Goal: Task Accomplishment & Management: Manage account settings

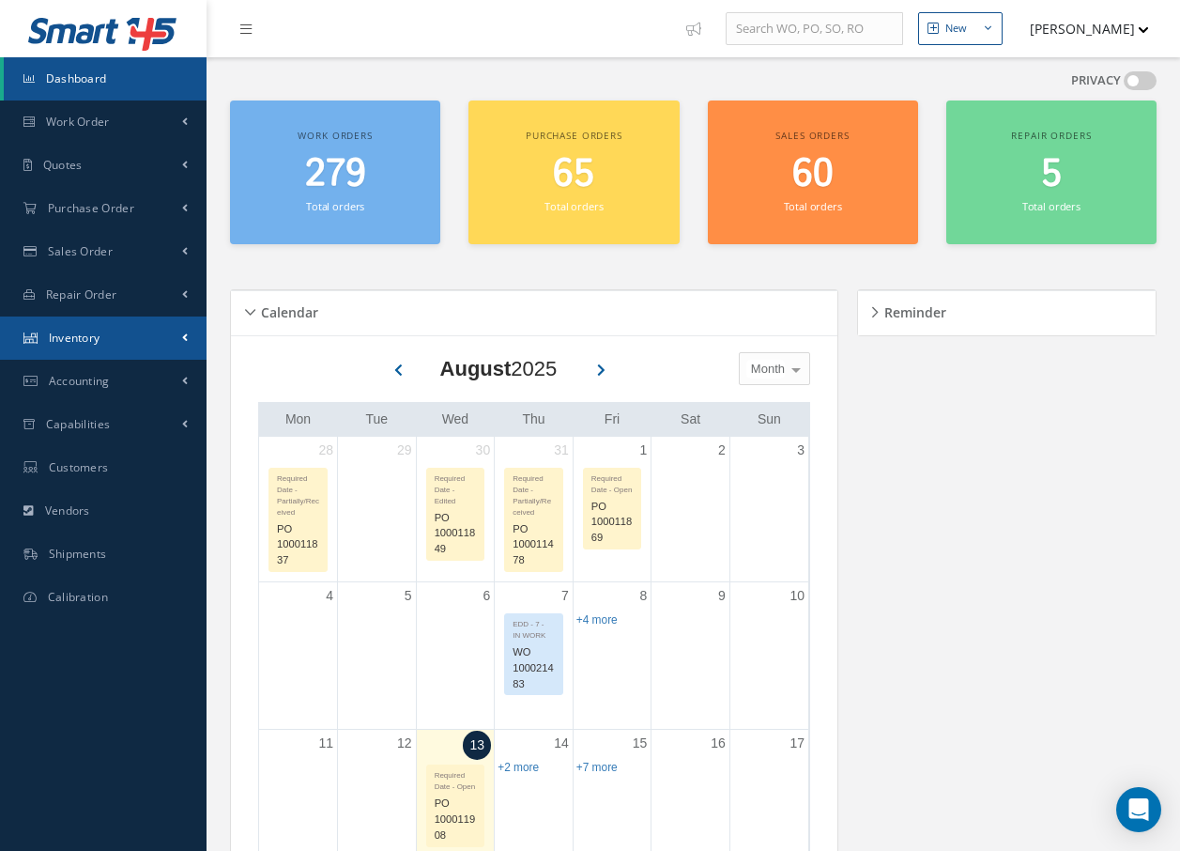
click at [95, 341] on span "Inventory" at bounding box center [75, 338] width 52 height 16
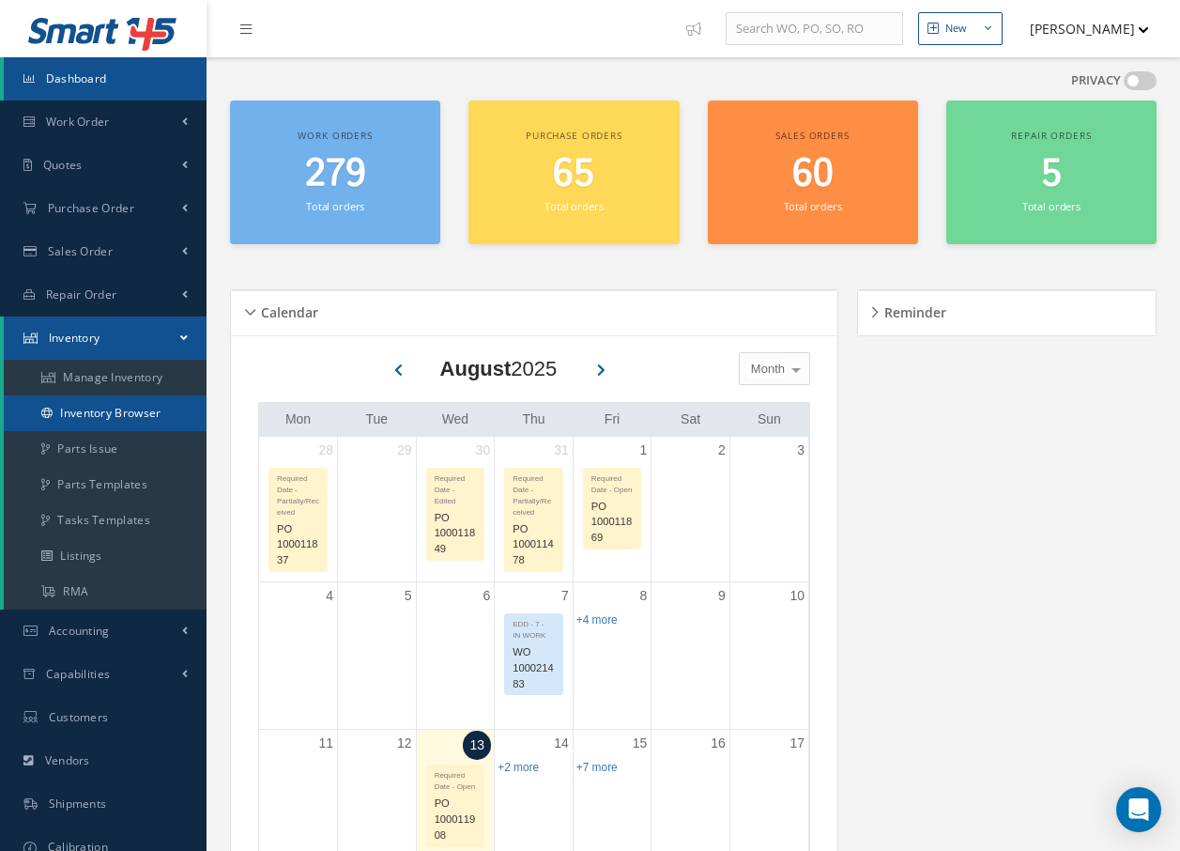
click at [83, 410] on link "Inventory Browser" at bounding box center [105, 413] width 203 height 36
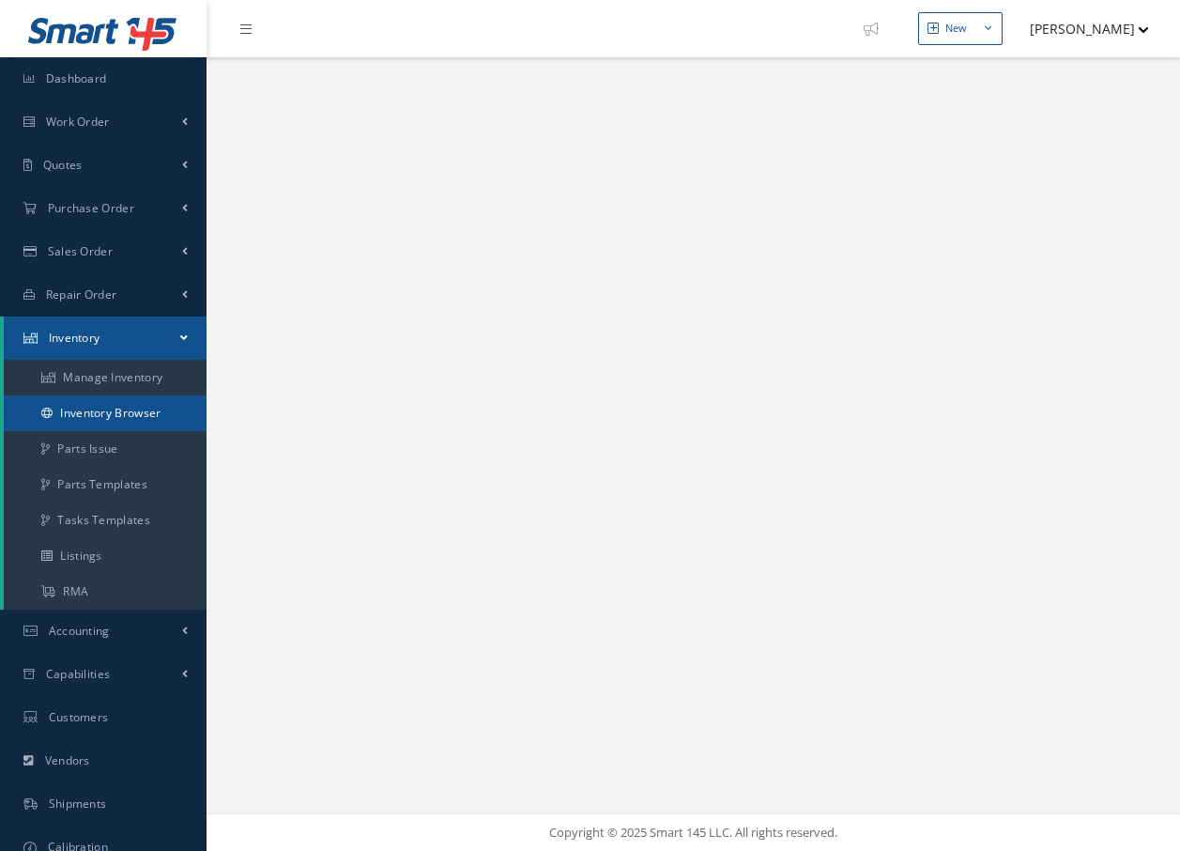
select select "25"
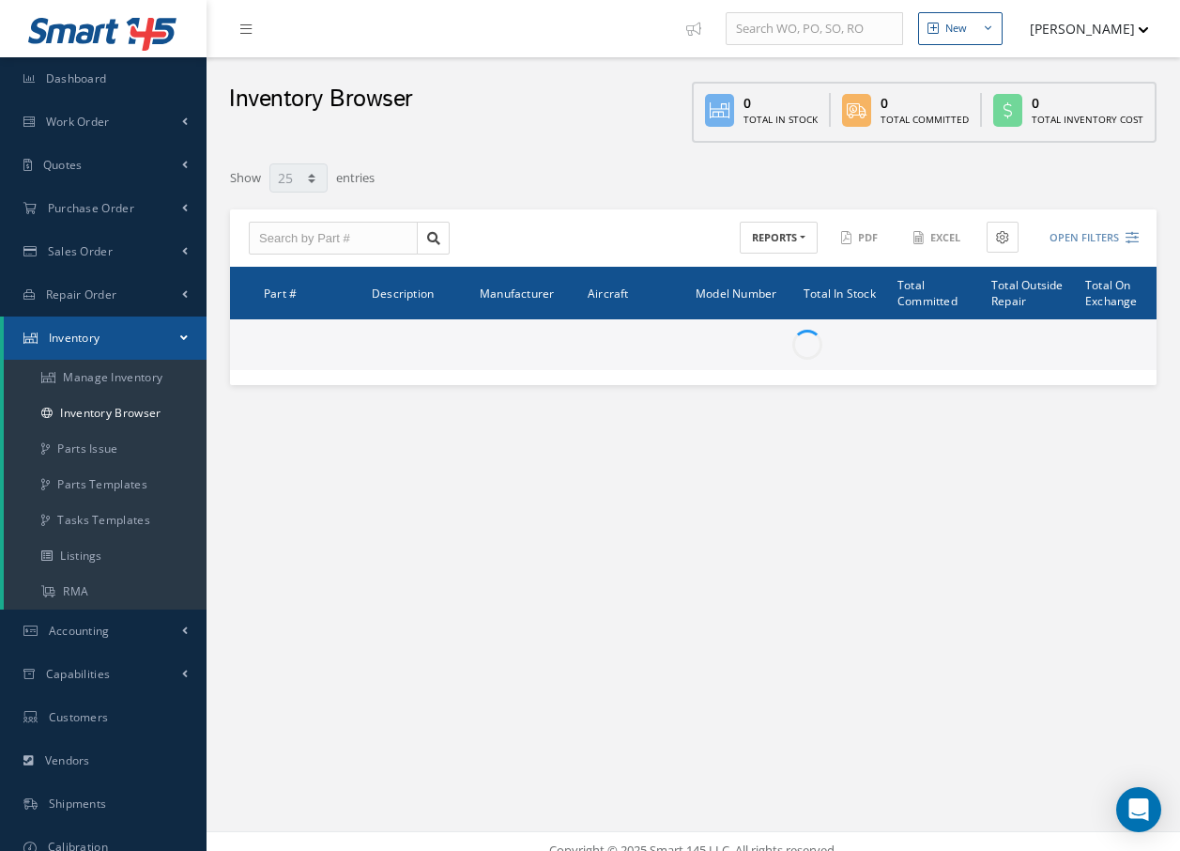
type input "Locations"
type input "All General Ledger"
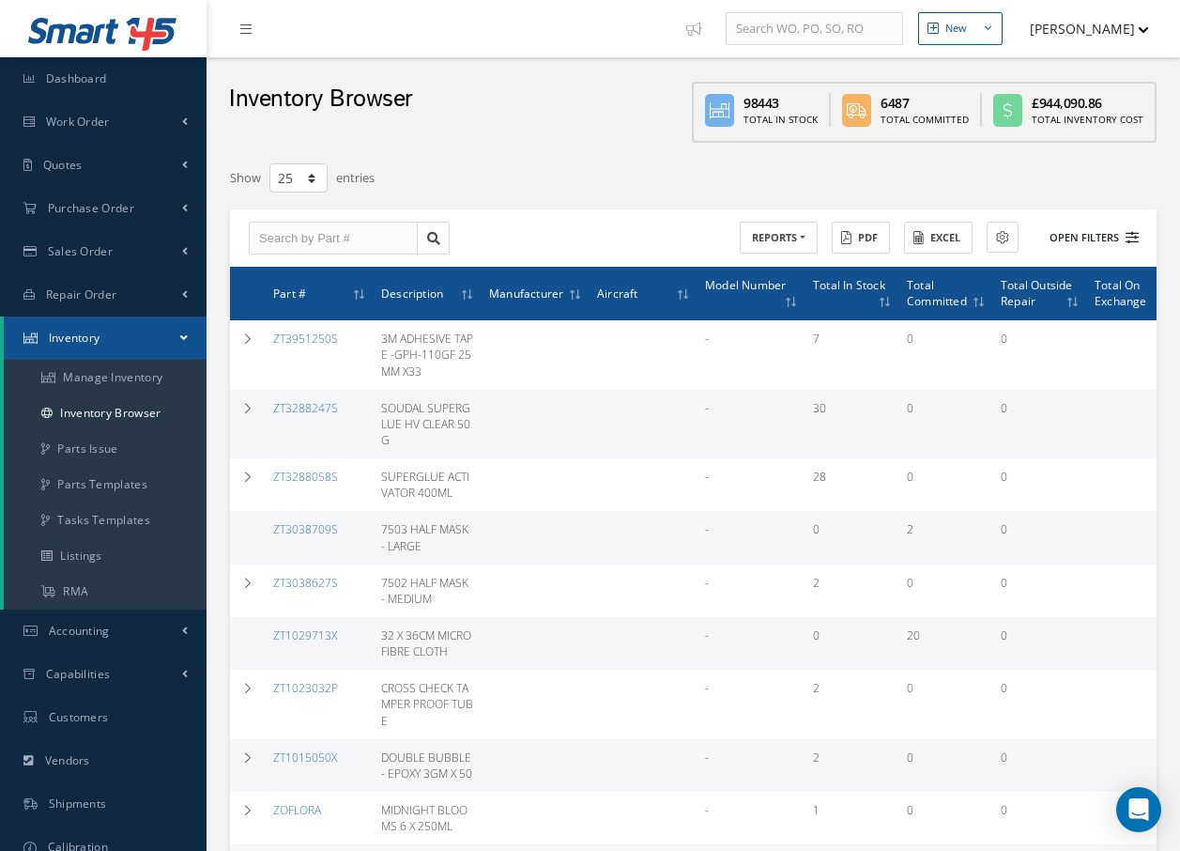
click at [1090, 234] on button "Open Filters" at bounding box center [1086, 237] width 106 height 31
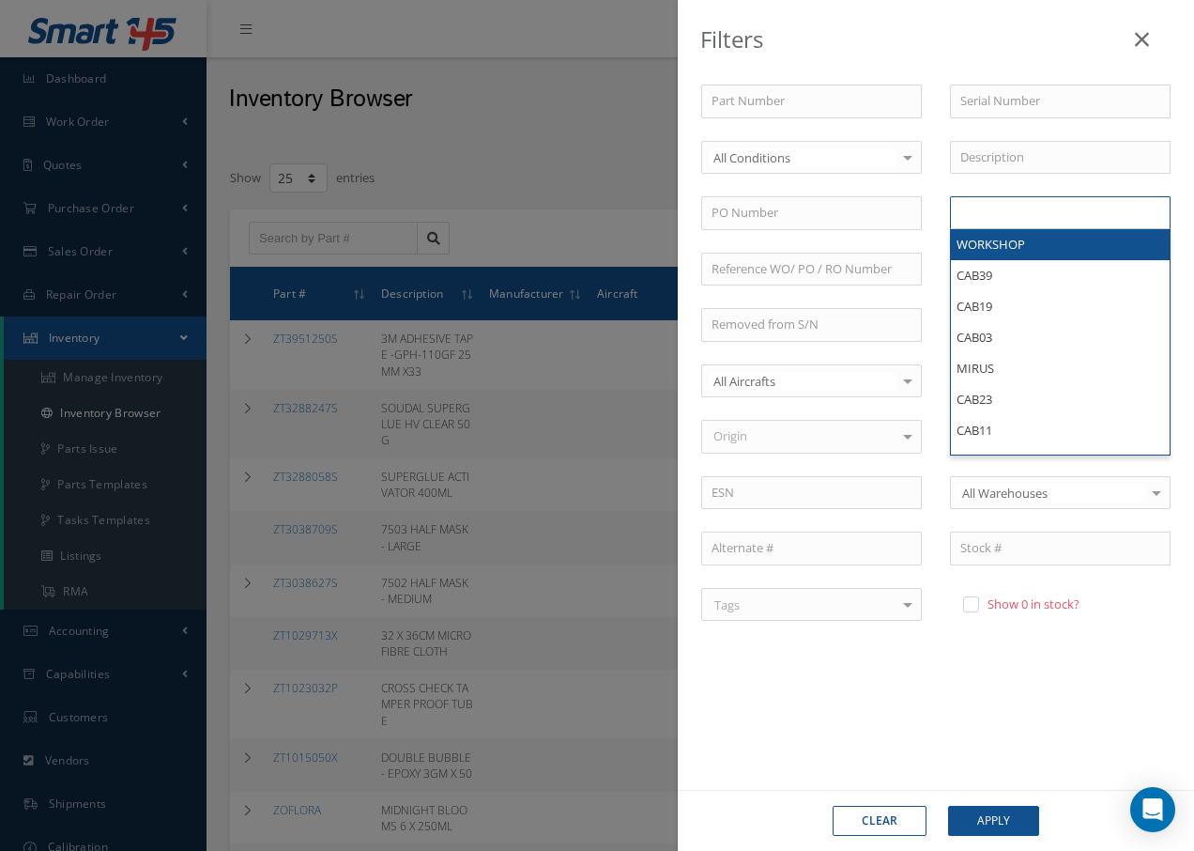
click at [1043, 218] on ul at bounding box center [1060, 212] width 221 height 33
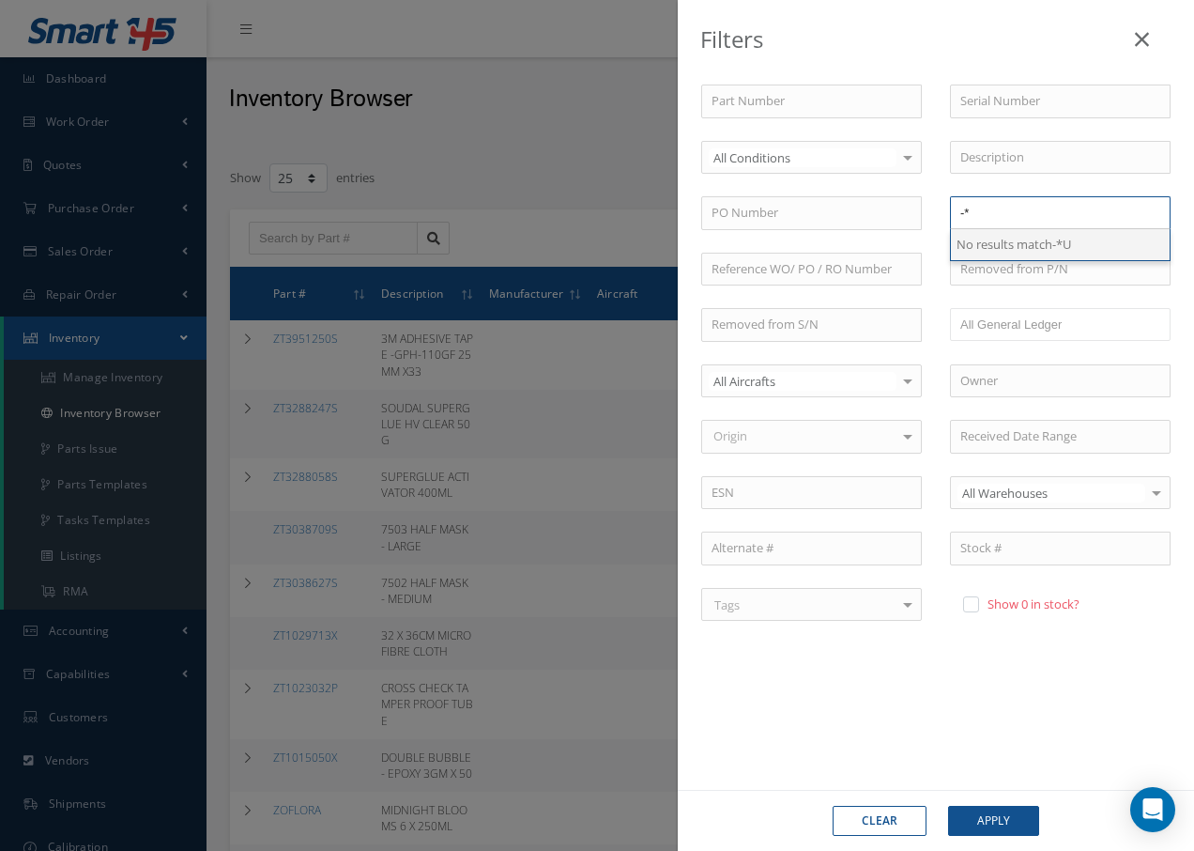
type input "-"
click at [1065, 208] on ul "U50075" at bounding box center [1060, 212] width 221 height 33
drag, startPoint x: 1062, startPoint y: 208, endPoint x: 1034, endPoint y: 190, distance: 33.8
click at [981, 199] on ul "U50075" at bounding box center [1060, 212] width 221 height 33
type input "Locations"
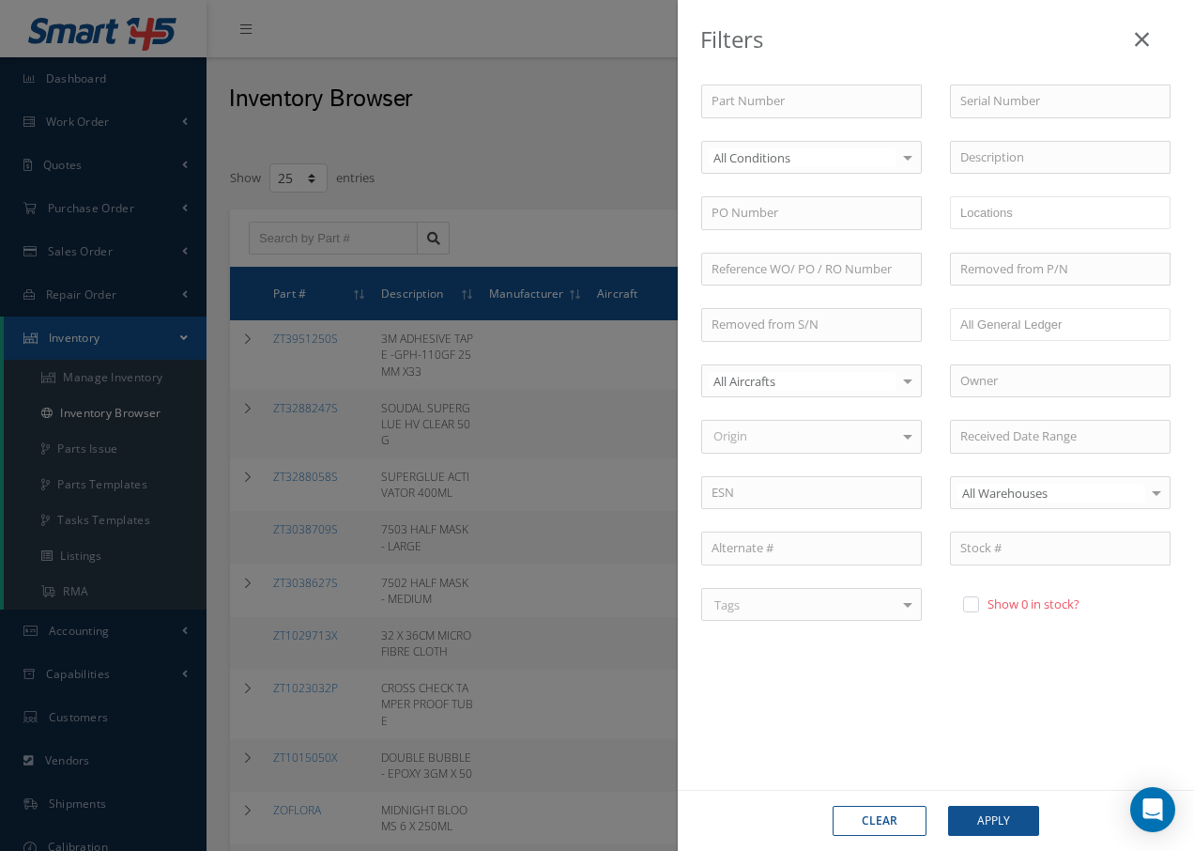
drag, startPoint x: 1059, startPoint y: 521, endPoint x: 816, endPoint y: 5, distance: 570.7
click at [816, 5] on div "Filters" at bounding box center [936, 35] width 516 height 70
click at [1011, 214] on input "text" at bounding box center [998, 212] width 76 height 23
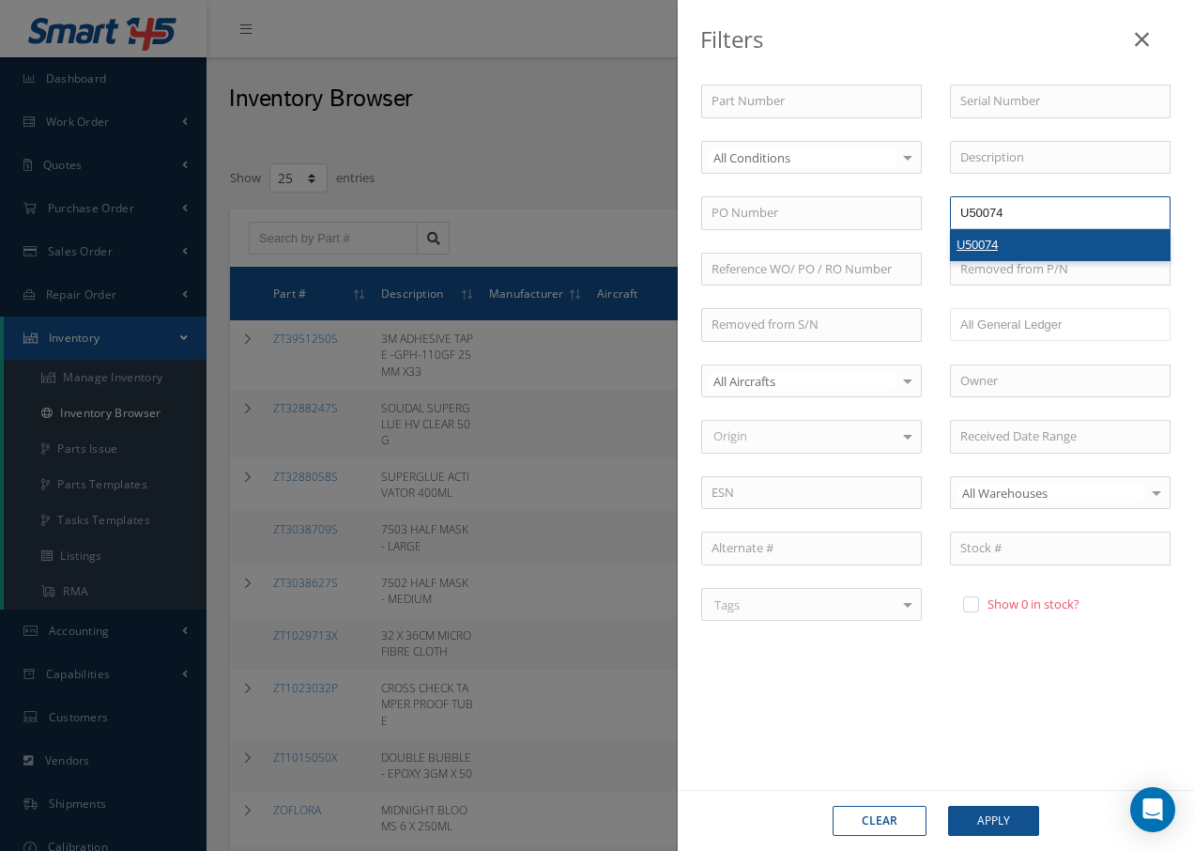
type input "U50074"
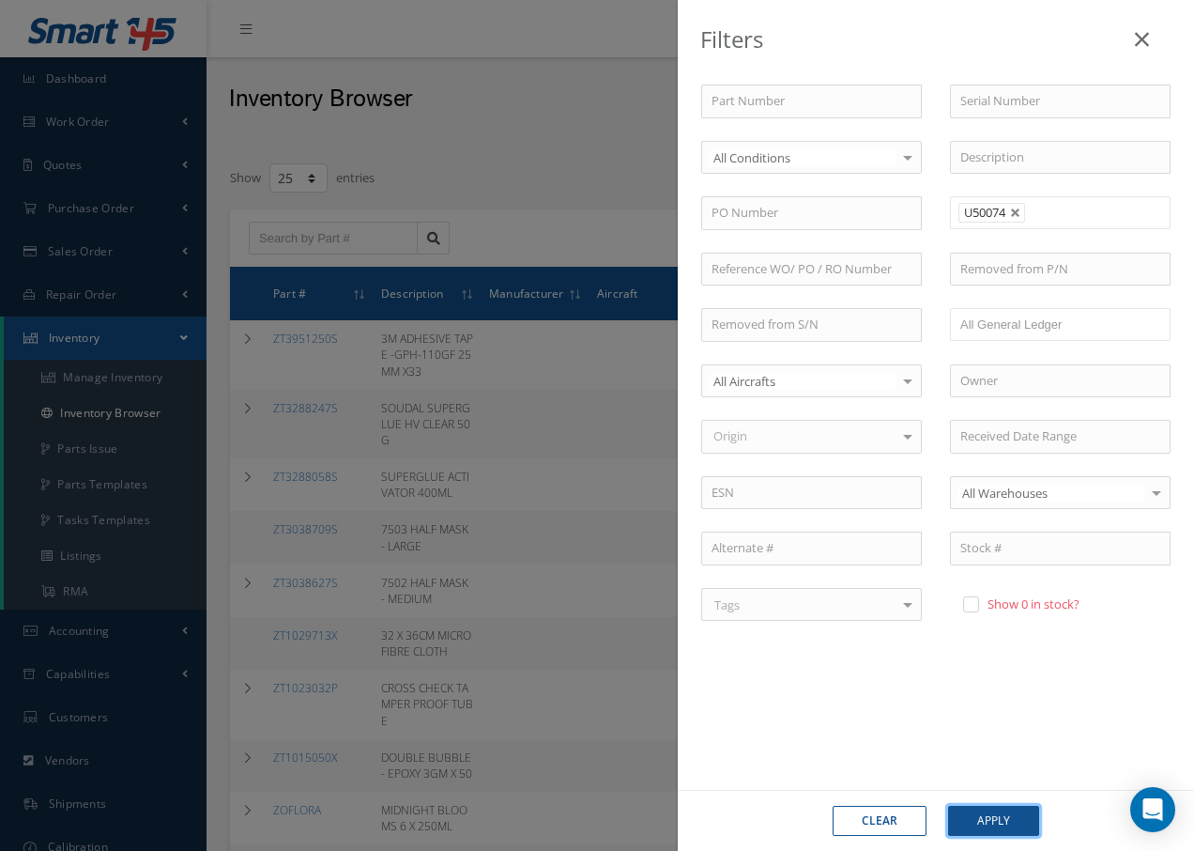
click at [993, 821] on button "Apply" at bounding box center [993, 820] width 91 height 30
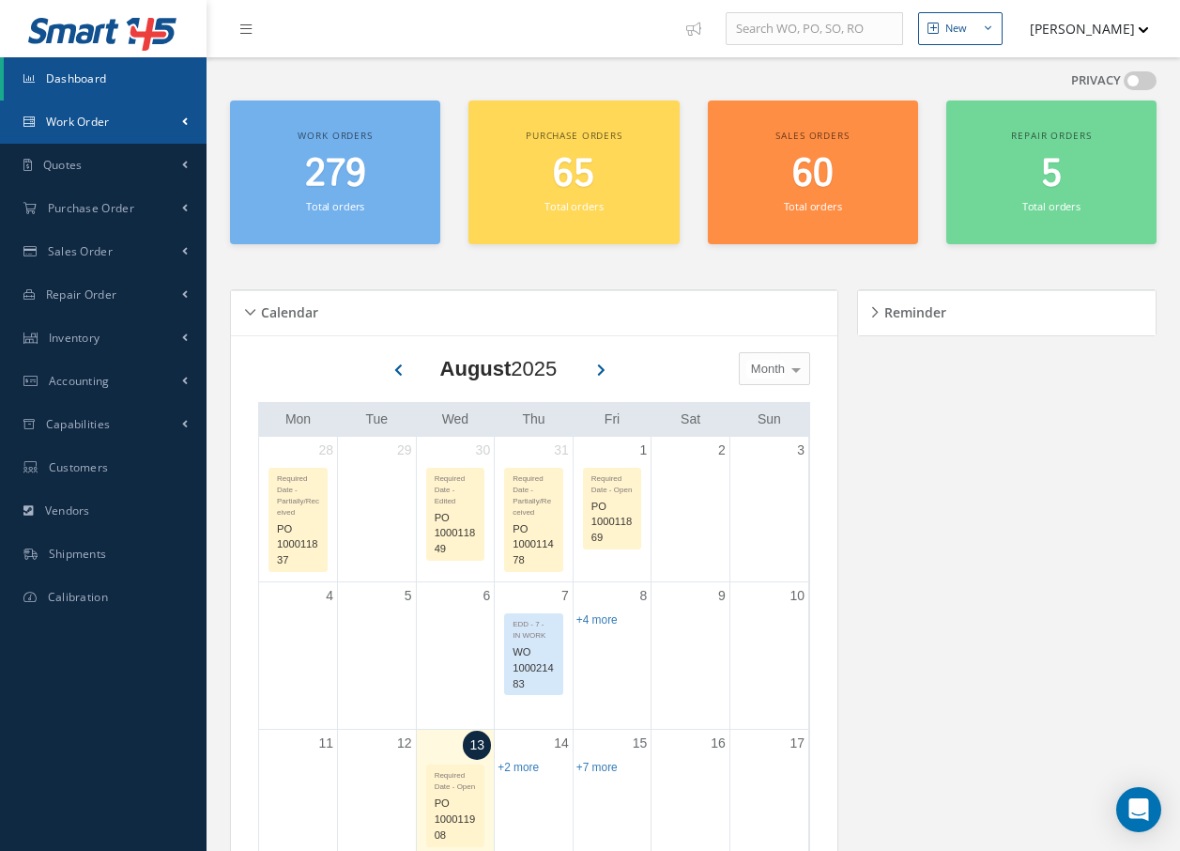
click at [106, 126] on span "Work Order" at bounding box center [78, 122] width 64 height 16
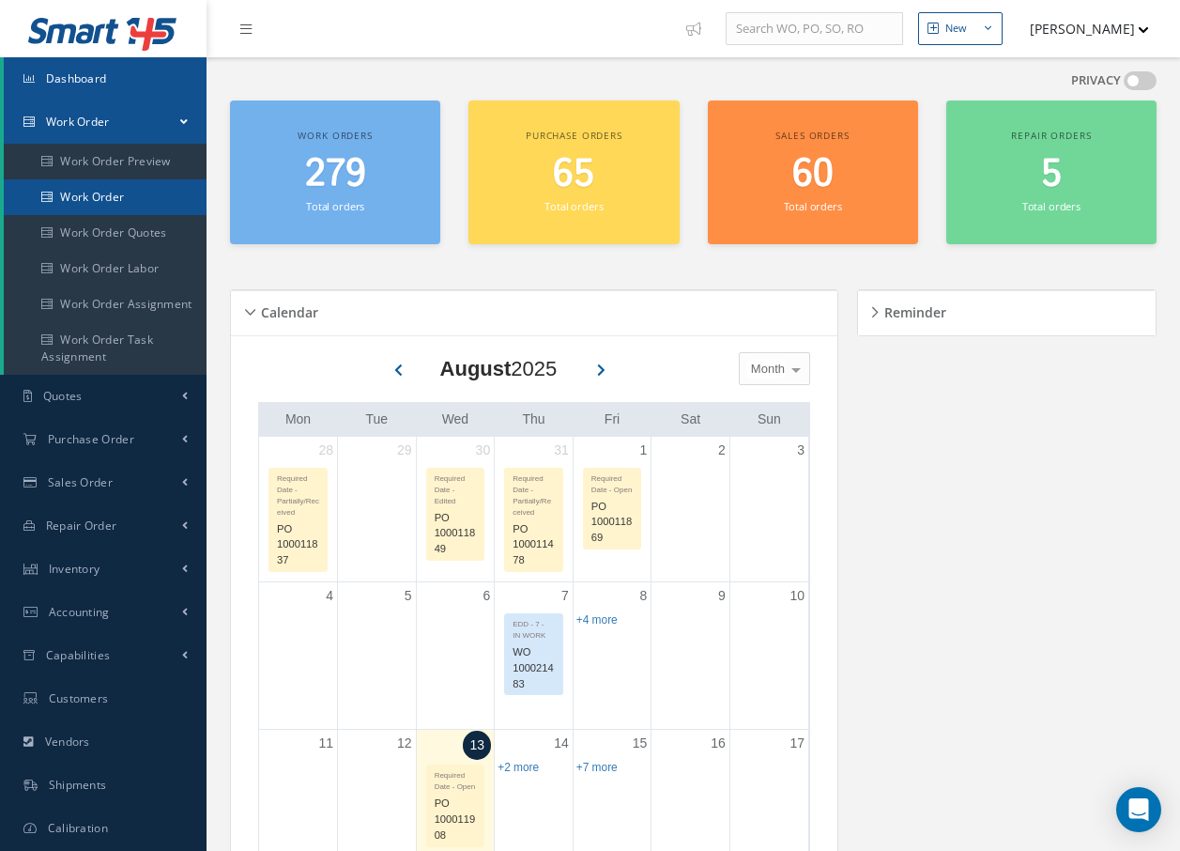
click at [97, 192] on link "Work Order" at bounding box center [105, 197] width 203 height 36
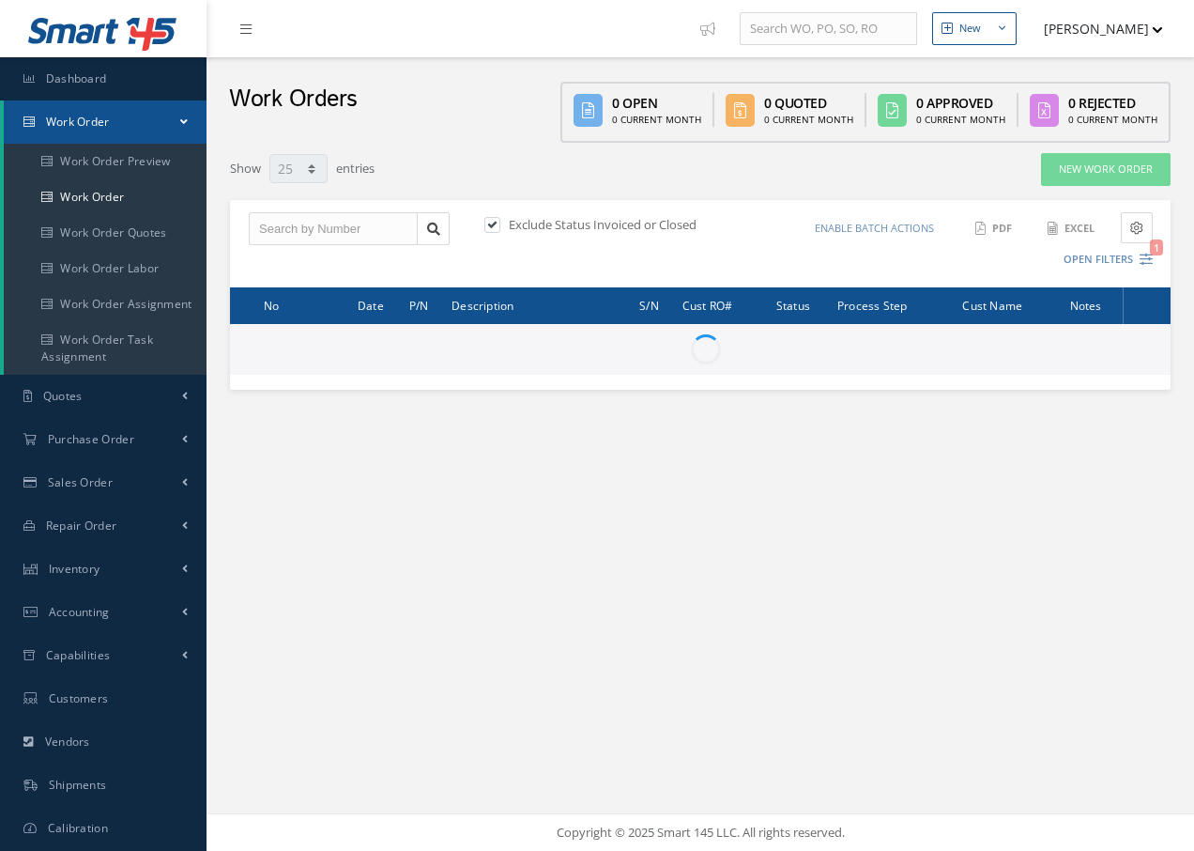
select select "25"
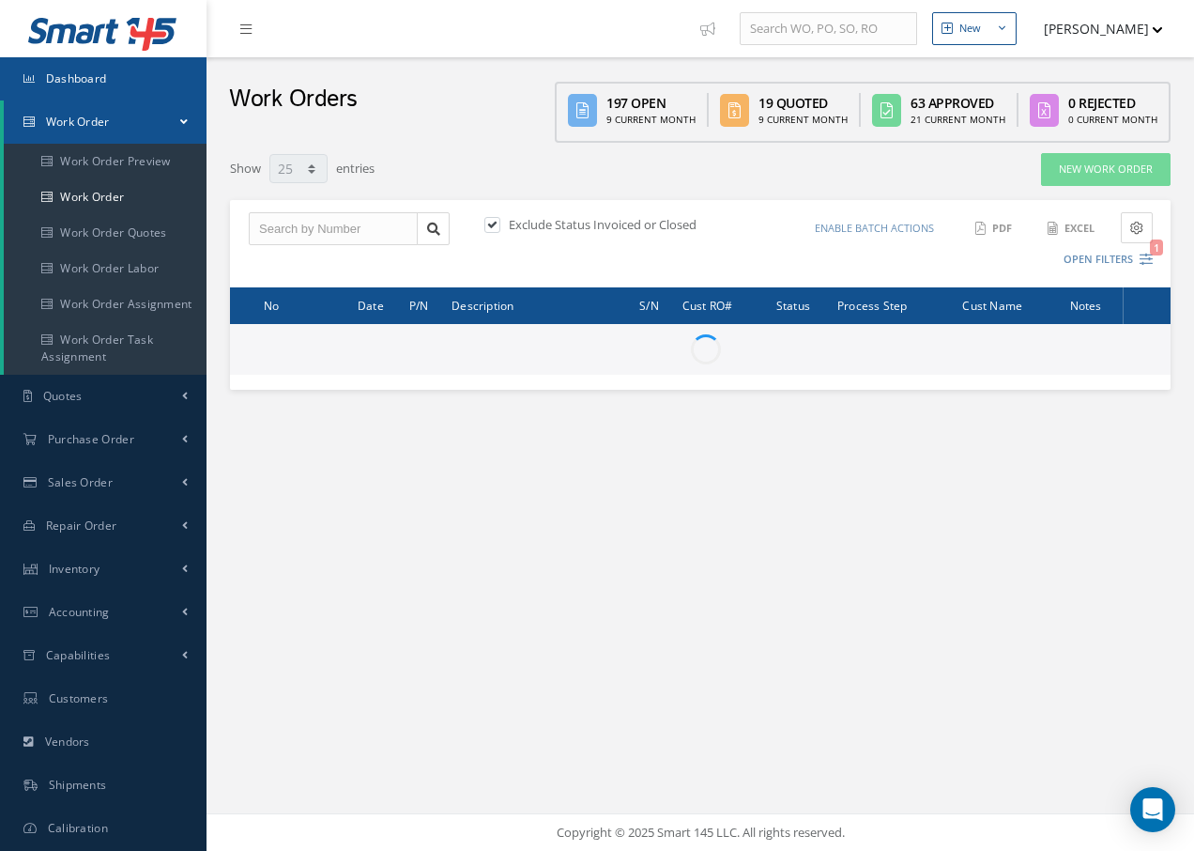
click at [30, 85] on link "Dashboard" at bounding box center [103, 78] width 207 height 43
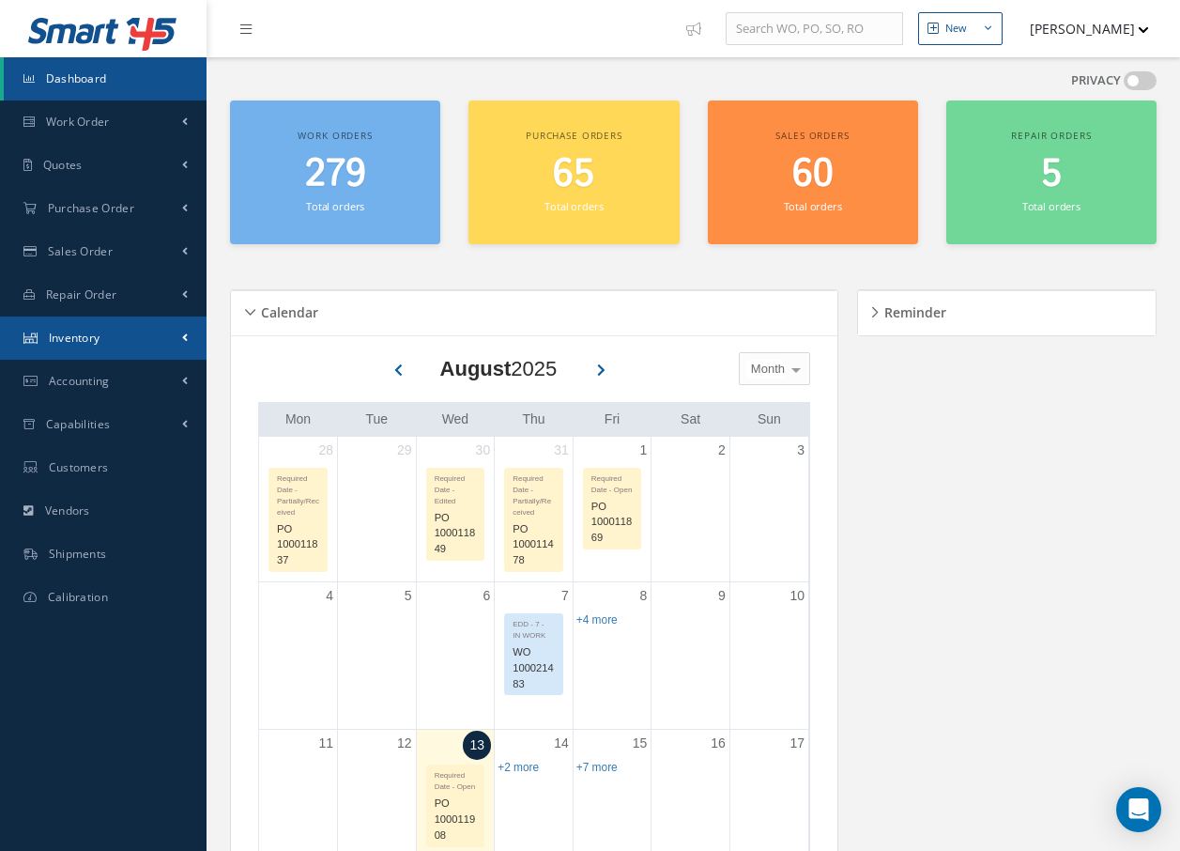
click at [97, 333] on span "Inventory" at bounding box center [75, 338] width 52 height 16
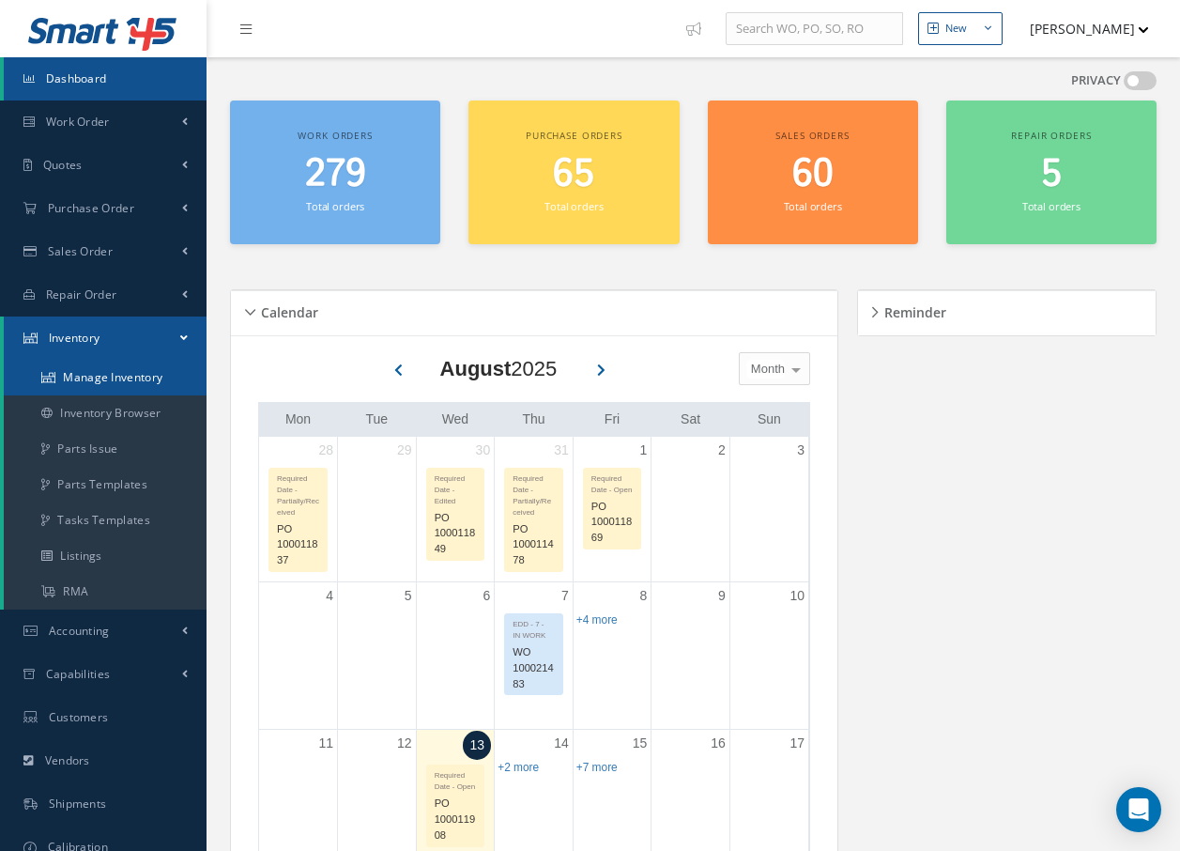
click at [103, 375] on link "Manage Inventory" at bounding box center [105, 378] width 203 height 36
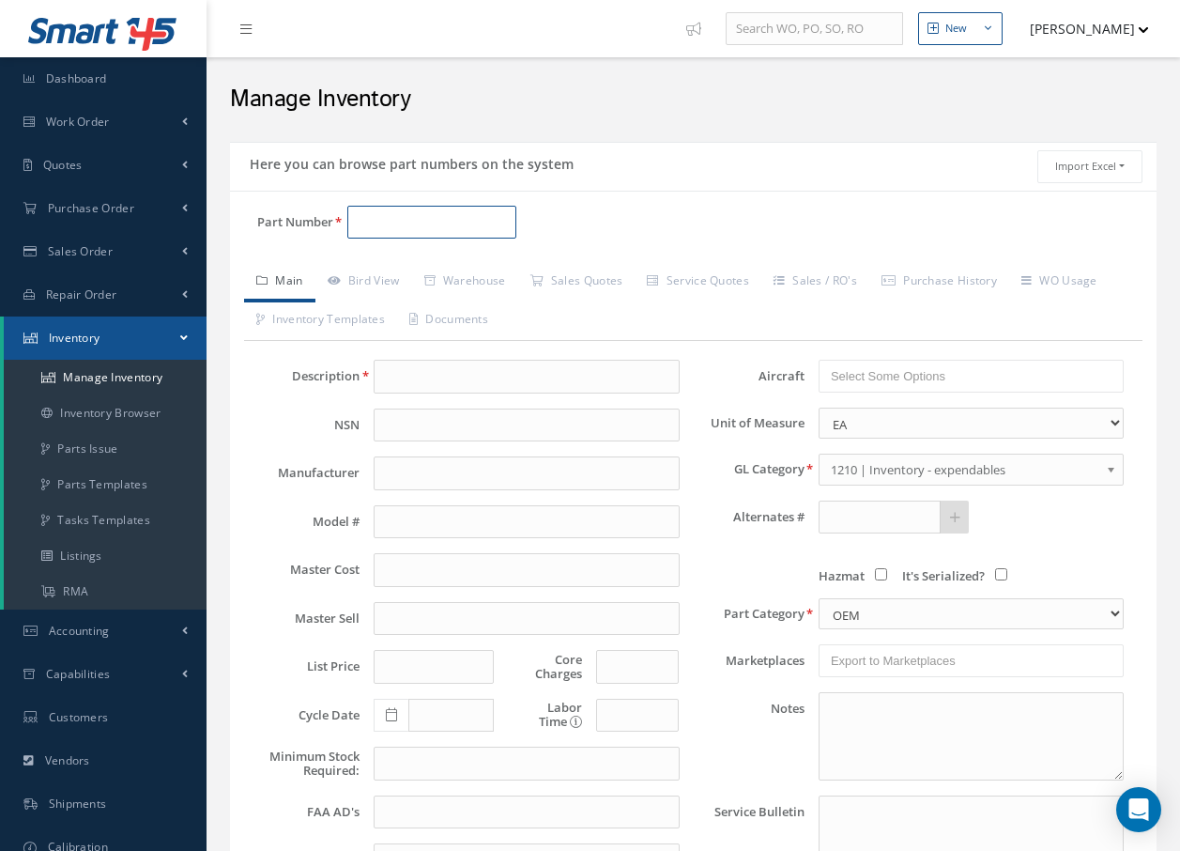
click at [370, 214] on input "Part Number" at bounding box center [431, 223] width 169 height 34
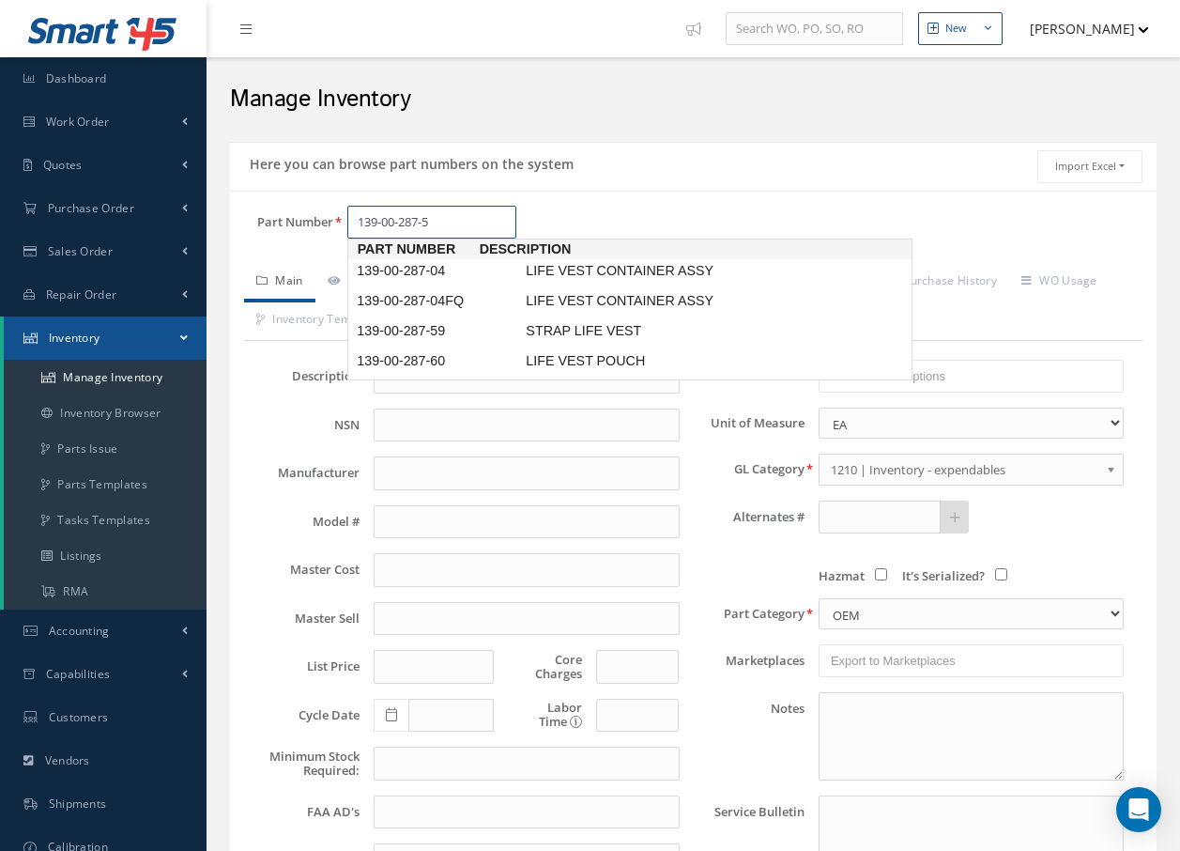
type input "139-00-287-59"
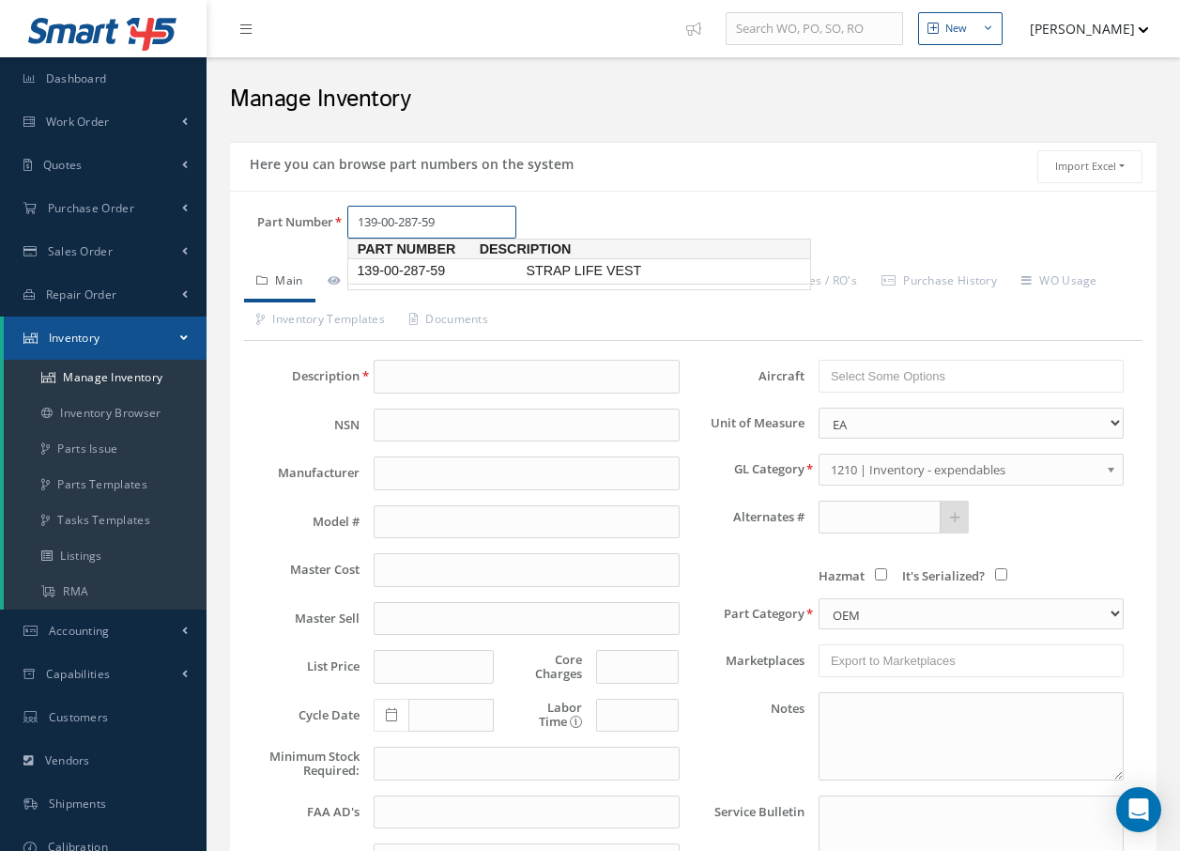
click at [381, 267] on span "139-00-287-59" at bounding box center [437, 271] width 169 height 20
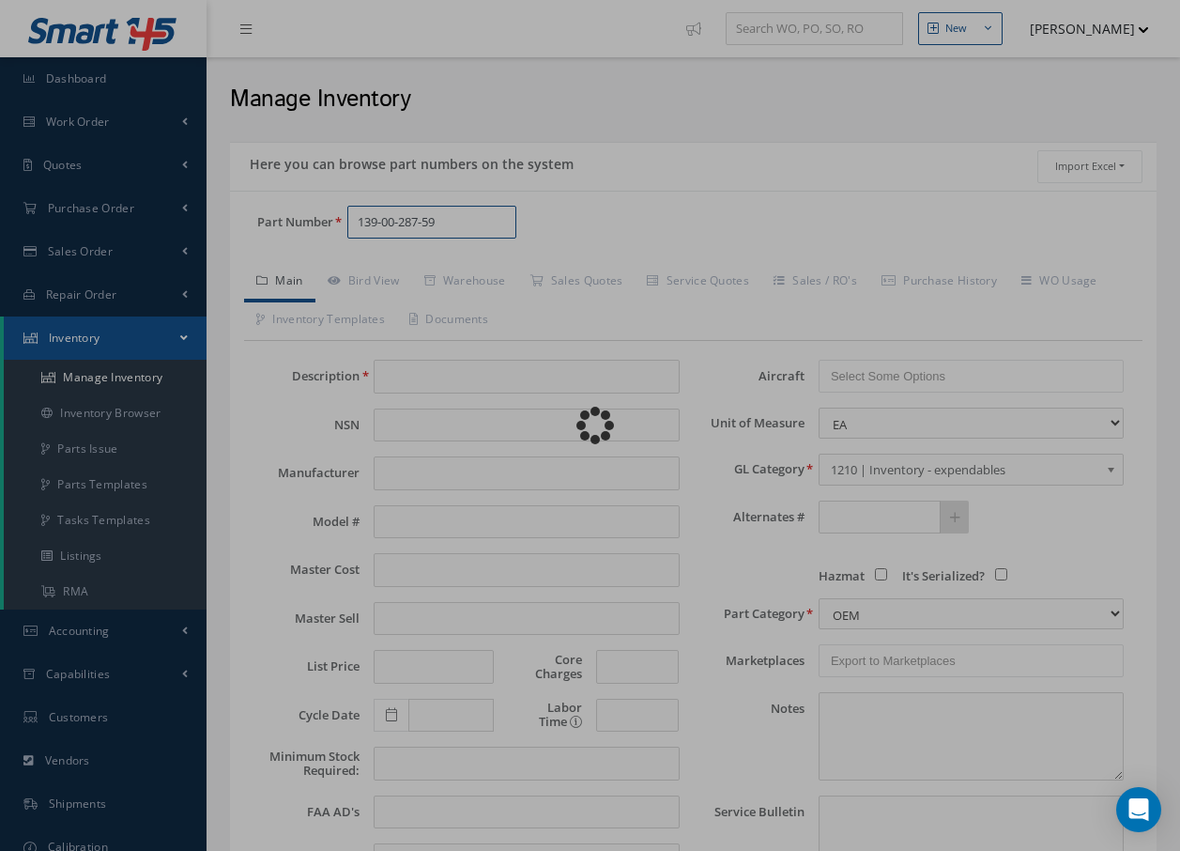
type input "STRAP LIFE VEST"
type input "0.00"
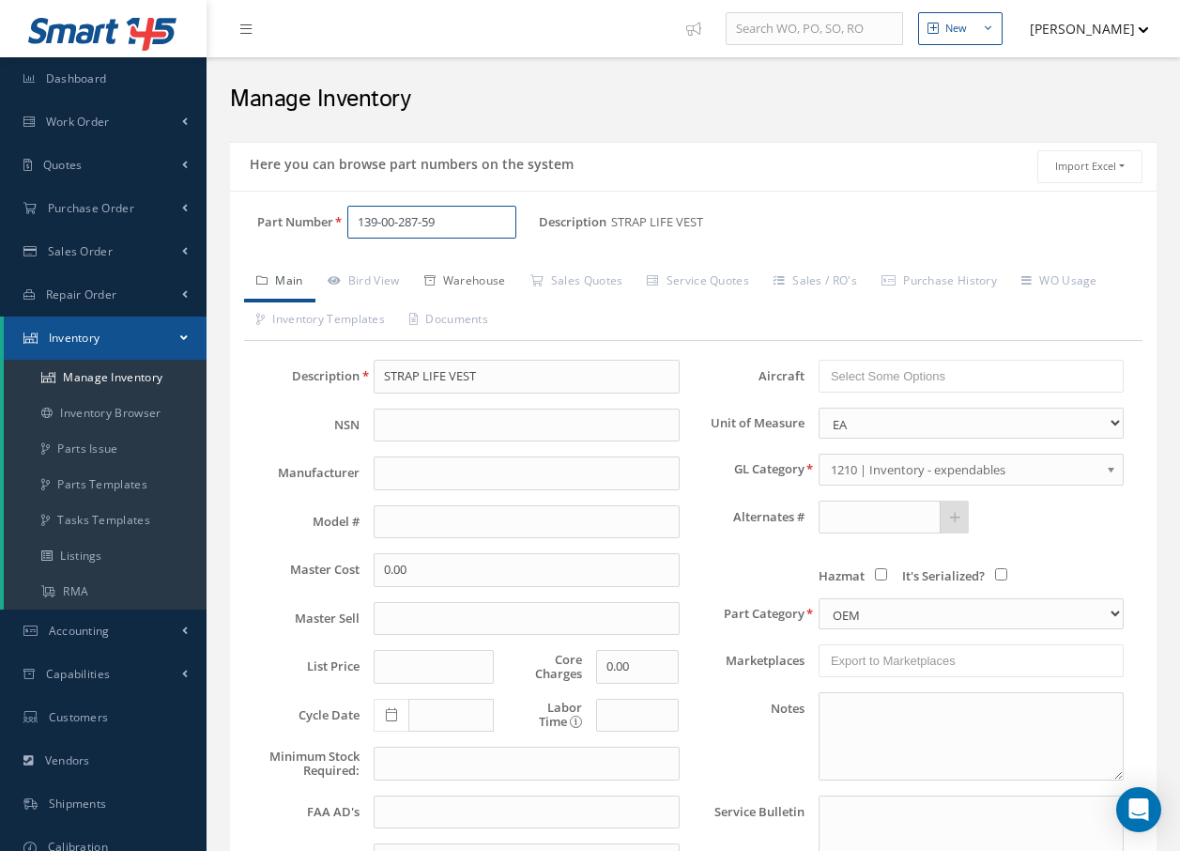
type input "139-00-287-59"
click at [497, 278] on link "Warehouse" at bounding box center [465, 282] width 106 height 39
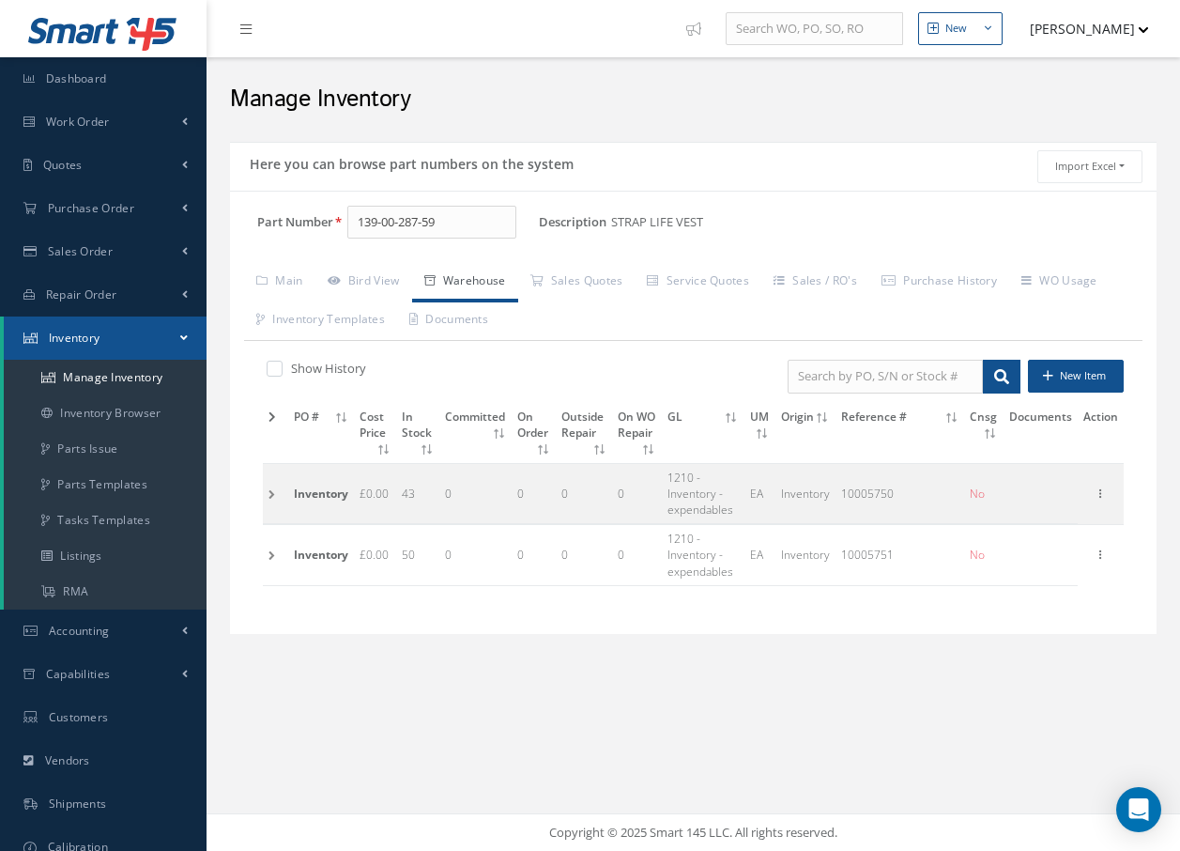
click at [272, 493] on td at bounding box center [275, 493] width 25 height 60
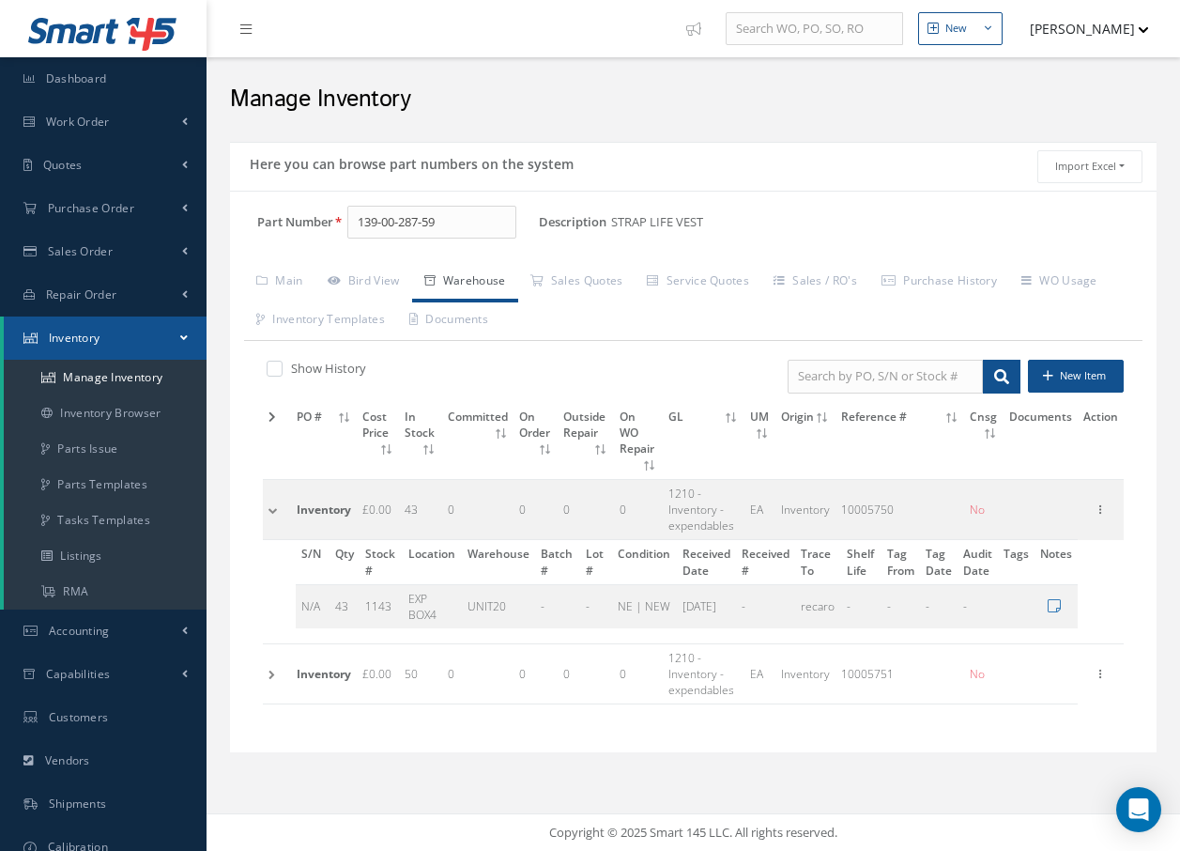
click at [275, 657] on td at bounding box center [277, 674] width 28 height 60
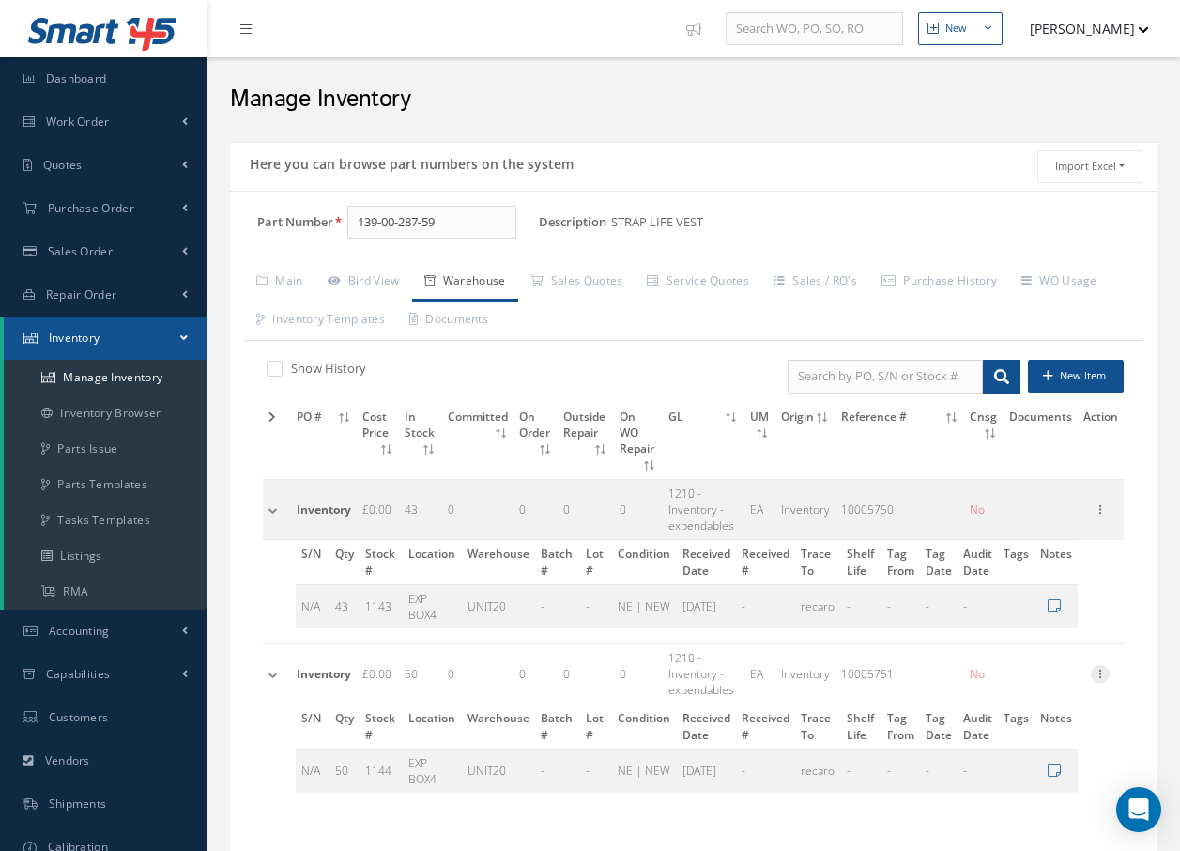
click at [1103, 665] on icon at bounding box center [1100, 672] width 19 height 15
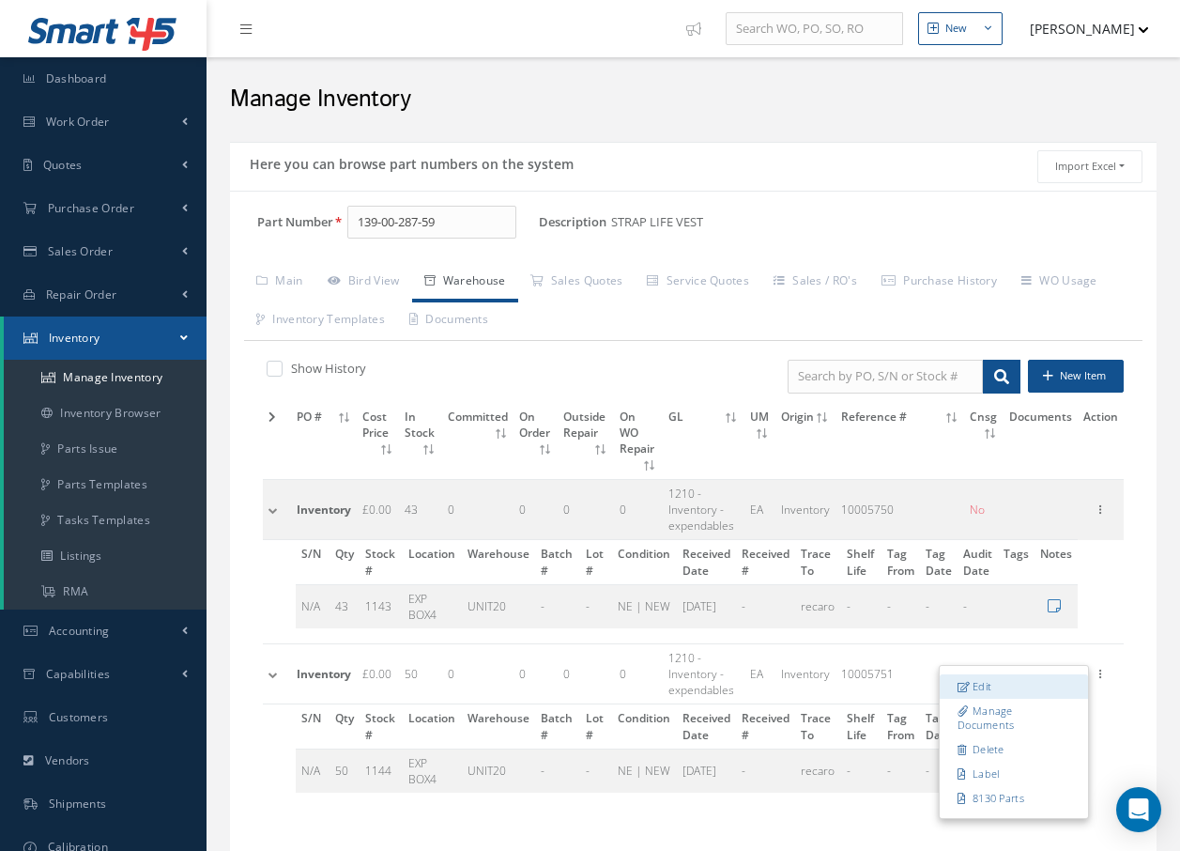
click at [1018, 674] on link "Edit" at bounding box center [1014, 686] width 148 height 24
type input "0.00"
type input "[DATE]"
type input "10005751"
checkbox input "false"
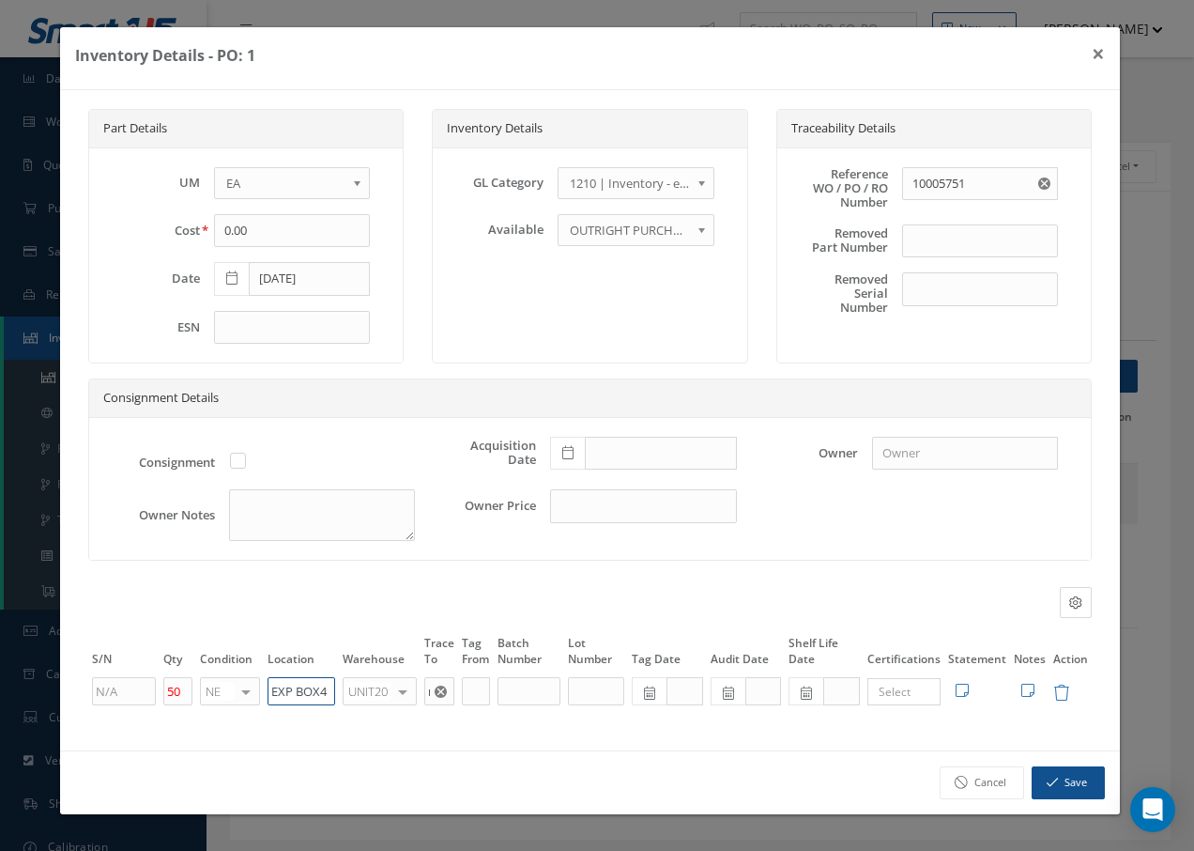
drag, startPoint x: 330, startPoint y: 688, endPoint x: 238, endPoint y: 692, distance: 93.0
click at [249, 689] on tr "50 NE OH SV RP AR NE FN NS RE FP BER N/A INSP BC AI MD RF SCR TS USE TL SP NU A…" at bounding box center [590, 691] width 1004 height 32
type input "U50075"
click at [400, 685] on div at bounding box center [400, 691] width 26 height 27
type input "F"
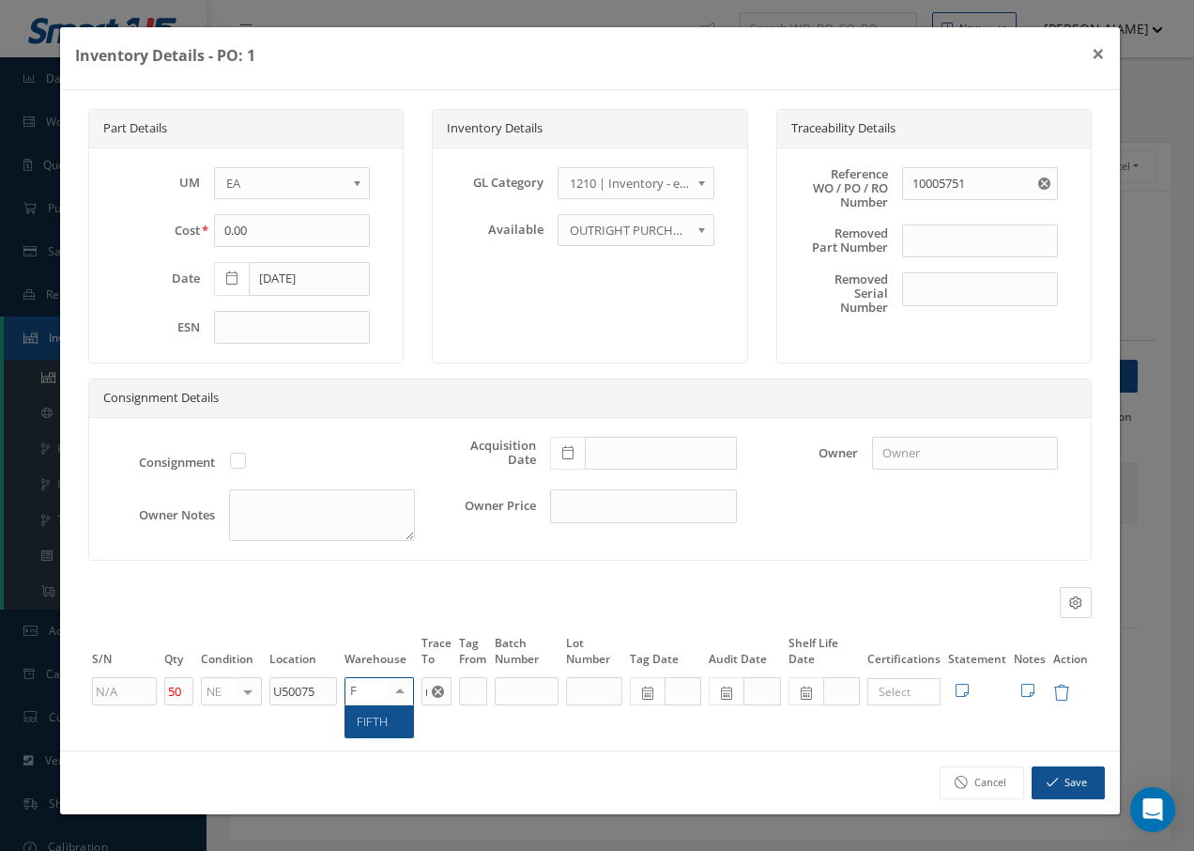
click at [386, 719] on span "FIFTH" at bounding box center [372, 721] width 31 height 17
click at [1049, 774] on button "Save" at bounding box center [1068, 782] width 73 height 33
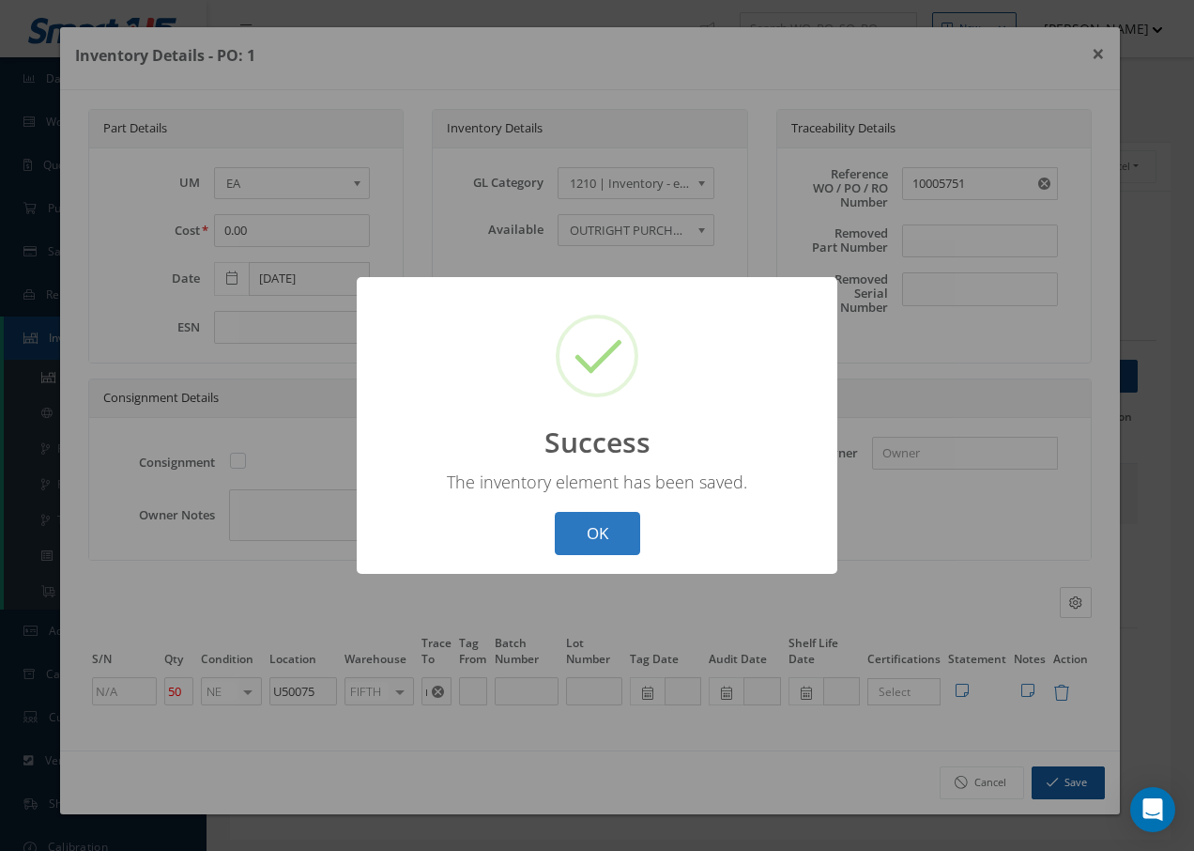
click at [606, 534] on button "OK" at bounding box center [597, 534] width 85 height 44
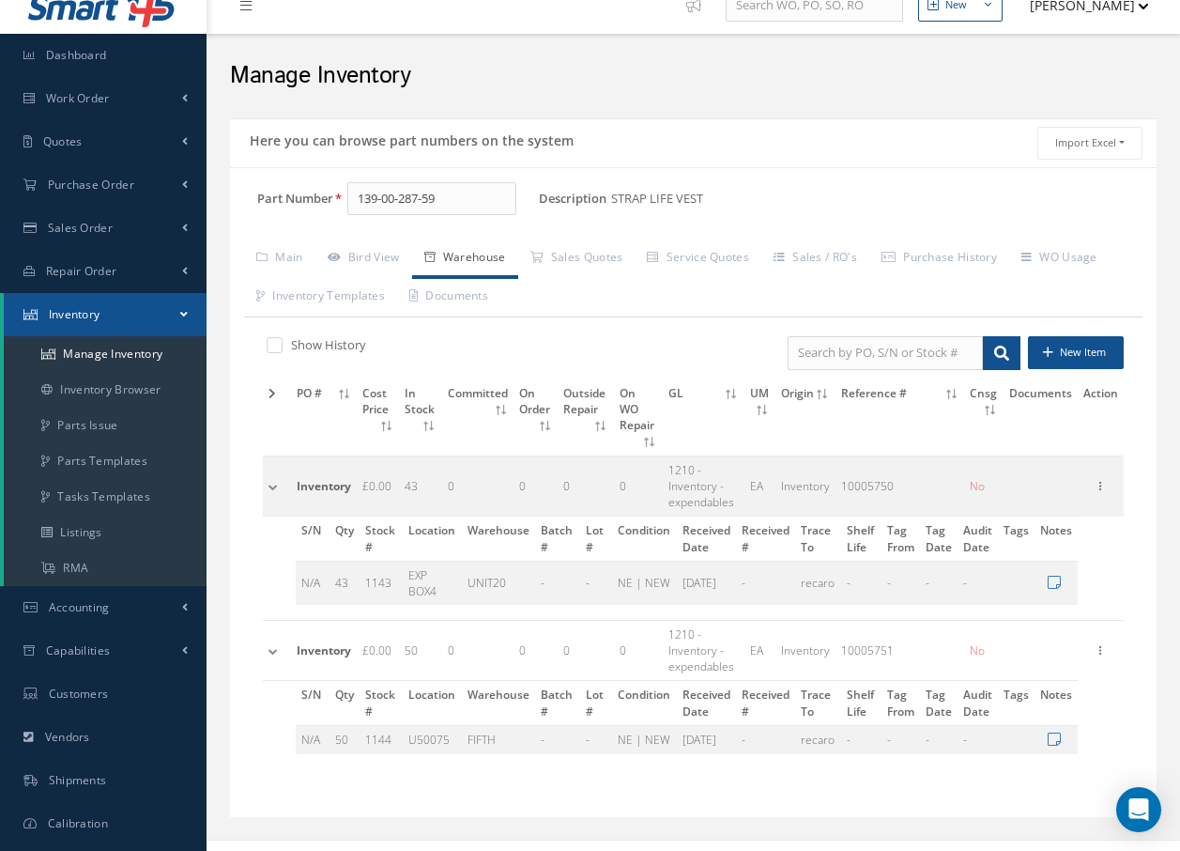
scroll to position [35, 0]
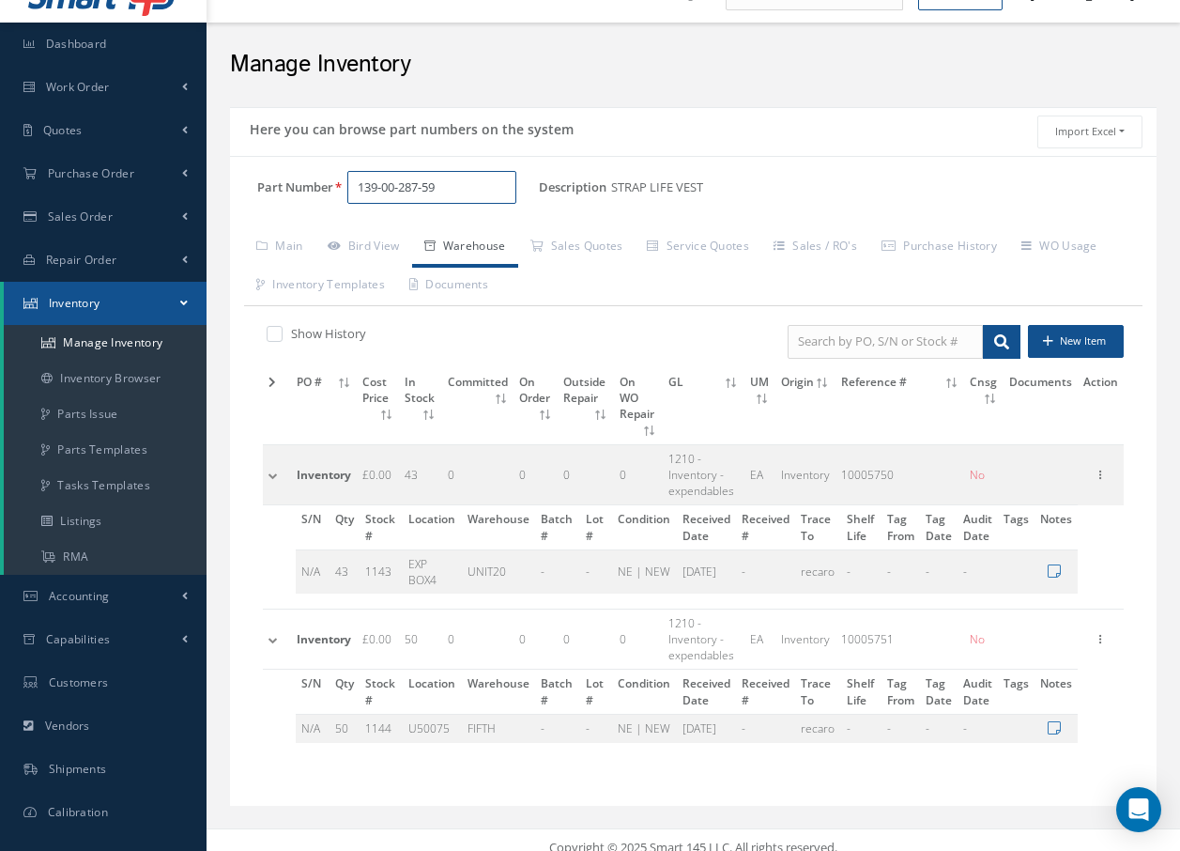
click at [465, 174] on input "139-00-287-59" at bounding box center [431, 188] width 169 height 34
type input "1"
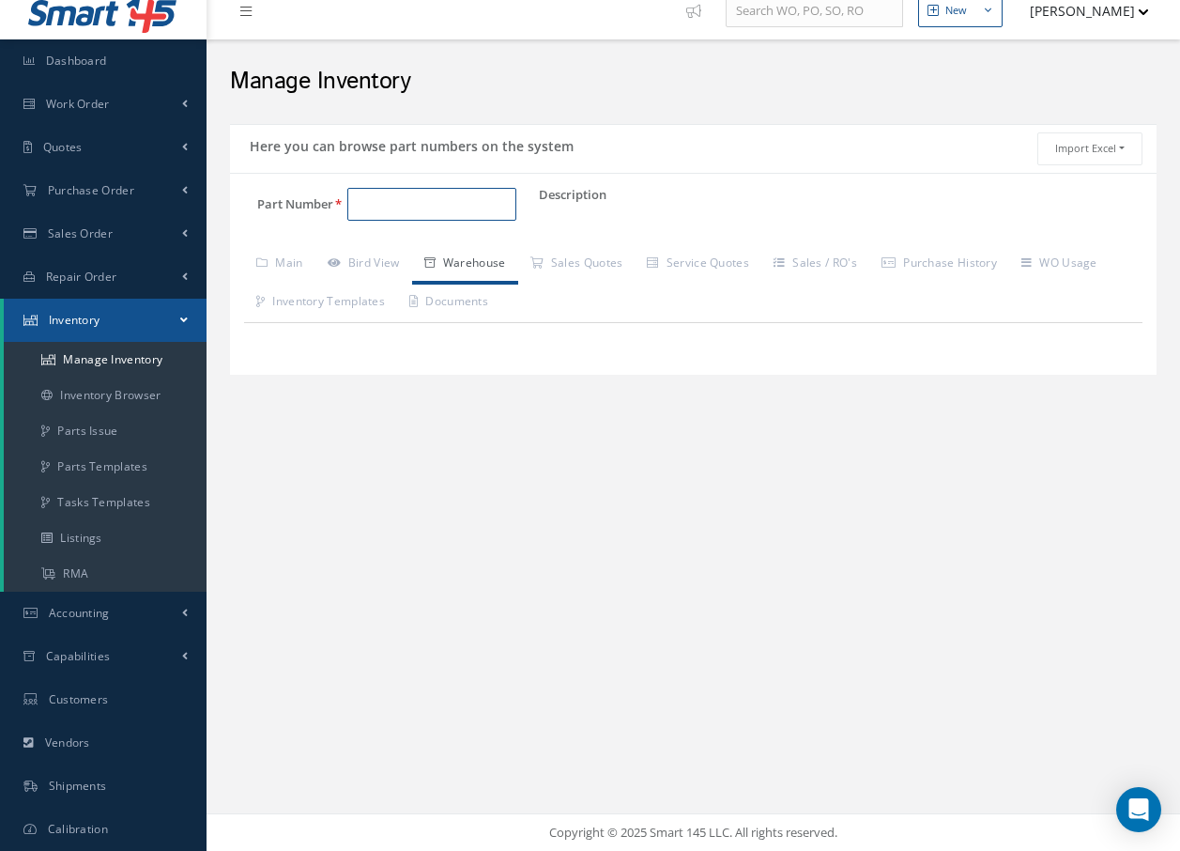
scroll to position [0, 0]
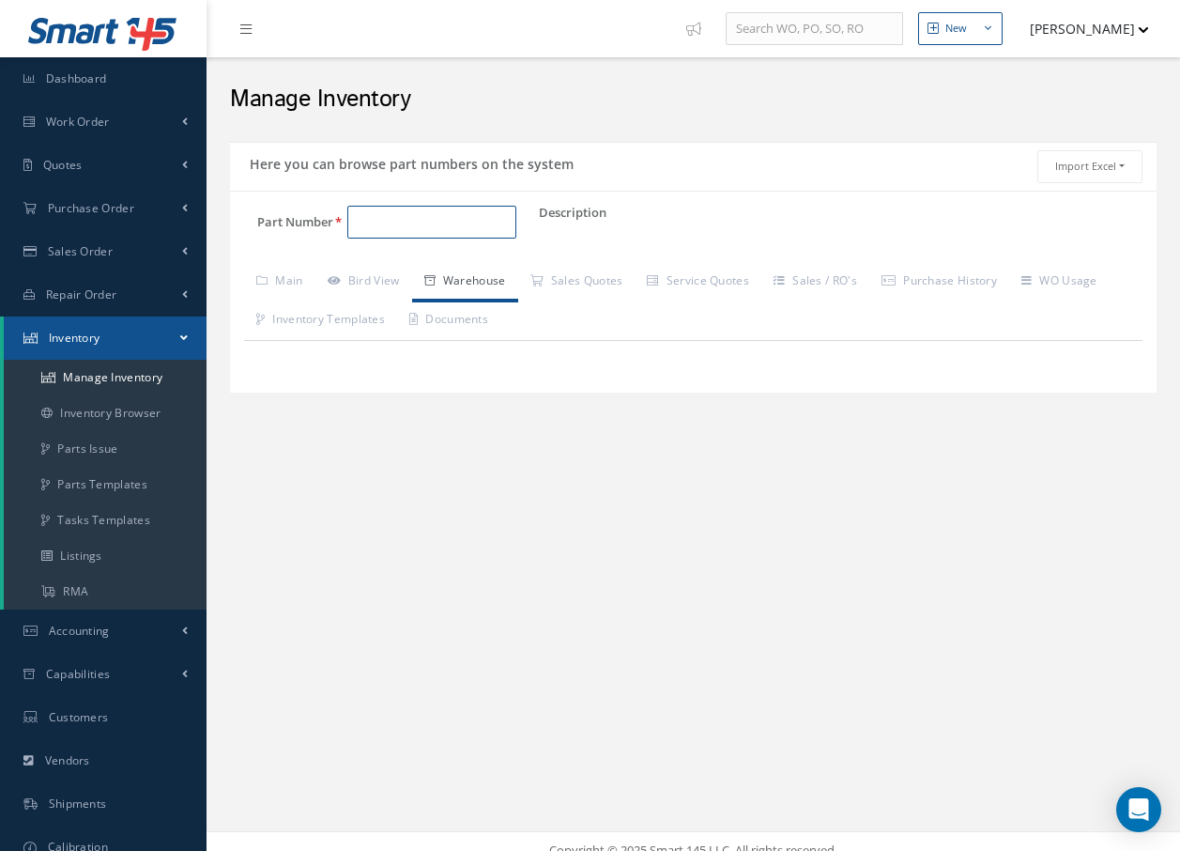
click at [445, 222] on input "Part Number" at bounding box center [431, 223] width 169 height 34
type input "1"
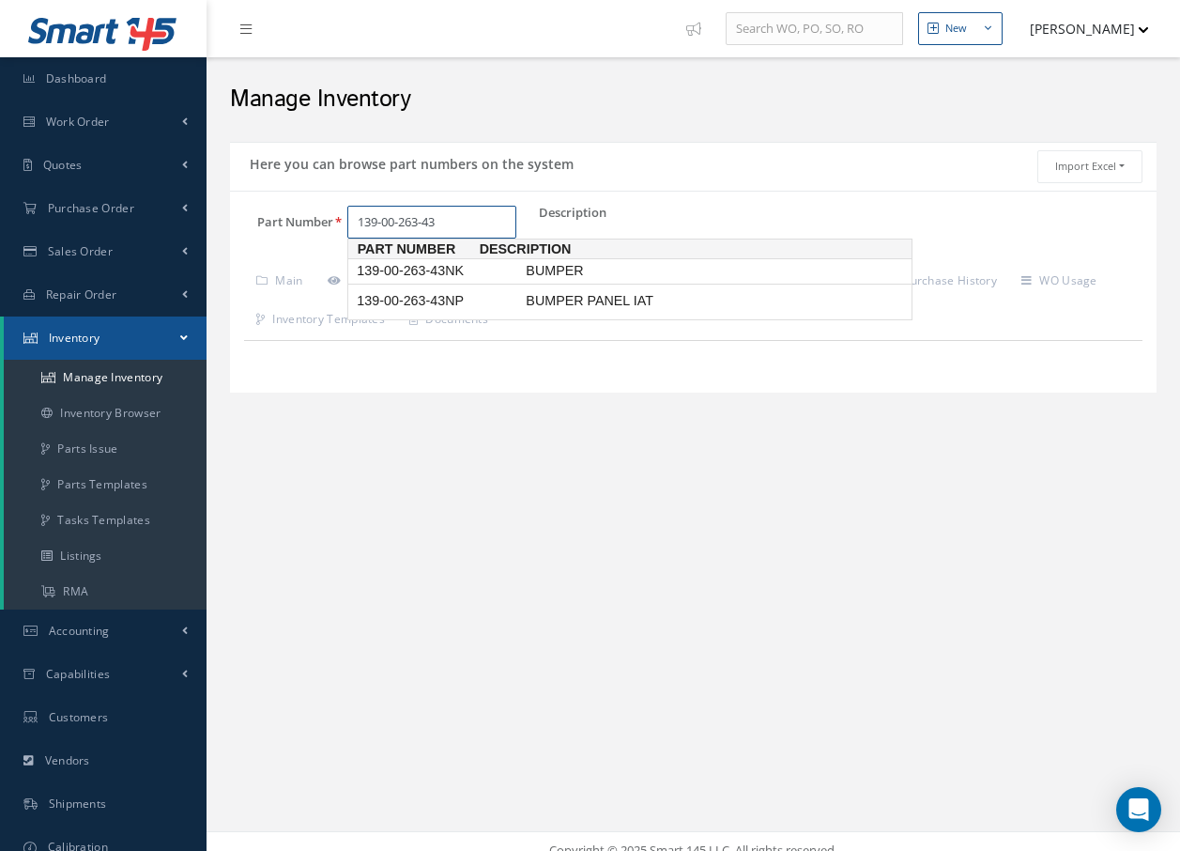
click at [468, 274] on span "139-00-263-43NK" at bounding box center [437, 271] width 169 height 20
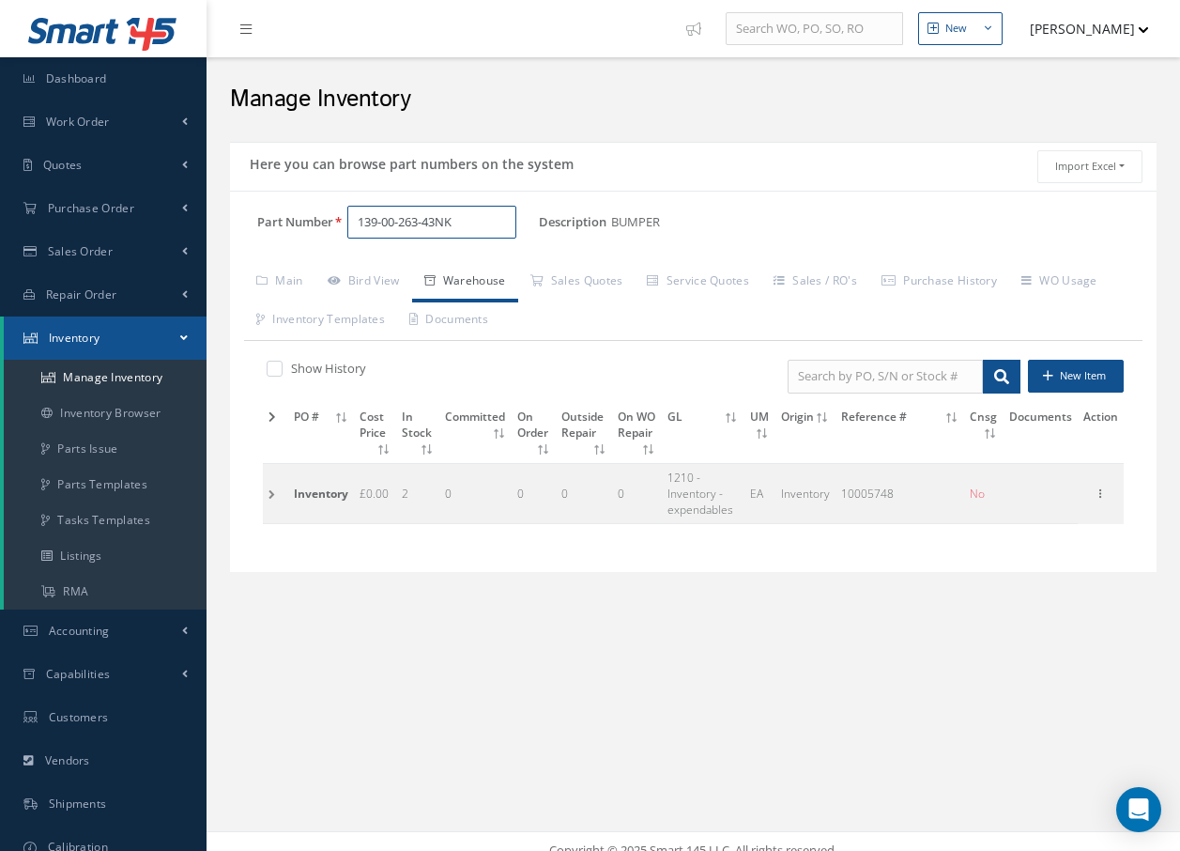
type input "139-00-263-43NK"
click at [273, 496] on td at bounding box center [275, 493] width 25 height 60
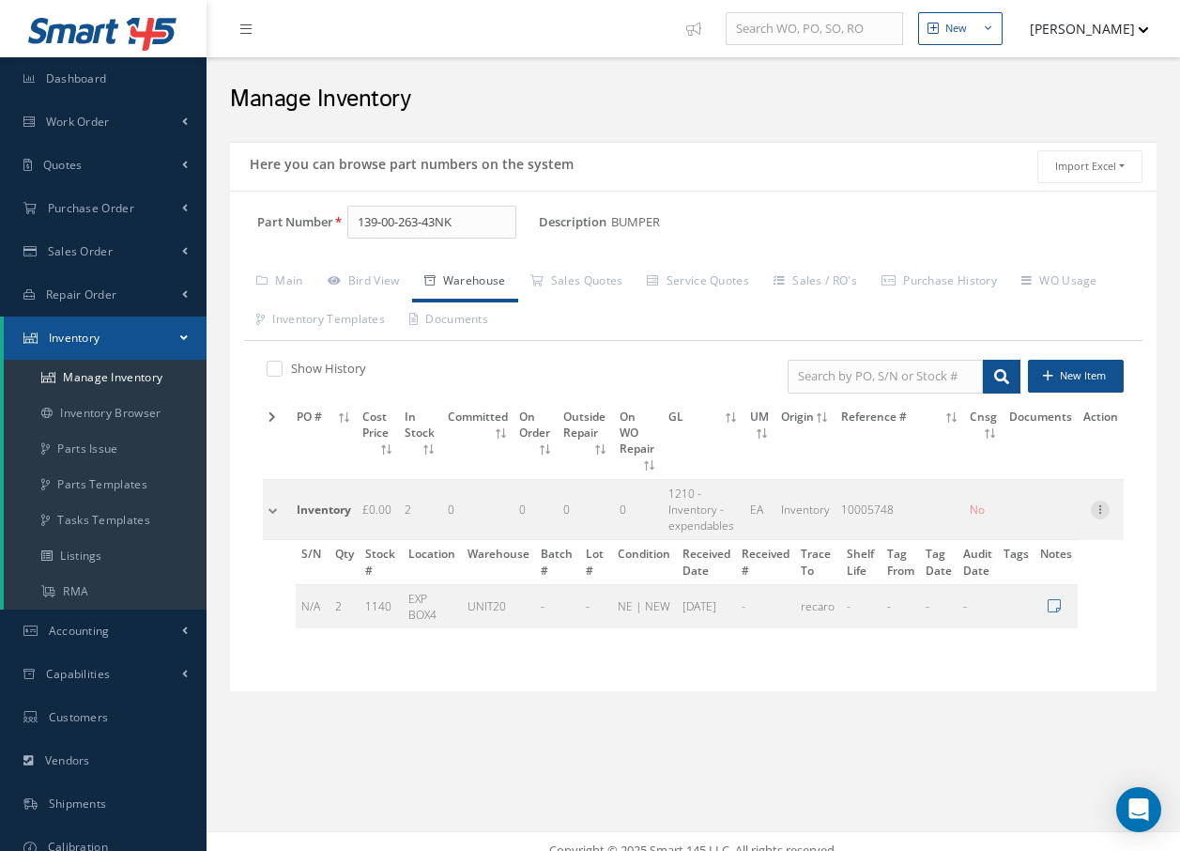
click at [1102, 500] on icon at bounding box center [1100, 507] width 19 height 15
click at [1000, 510] on link "Edit" at bounding box center [1014, 522] width 148 height 24
type input "10005748"
type input "2"
type input "EXP BOX4"
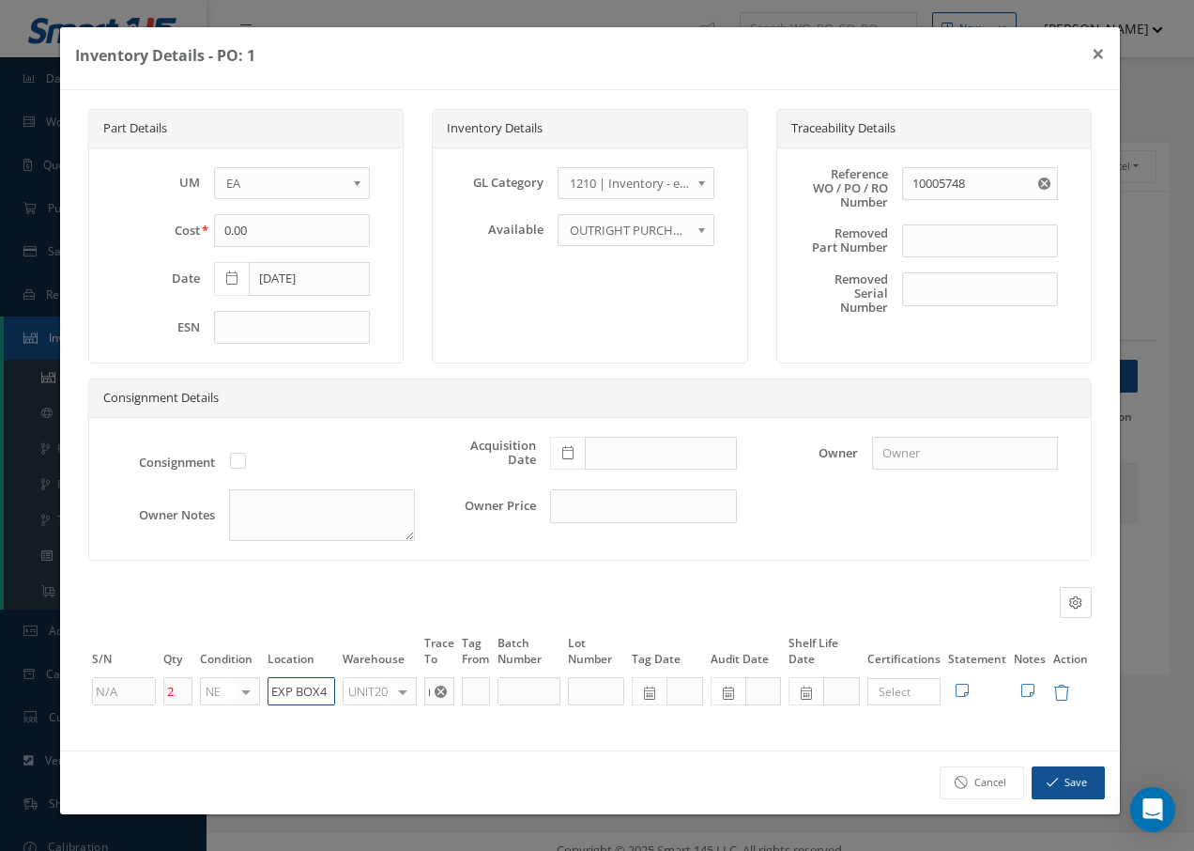
drag, startPoint x: 330, startPoint y: 695, endPoint x: 247, endPoint y: 683, distance: 83.5
click at [247, 683] on tr "2 NE OH SV RP AR NE FN NS RE FP BER N/A INSP BC AI MD RF SCR TS USE TL SP NU AS…" at bounding box center [590, 691] width 1004 height 32
type input "u"
drag, startPoint x: 317, startPoint y: 684, endPoint x: 257, endPoint y: 687, distance: 60.1
click at [257, 687] on tr "2 NE OH SV RP AR NE FN NS RE FP BER N/A INSP BC AI MD RF SCR TS USE TL SP NU AS…" at bounding box center [590, 691] width 1004 height 32
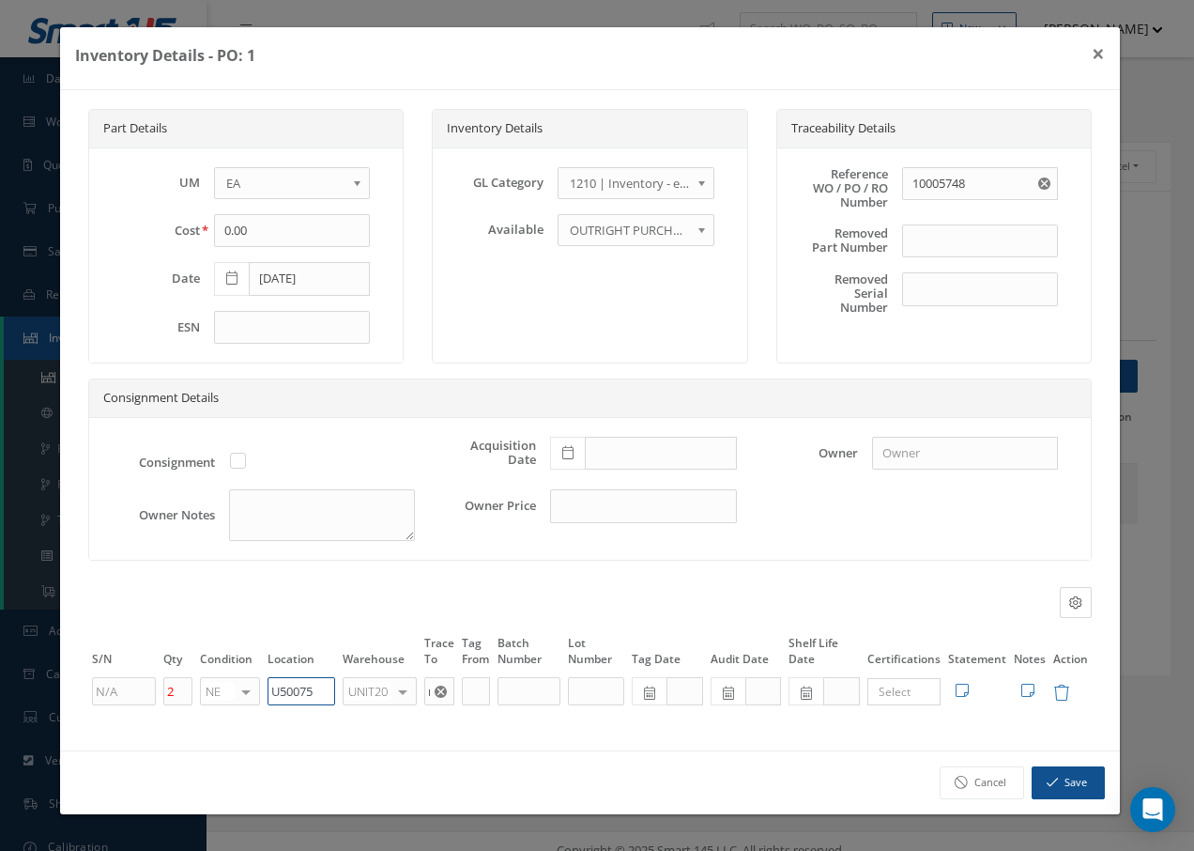
type input "U50075"
click at [391, 722] on div "Part Details UM - BAG BX CA RL EA FT HR IN KG [PERSON_NAME] ME LB RM SF SH [PER…" at bounding box center [590, 420] width 1060 height 660
click at [399, 698] on div at bounding box center [400, 691] width 26 height 27
type input "f"
click at [407, 713] on span "FIFTH" at bounding box center [379, 721] width 68 height 32
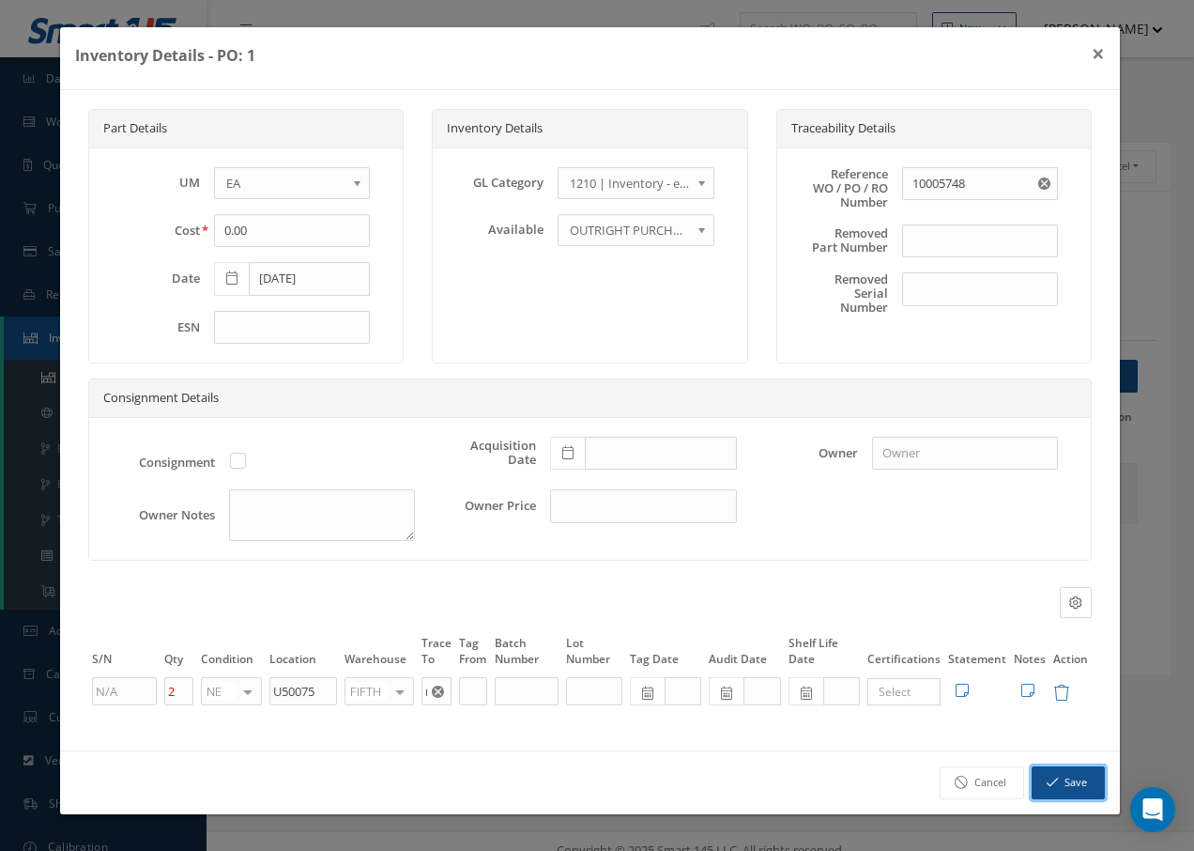
click at [1056, 783] on icon "button" at bounding box center [1052, 781] width 11 height 13
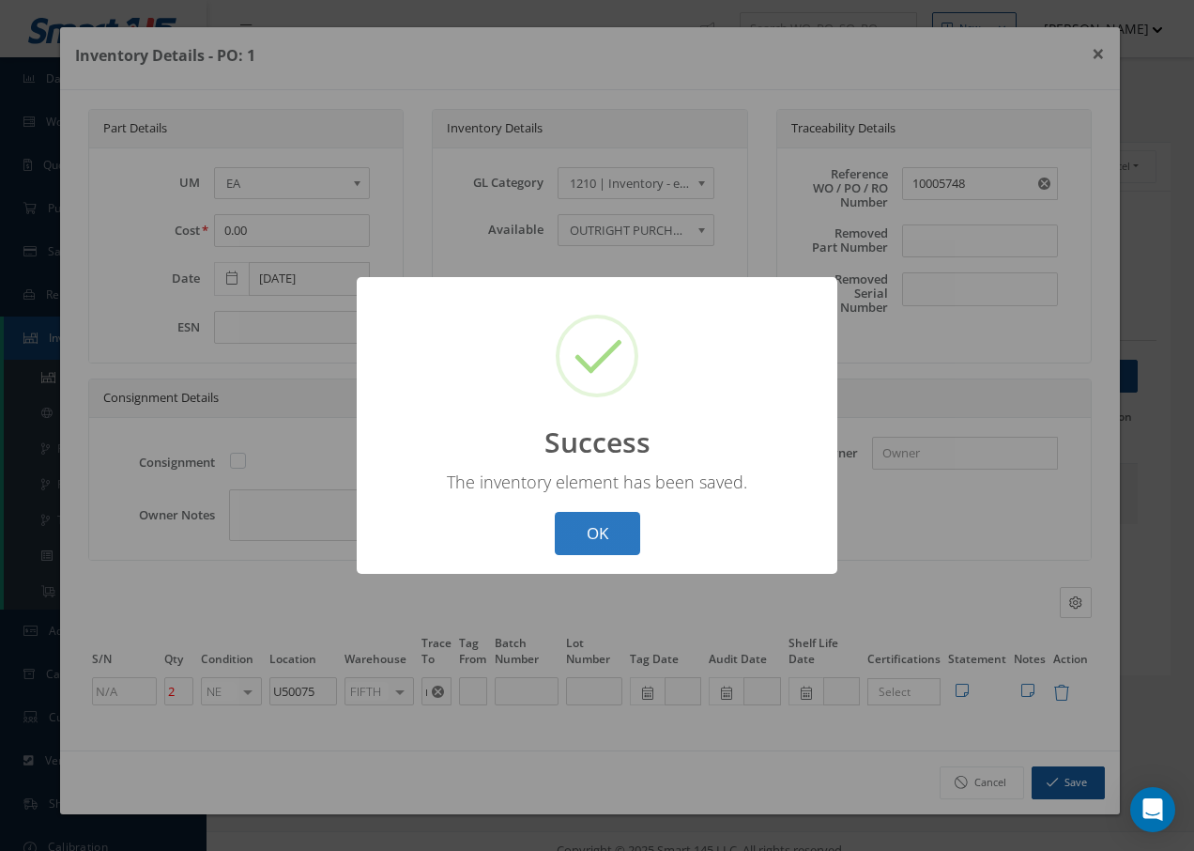
click at [620, 516] on button "OK" at bounding box center [597, 534] width 85 height 44
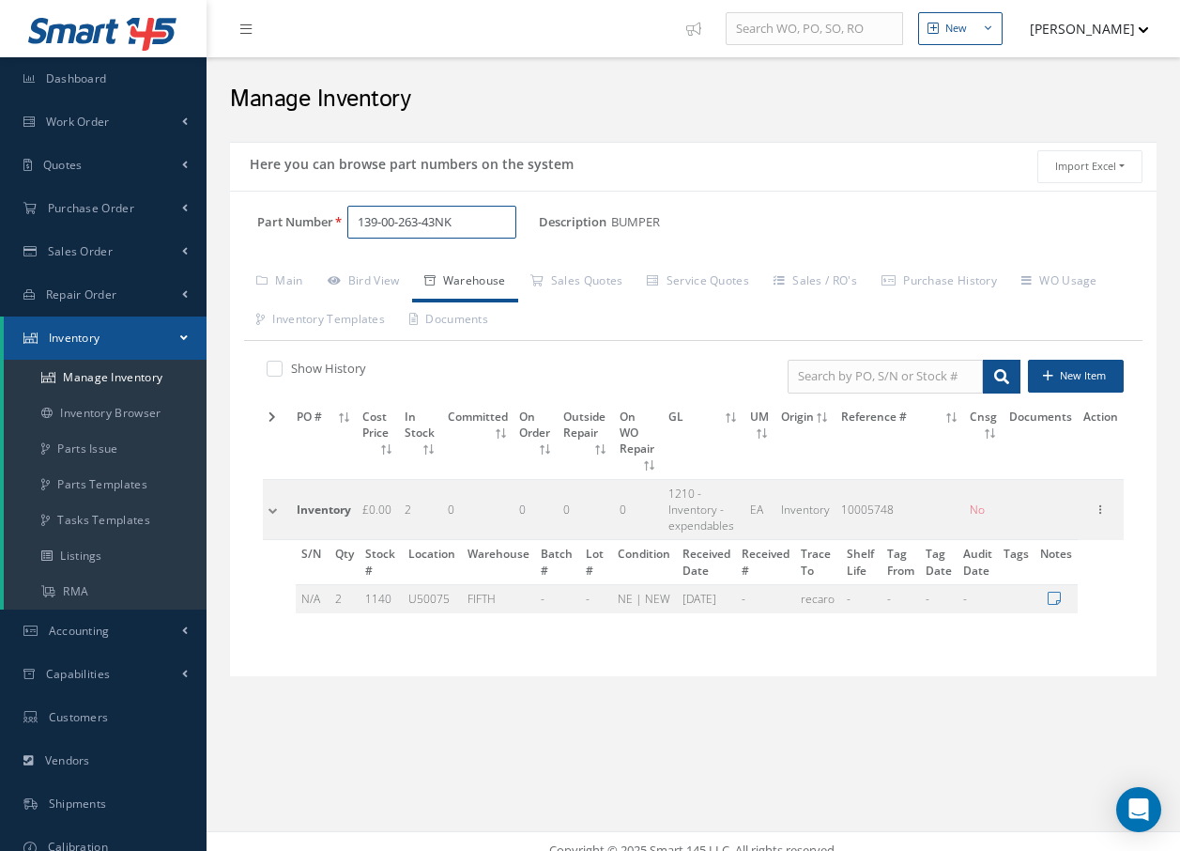
drag, startPoint x: 481, startPoint y: 222, endPoint x: 546, endPoint y: 193, distance: 71.5
click at [482, 222] on input "139-00-263-43NK" at bounding box center [431, 223] width 169 height 34
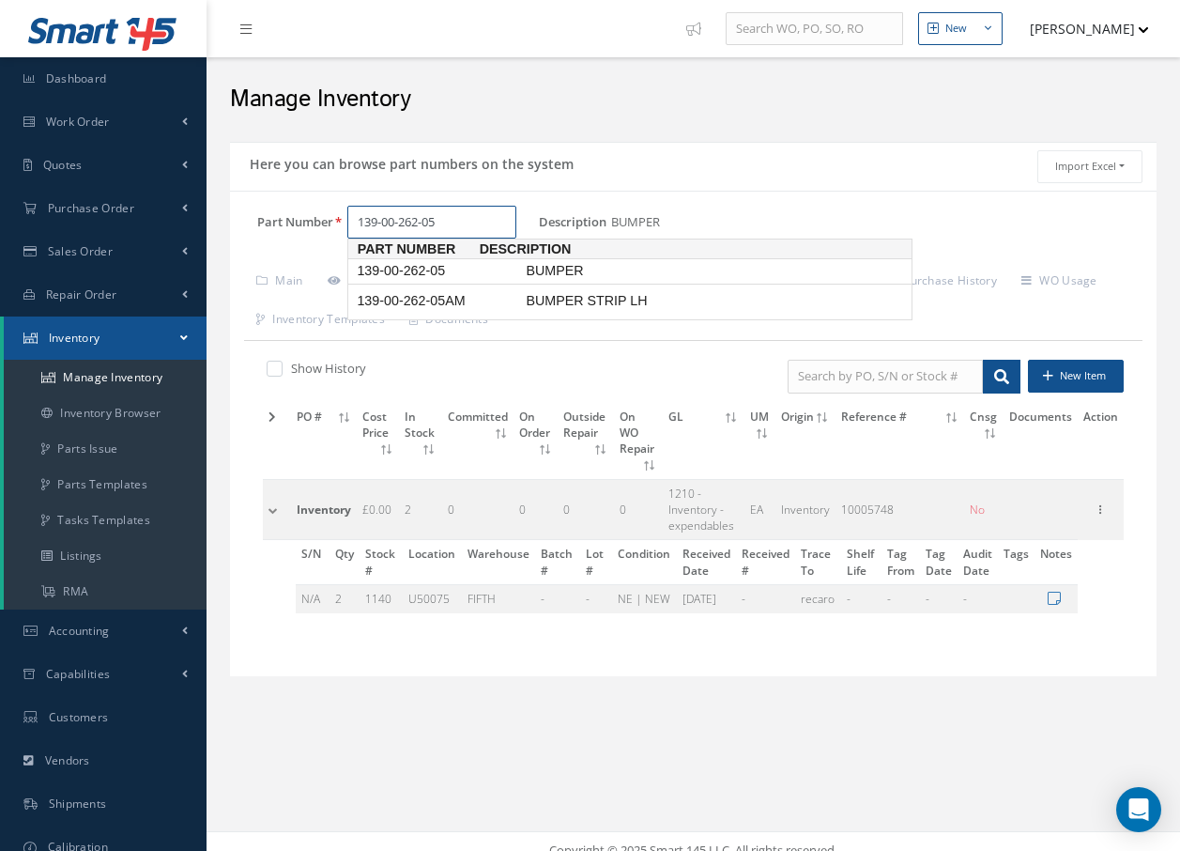
click at [468, 268] on span "139-00-262-05" at bounding box center [437, 271] width 169 height 20
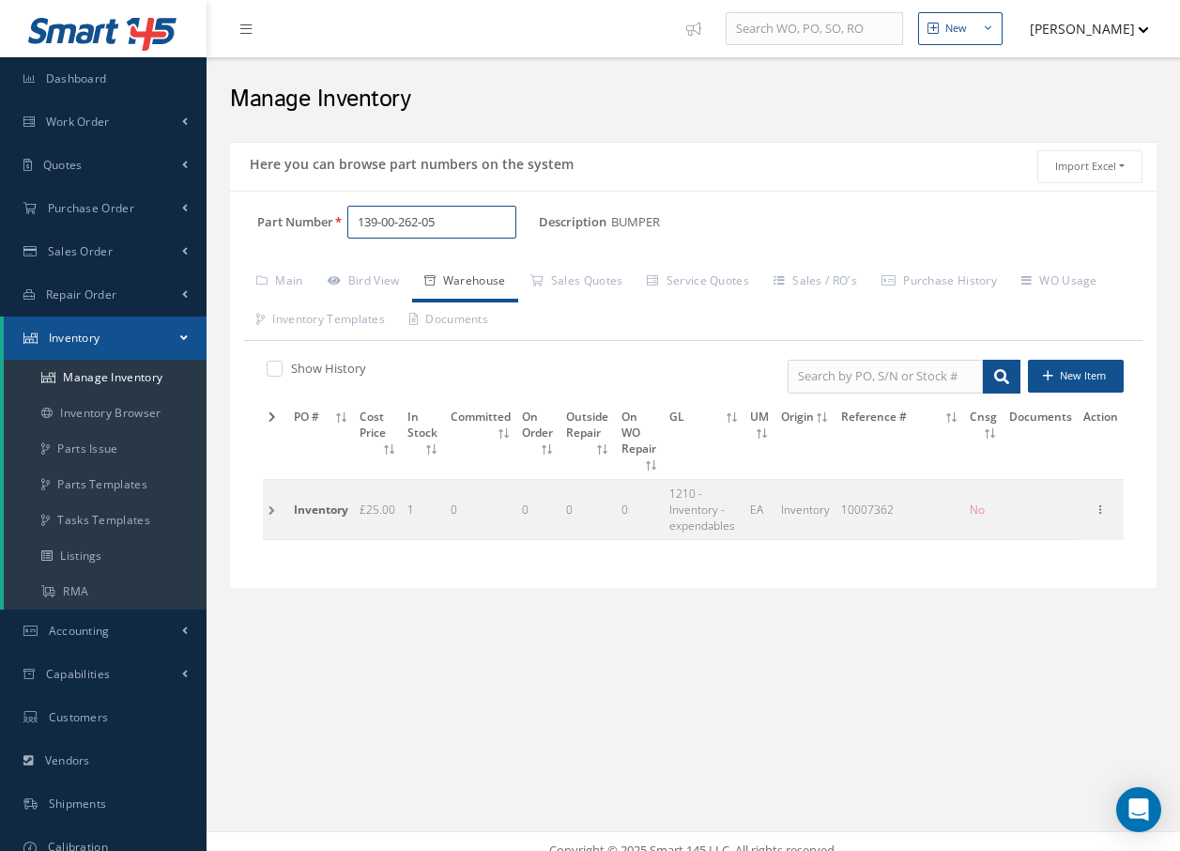
type input "139-00-262-05"
click at [269, 511] on td at bounding box center [275, 510] width 25 height 60
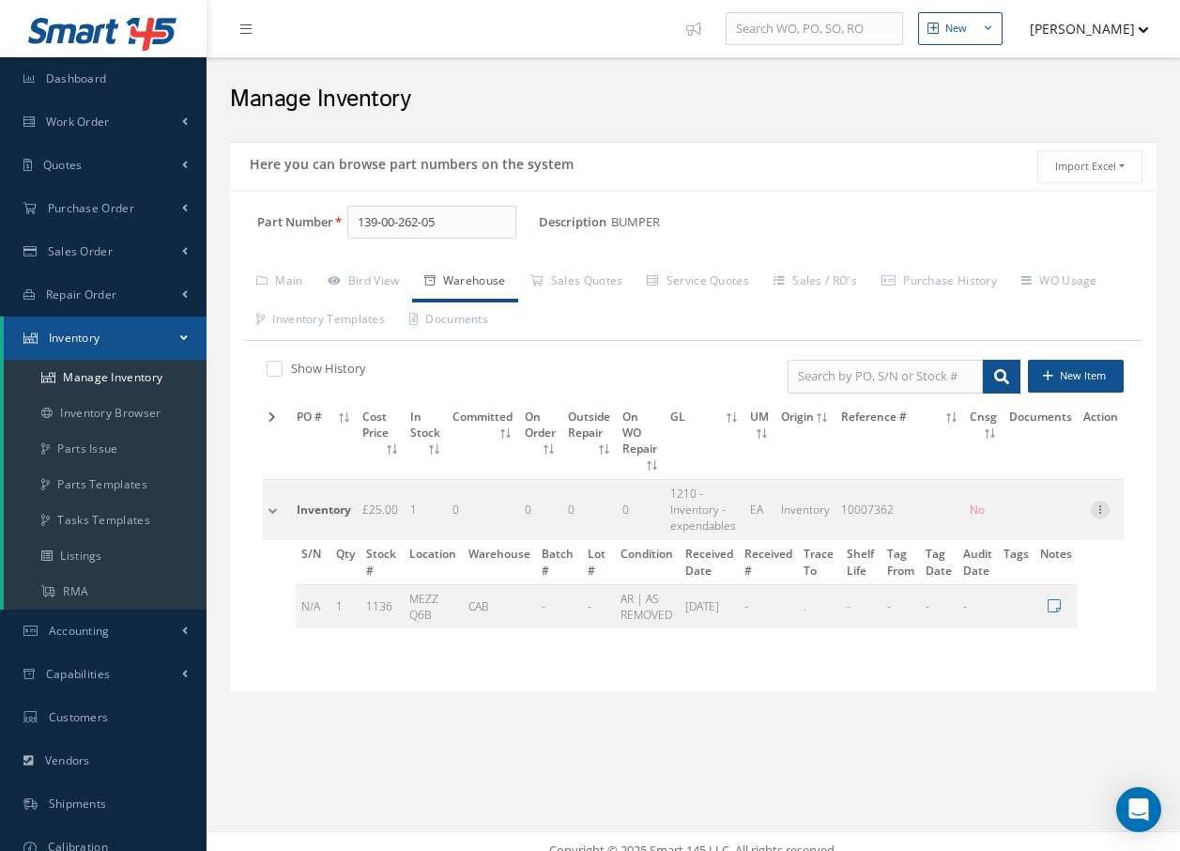
click at [1102, 510] on icon at bounding box center [1100, 507] width 19 height 15
click at [1013, 526] on link "Edit" at bounding box center [1014, 522] width 148 height 24
type input "25.00"
type input "[DATE]"
type input "10007362"
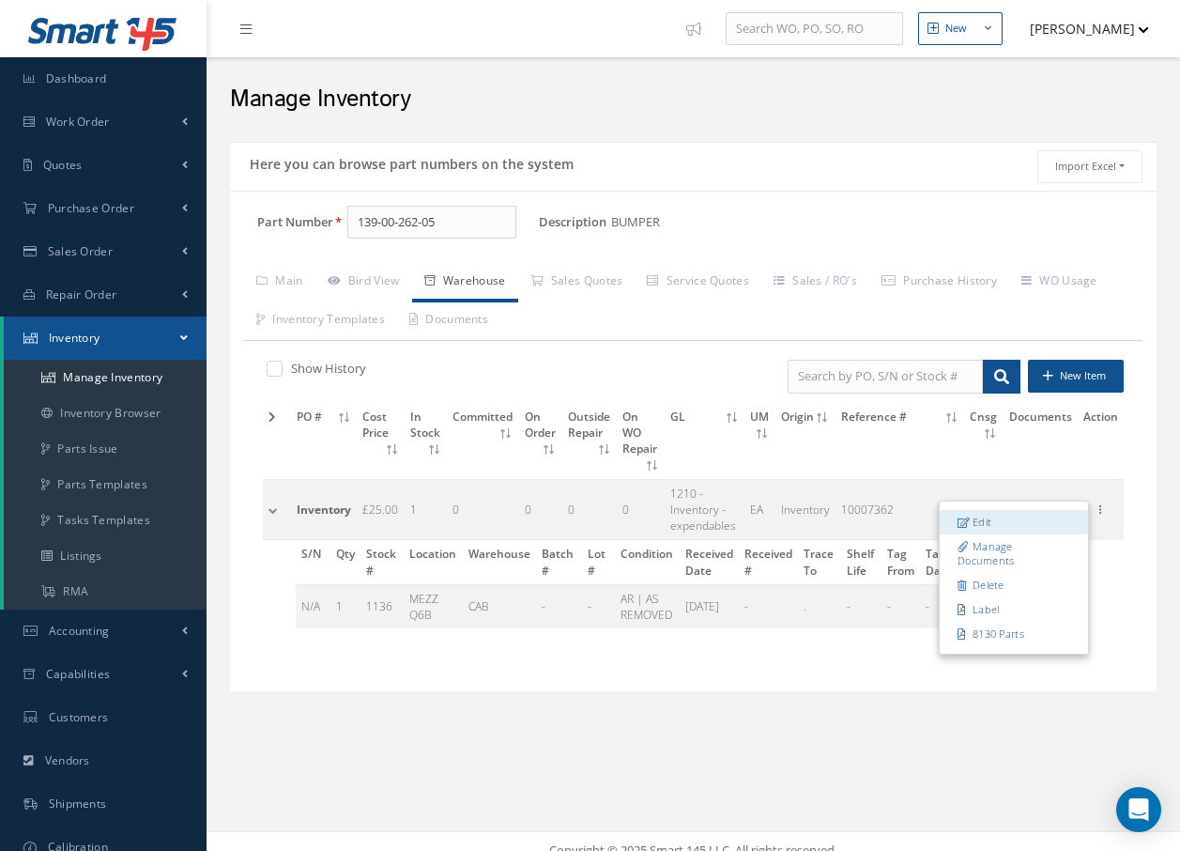
type input "1"
type input "MEZZ Q6B"
type input "."
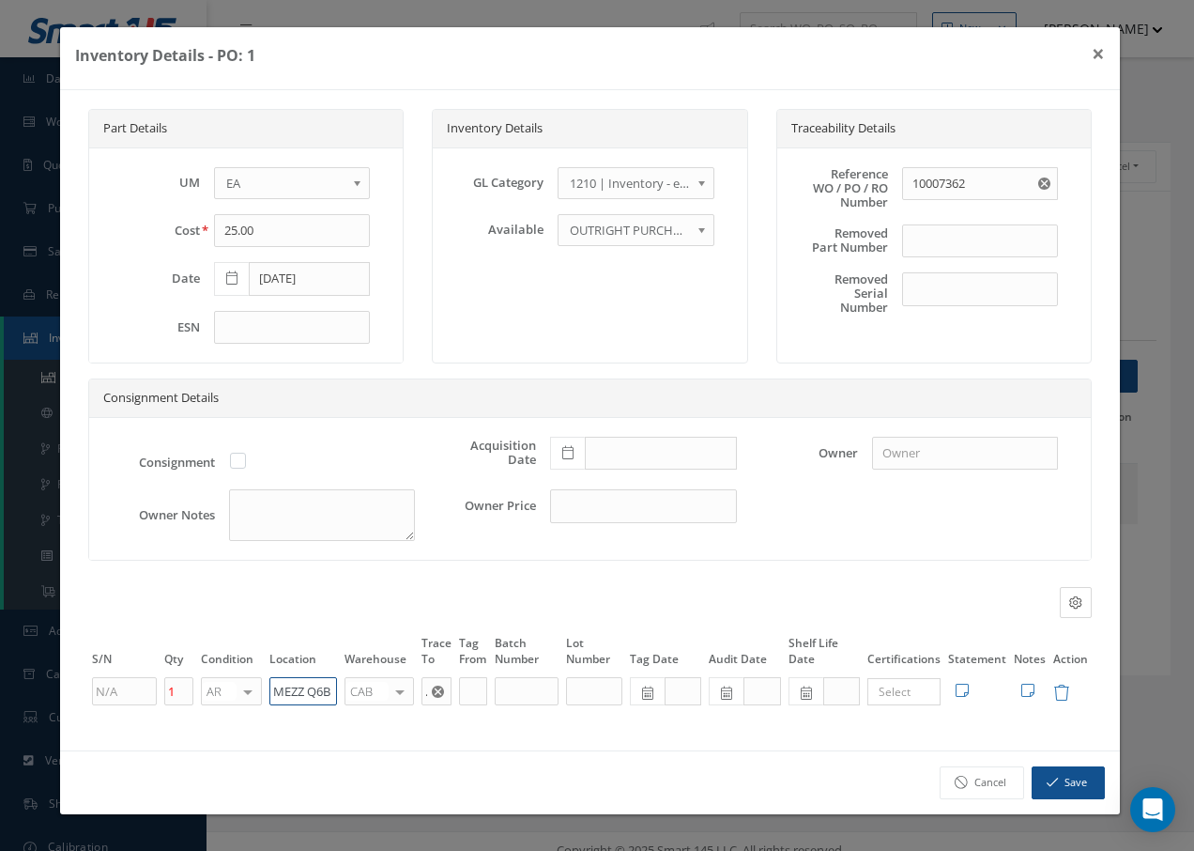
drag, startPoint x: 333, startPoint y: 688, endPoint x: 210, endPoint y: 670, distance: 124.3
click at [210, 670] on table "S/N Qty Condition Location Warehouse Trace To Tag From Batch Number Lot Number …" at bounding box center [590, 670] width 1004 height 74
paste input "U50075"
type input "U50075"
click at [404, 691] on div at bounding box center [400, 691] width 26 height 27
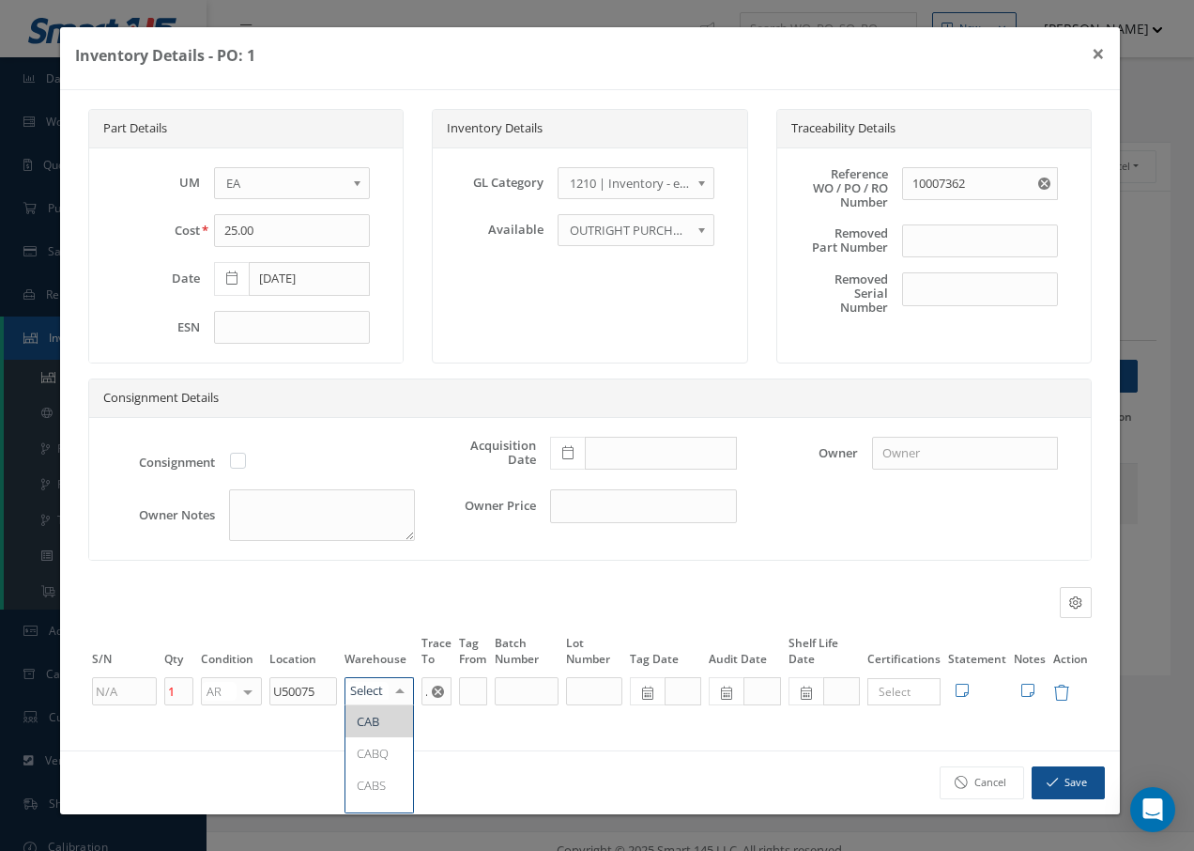
type input "f"
click at [380, 720] on span "FIFTH" at bounding box center [372, 721] width 31 height 17
click at [1065, 779] on button "Save" at bounding box center [1068, 782] width 73 height 33
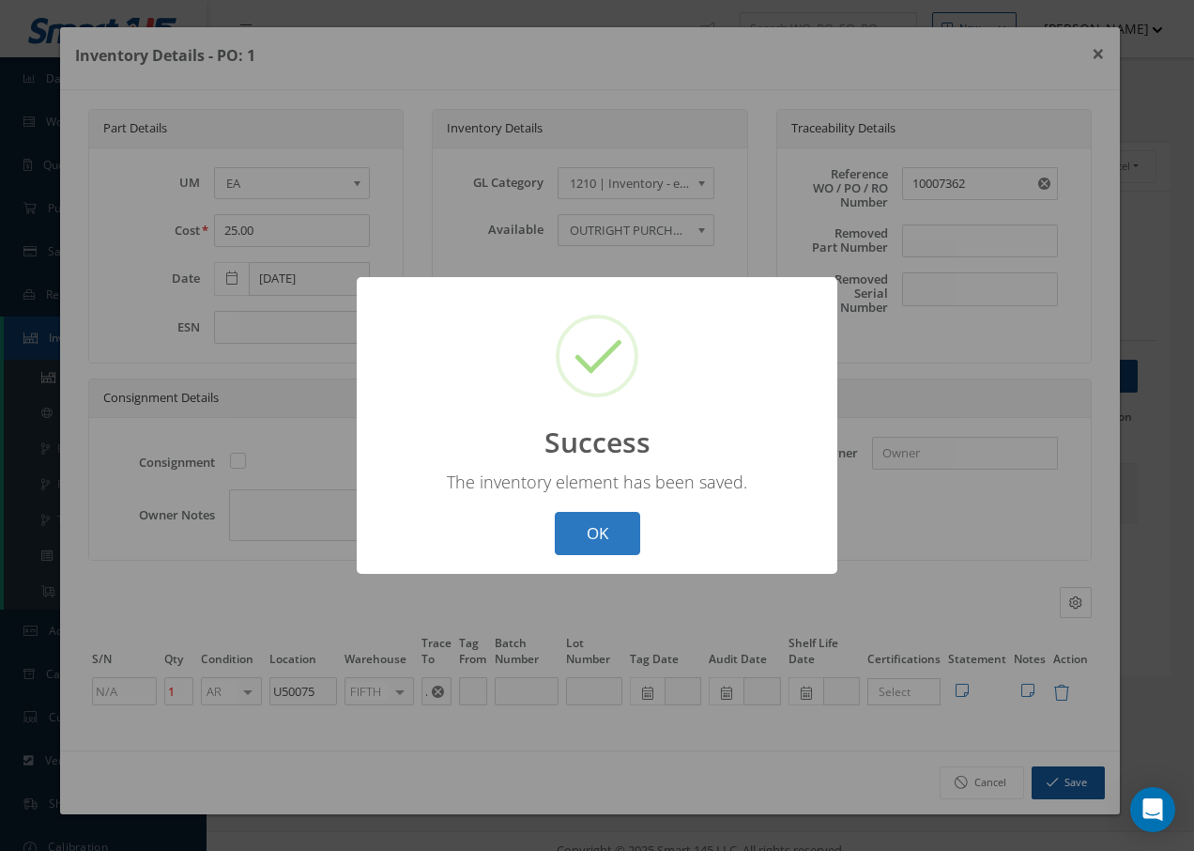
click at [596, 549] on button "OK" at bounding box center [597, 534] width 85 height 44
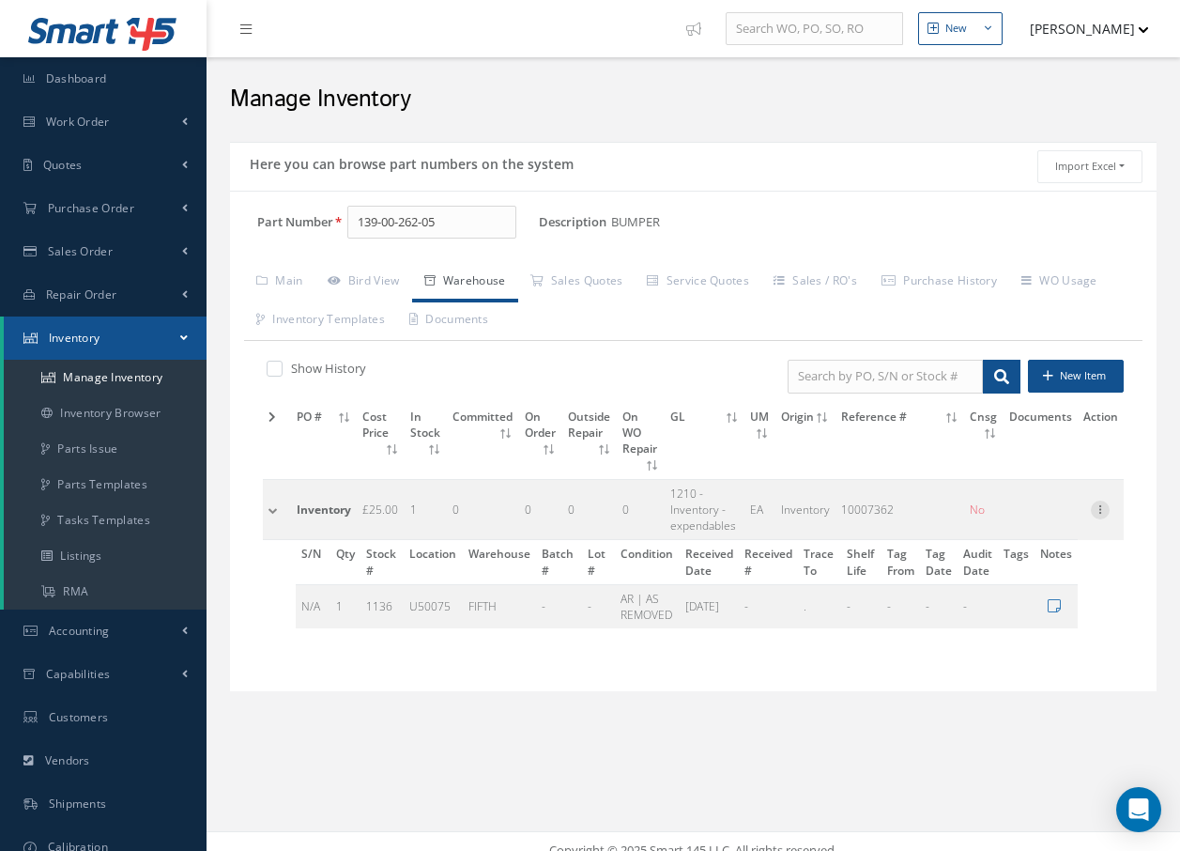
click at [1104, 504] on icon at bounding box center [1100, 507] width 19 height 15
click at [1014, 605] on link "Label" at bounding box center [1014, 609] width 148 height 24
drag, startPoint x: 483, startPoint y: 219, endPoint x: 500, endPoint y: 210, distance: 19.7
click at [489, 216] on input "139-00-262-05" at bounding box center [431, 223] width 169 height 34
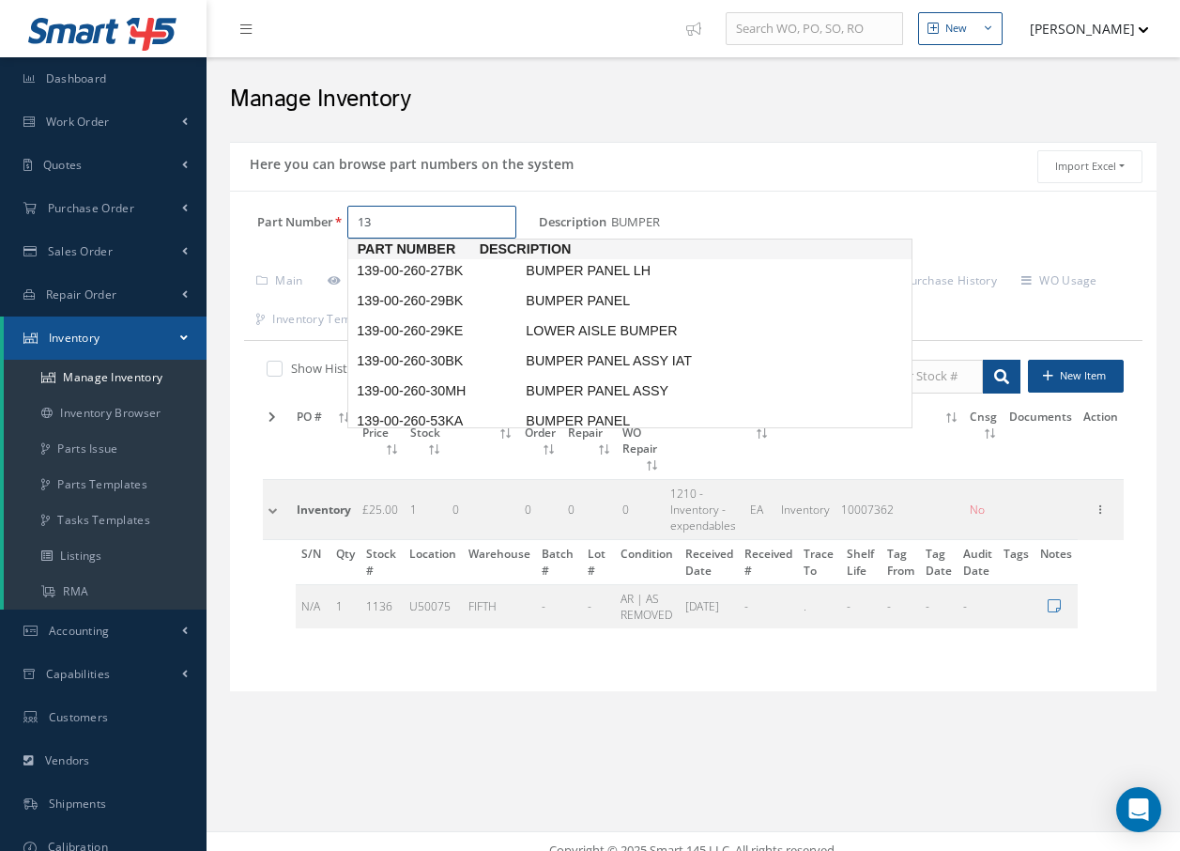
type input "1"
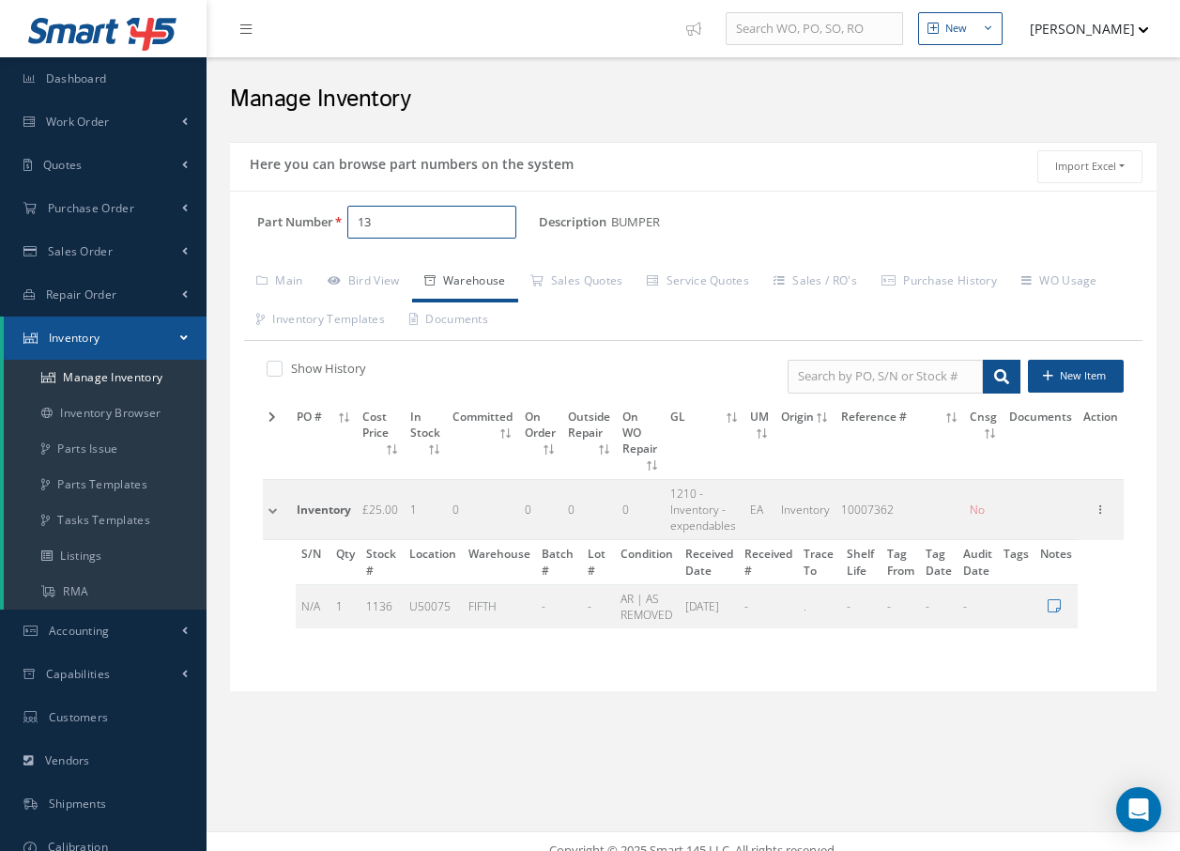
type input "1"
click at [480, 217] on input "137-00-004-10" at bounding box center [431, 223] width 169 height 34
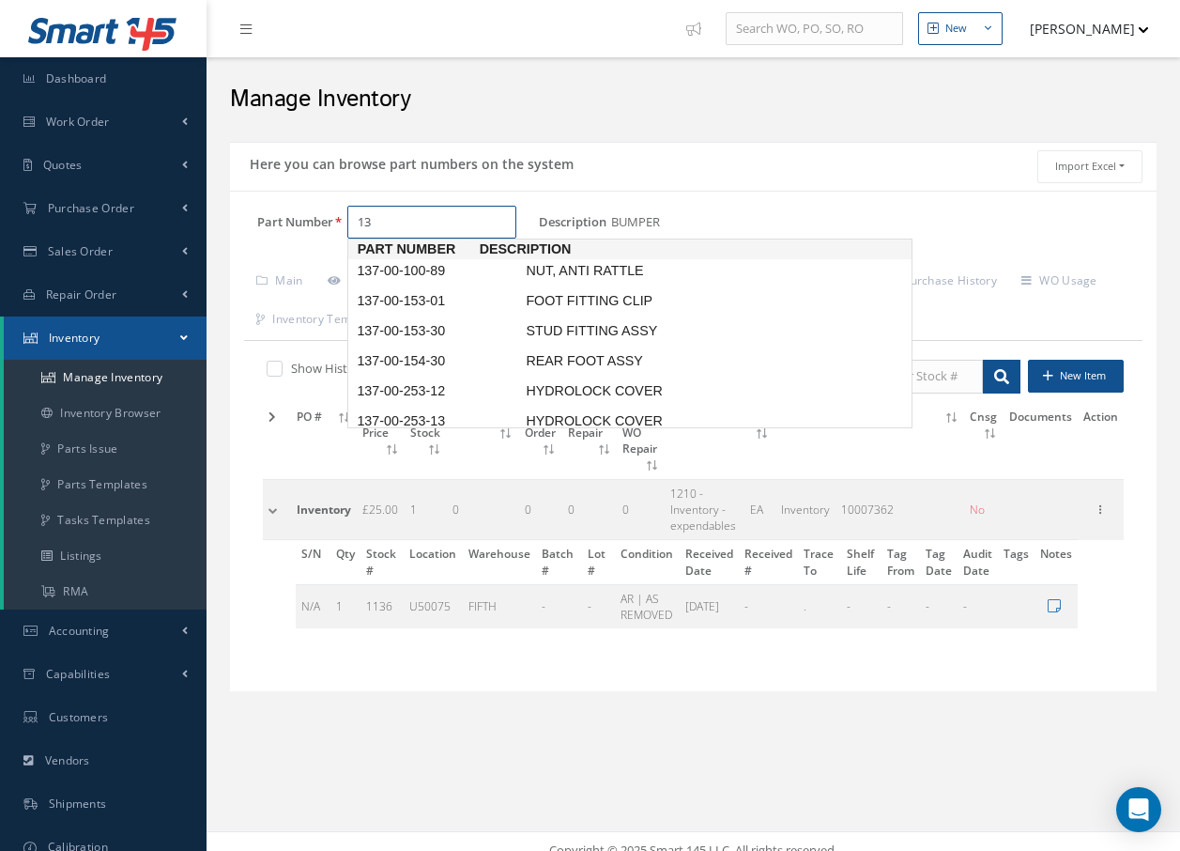
type input "1"
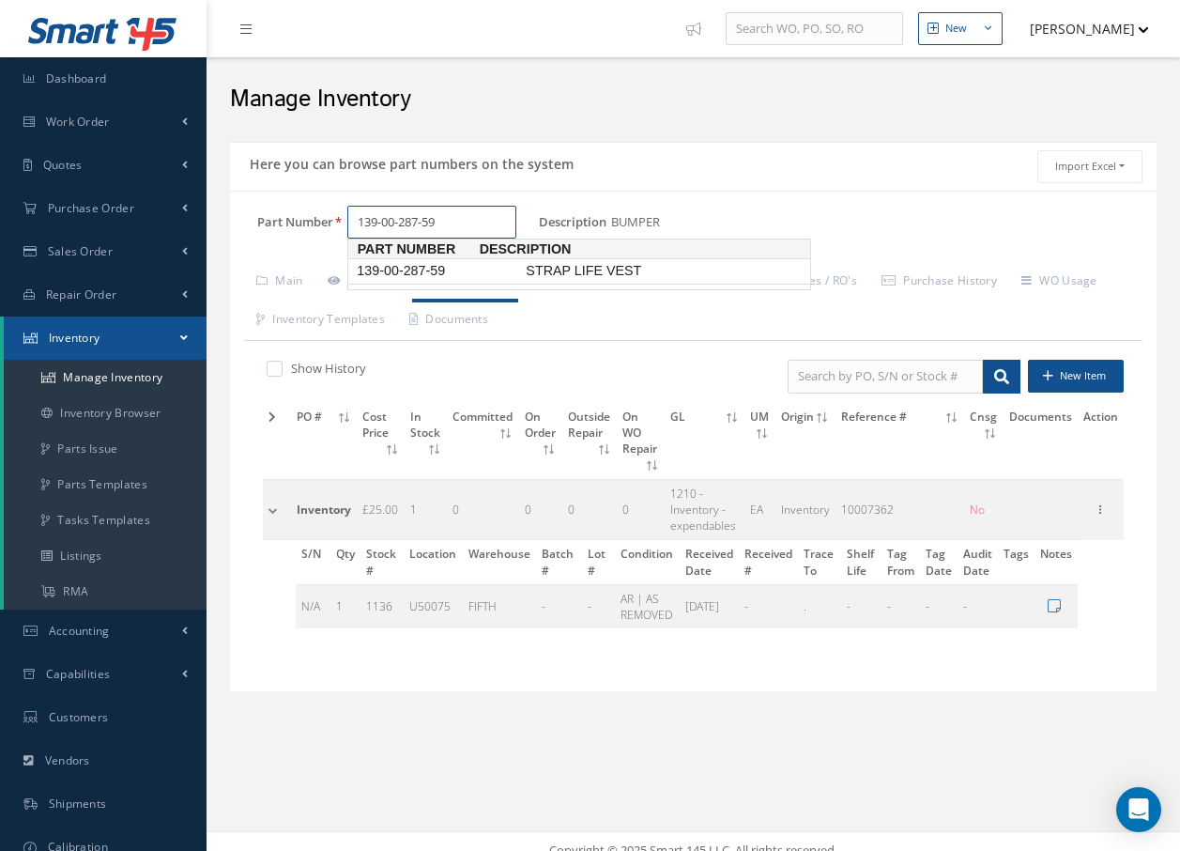
click at [443, 267] on span "139-00-287-59" at bounding box center [437, 271] width 169 height 20
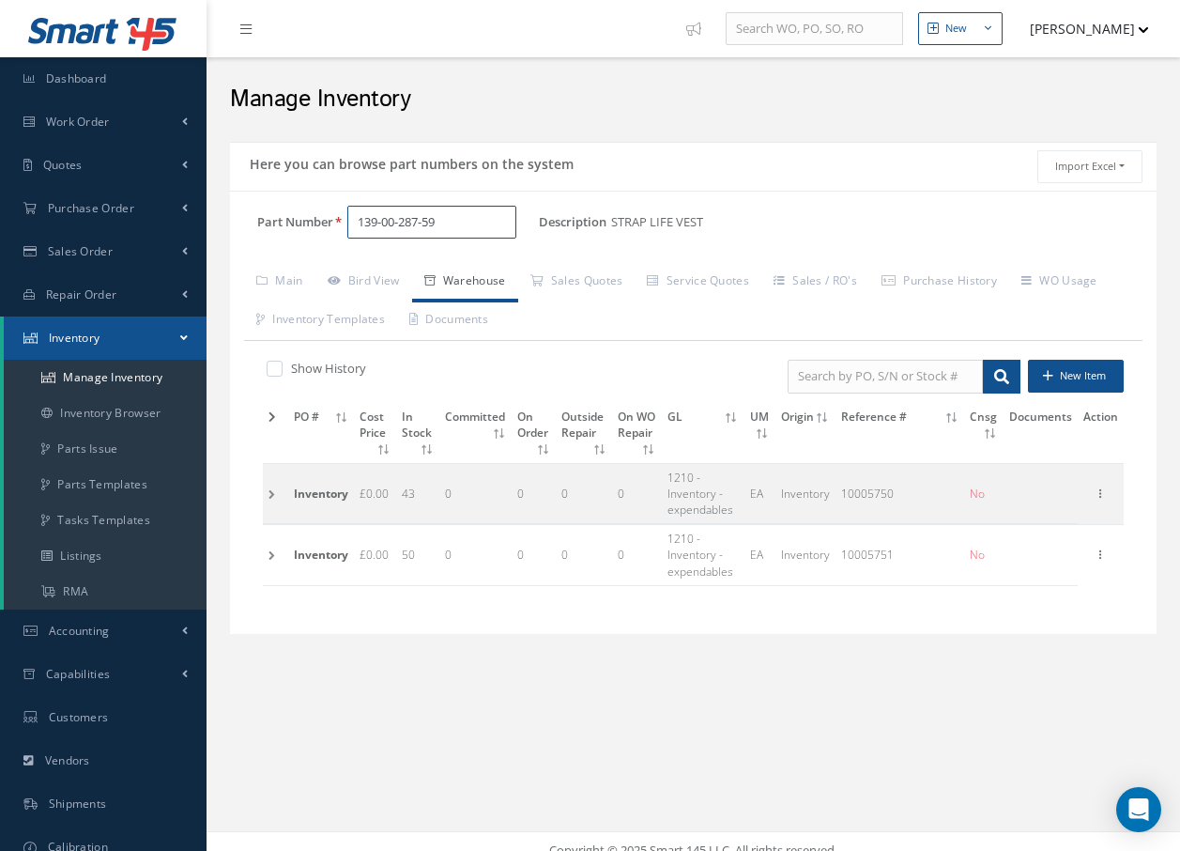
type input "139-00-287-59"
click at [269, 491] on td at bounding box center [275, 493] width 25 height 60
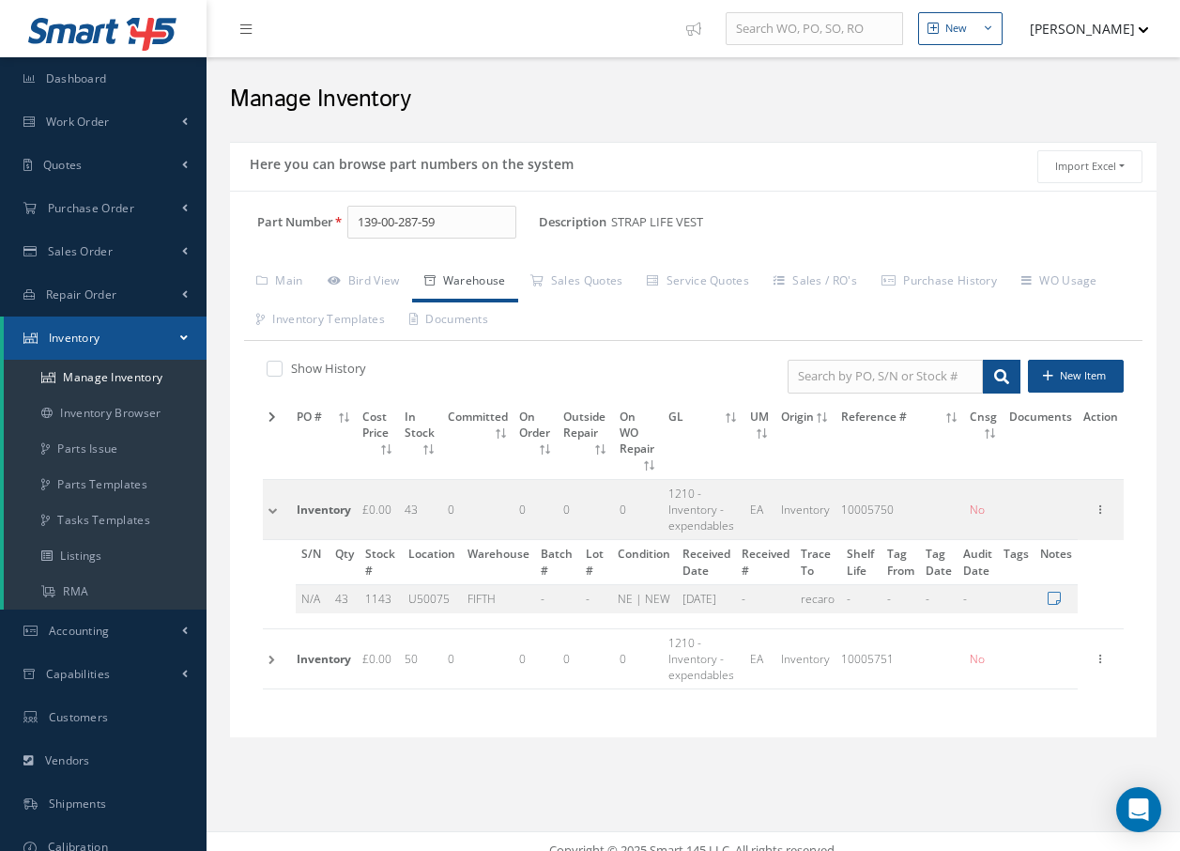
click at [270, 492] on td at bounding box center [277, 510] width 28 height 60
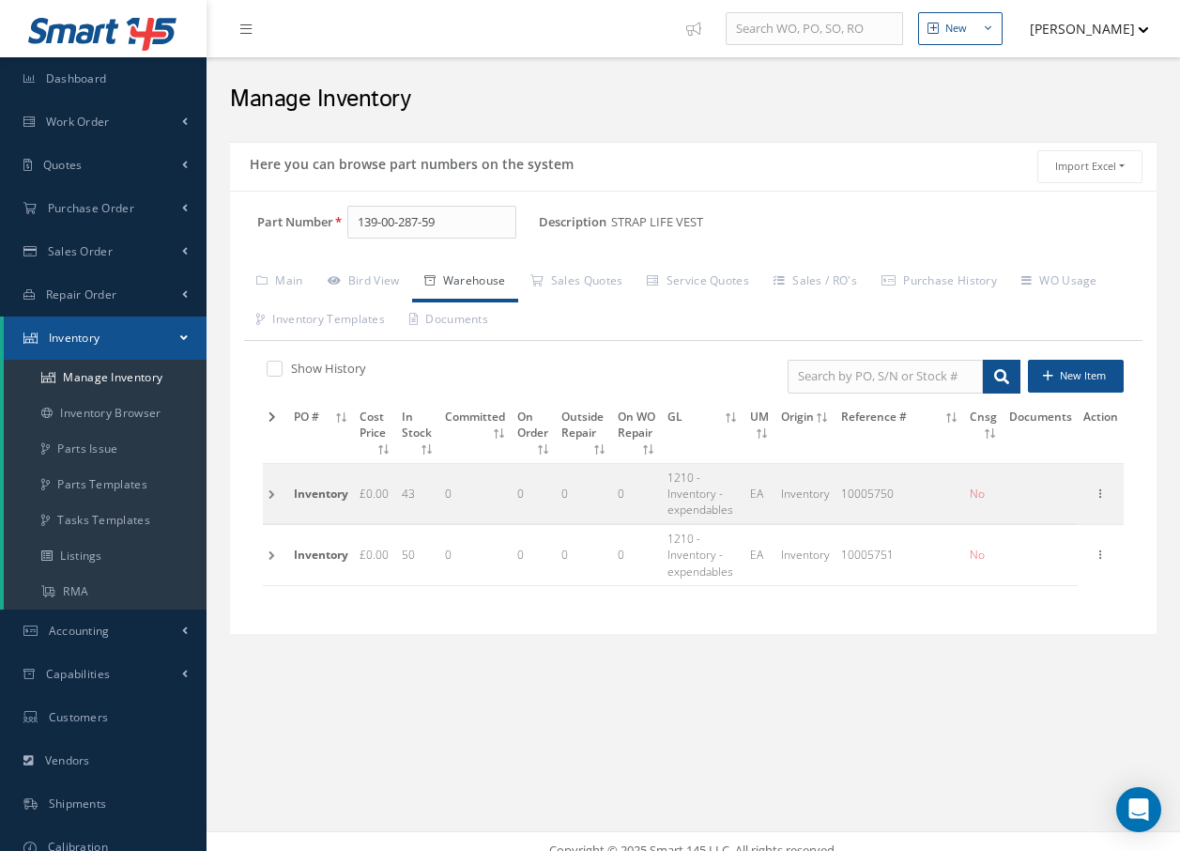
click at [268, 558] on td at bounding box center [275, 555] width 25 height 60
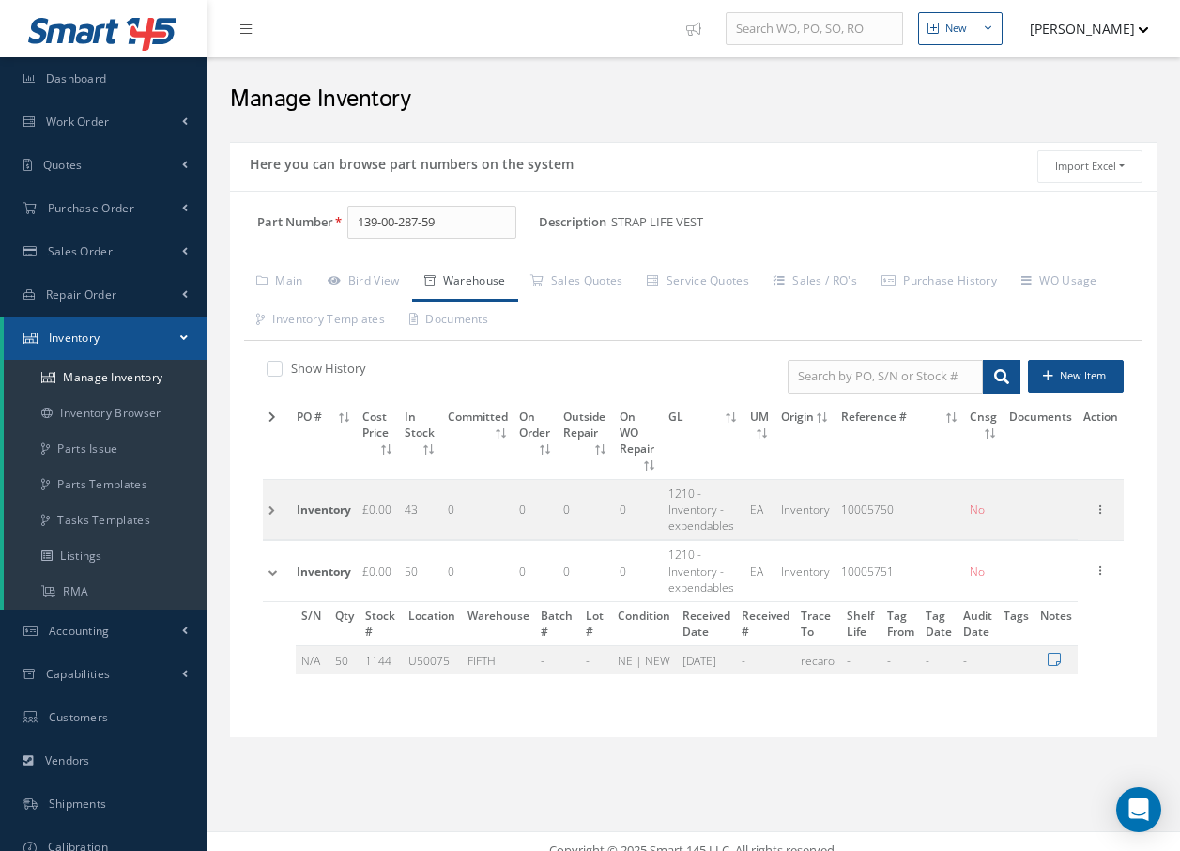
click at [269, 496] on td at bounding box center [277, 510] width 28 height 60
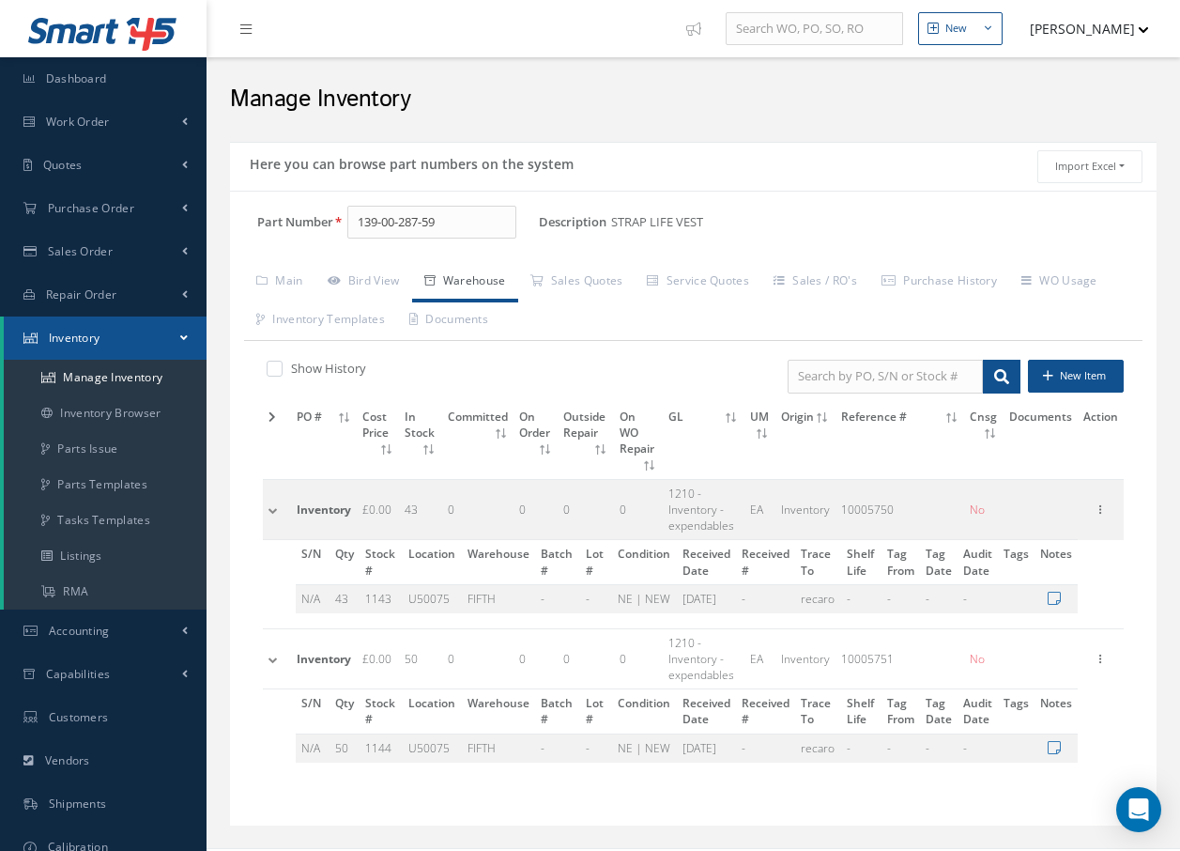
click at [270, 641] on td at bounding box center [277, 658] width 28 height 60
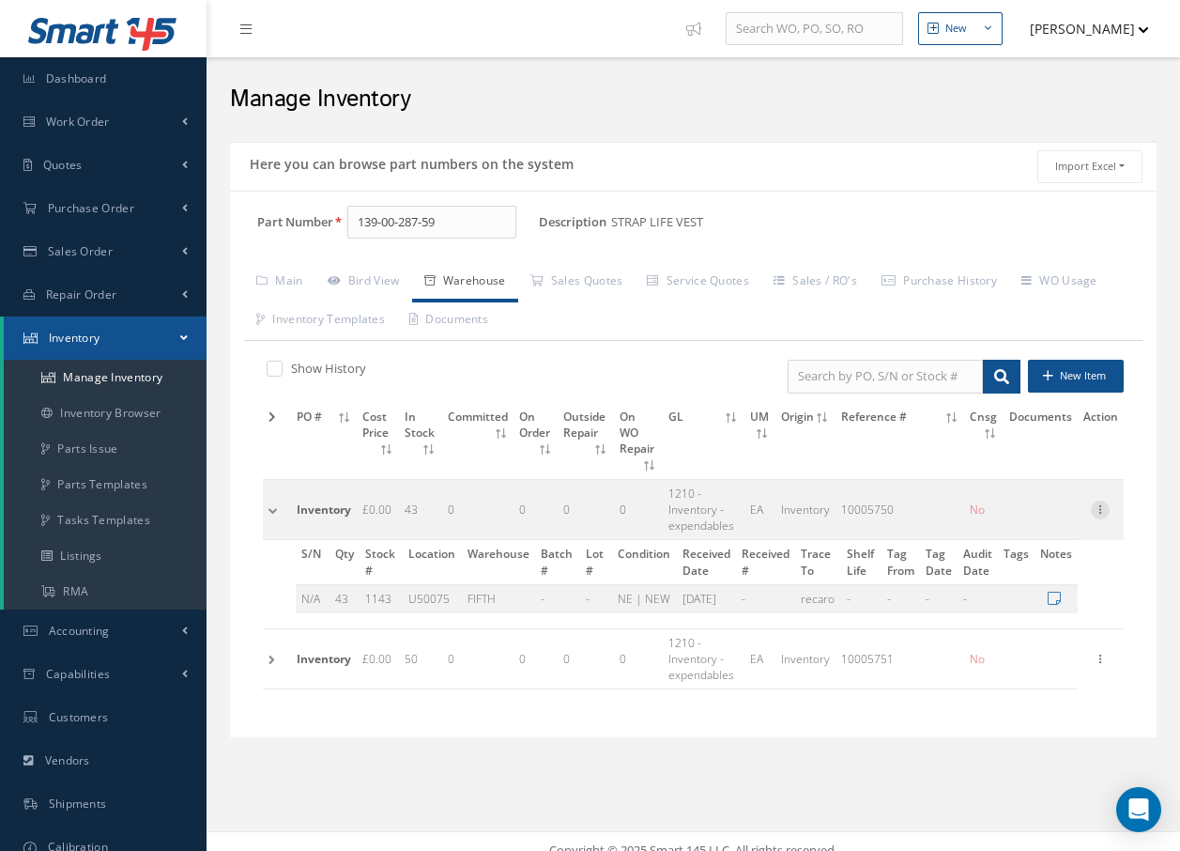
click at [1103, 500] on icon at bounding box center [1100, 507] width 19 height 15
click at [990, 510] on link "Edit" at bounding box center [1014, 522] width 148 height 24
type input "0.00"
type input "[DATE]"
type input "10005750"
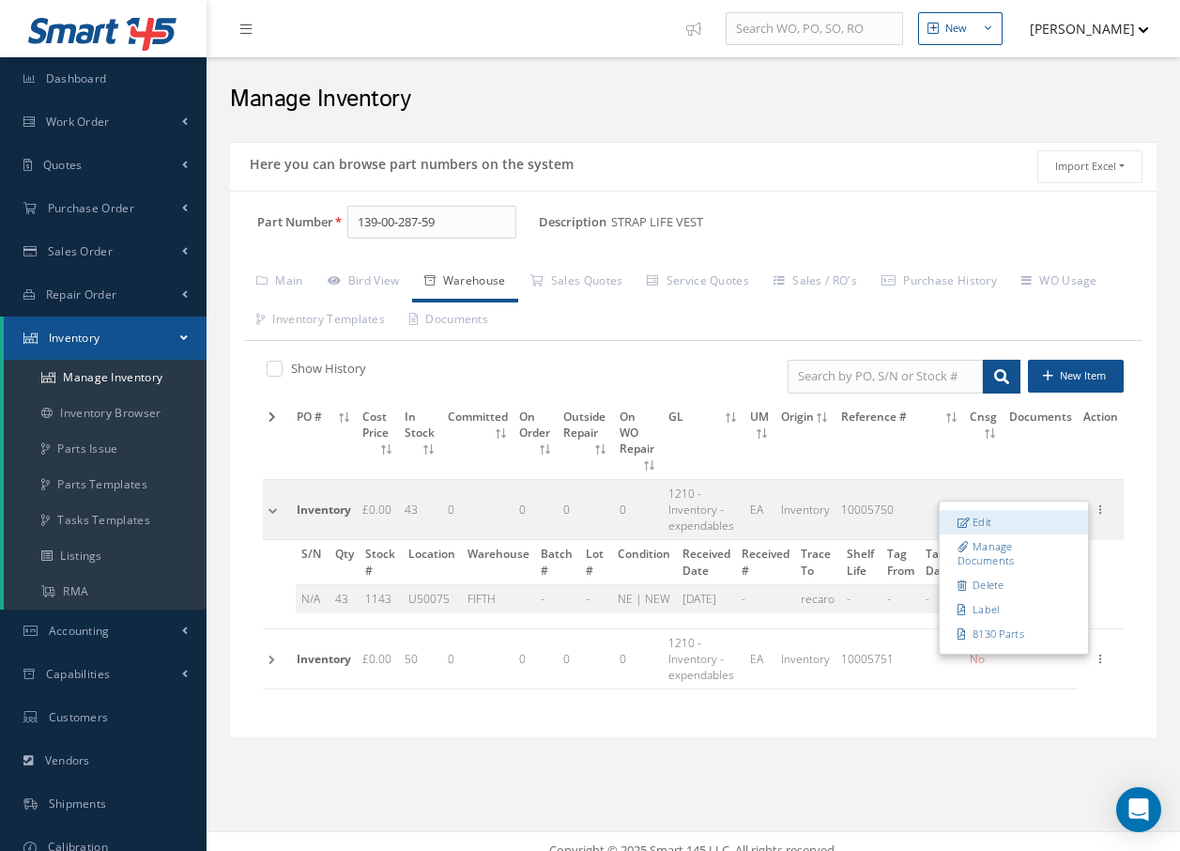
type input "43"
type input "recaro"
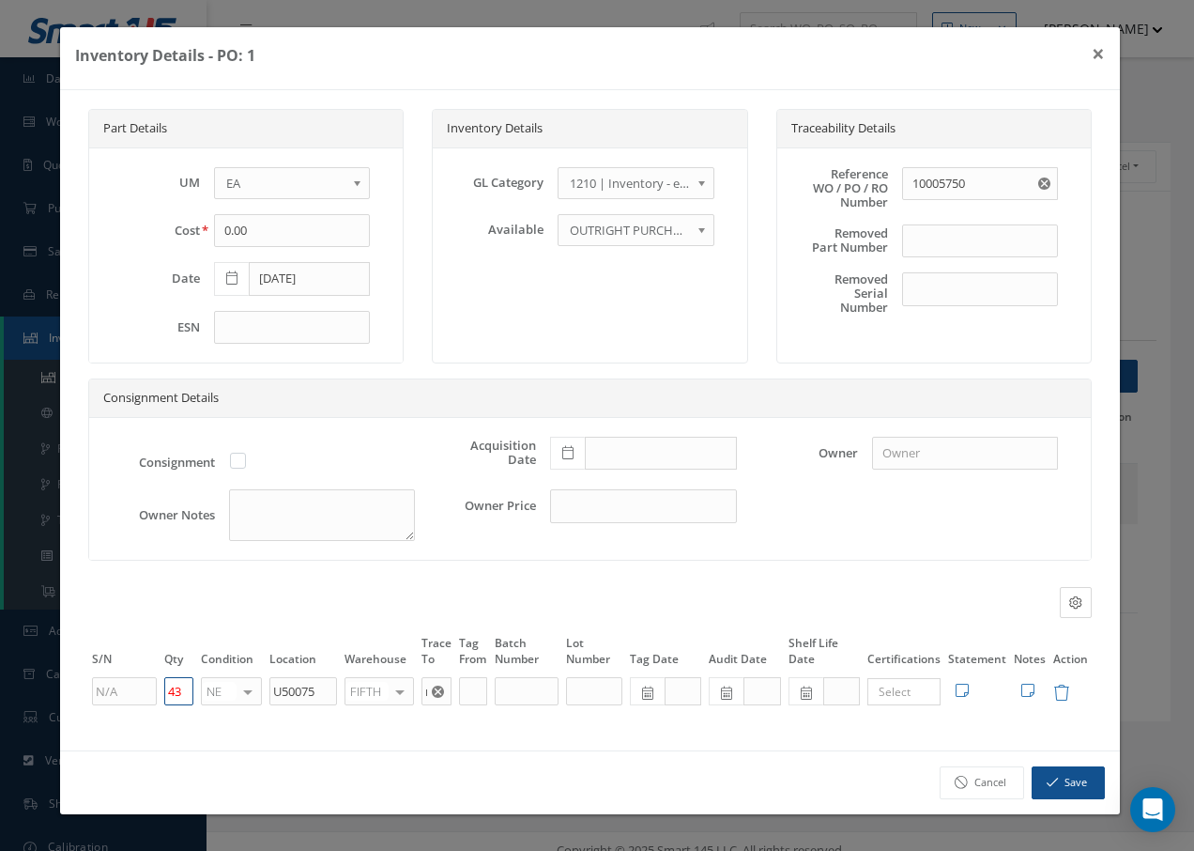
drag, startPoint x: 190, startPoint y: 693, endPoint x: 144, endPoint y: 691, distance: 46.0
click at [144, 691] on tr "43 NE OH SV RP AR NE FN NS RE FP BER N/A INSP BC AI MD RF SCR TS USE TL SP NU A…" at bounding box center [590, 691] width 1004 height 32
type input "38"
click at [558, 749] on div "Part Details UM - BAG BX CA RL EA FT HR IN KG [PERSON_NAME] ME LB RM SF SH [PER…" at bounding box center [590, 420] width 1060 height 660
click at [1070, 786] on button "Save" at bounding box center [1068, 782] width 73 height 33
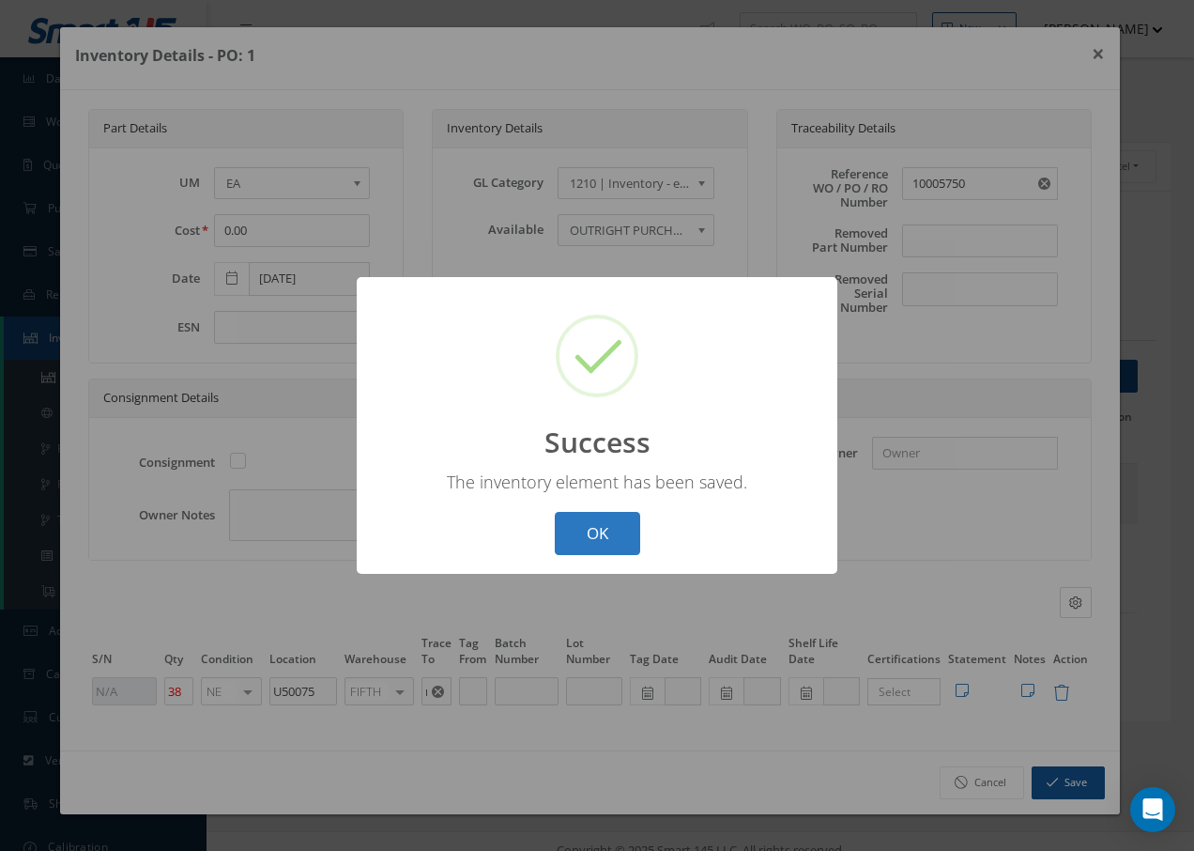
click at [625, 527] on button "OK" at bounding box center [597, 534] width 85 height 44
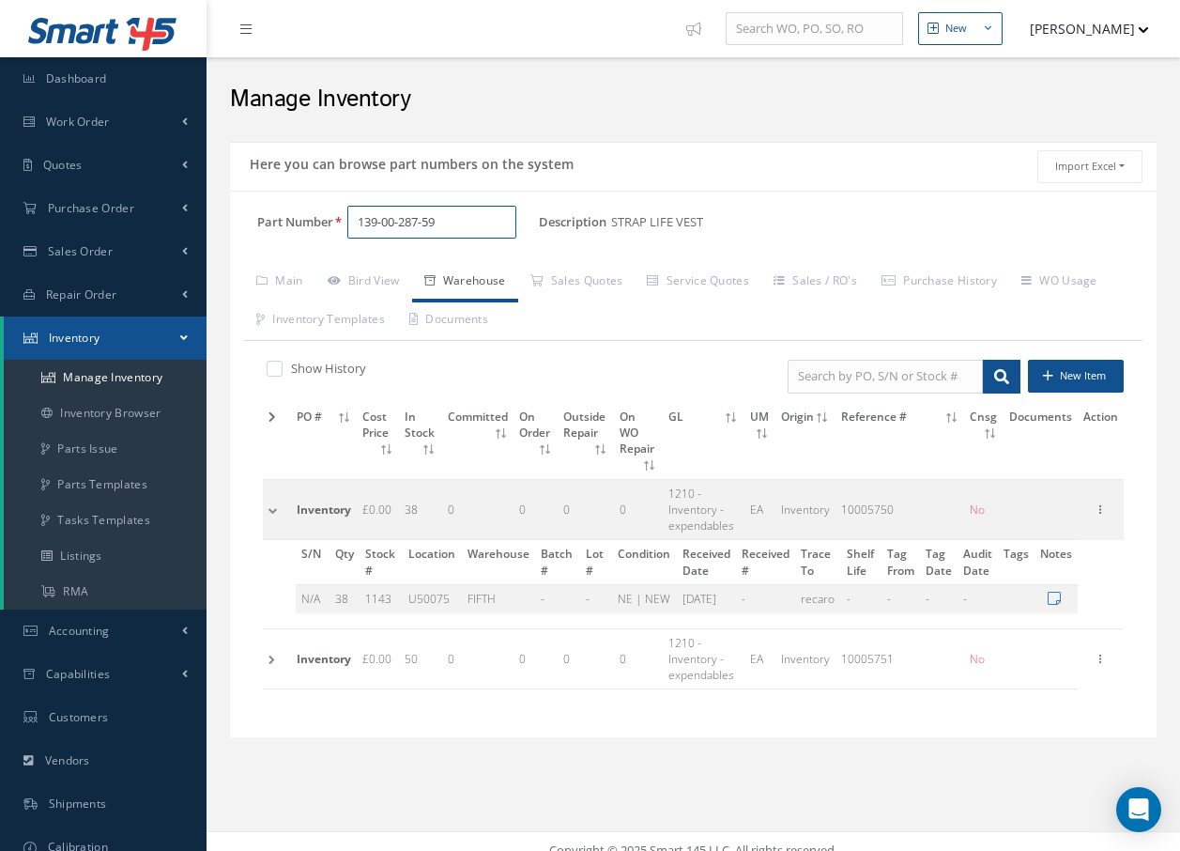
drag, startPoint x: 451, startPoint y: 223, endPoint x: 453, endPoint y: 207, distance: 16.1
click at [451, 219] on input "139-00-287-59" at bounding box center [431, 223] width 169 height 34
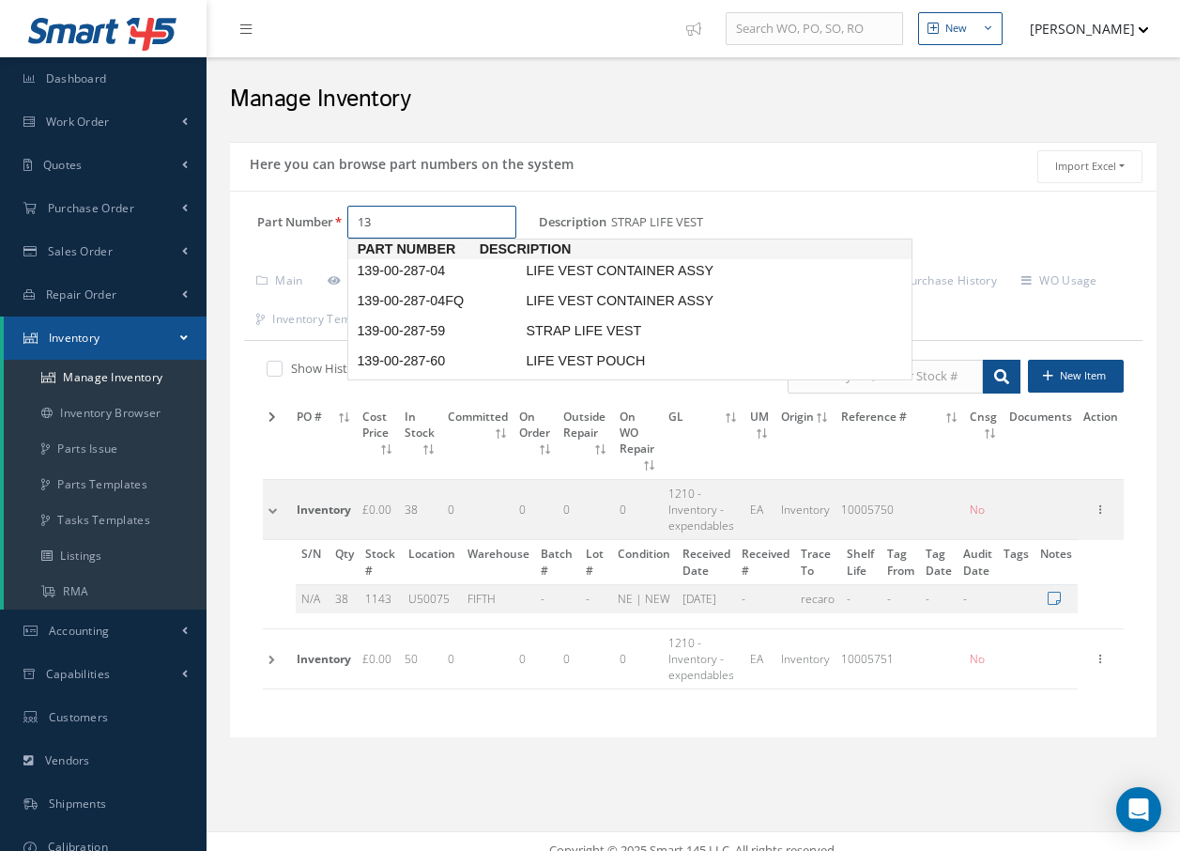
type input "1"
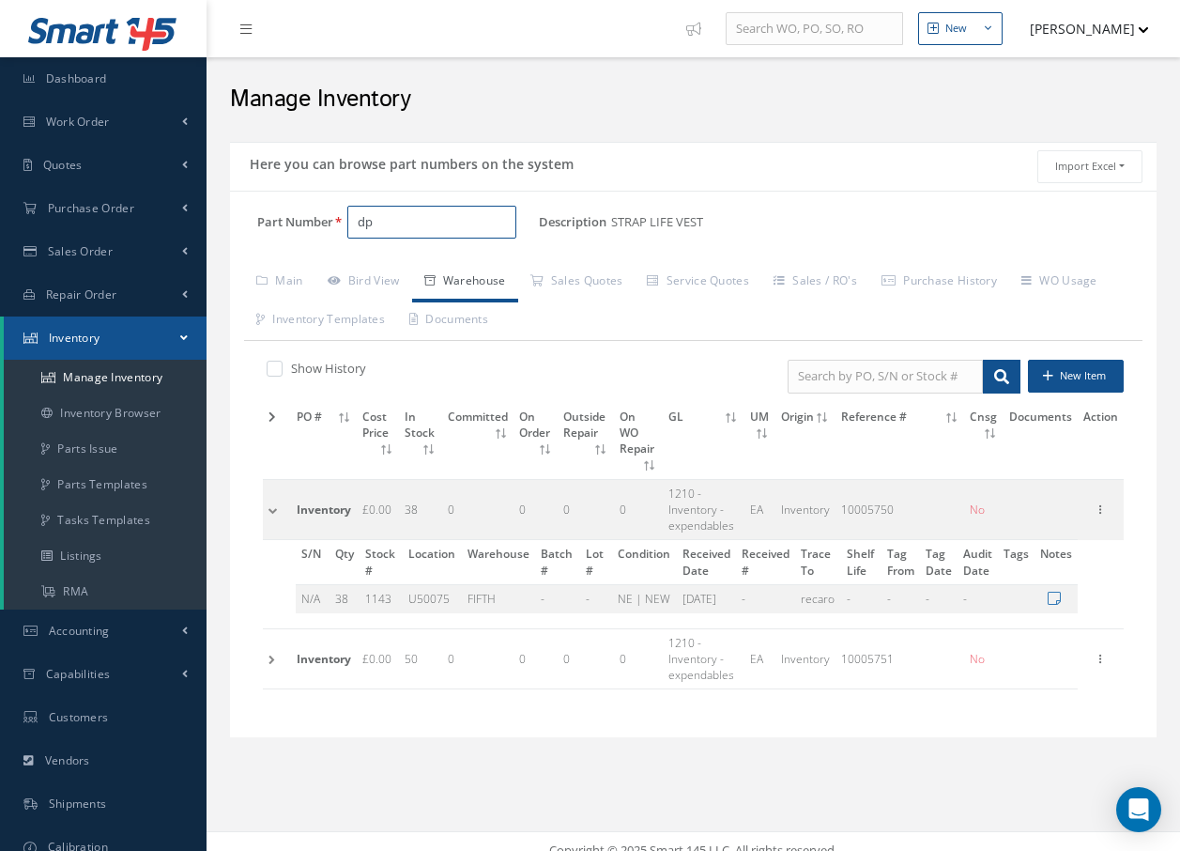
type input "d"
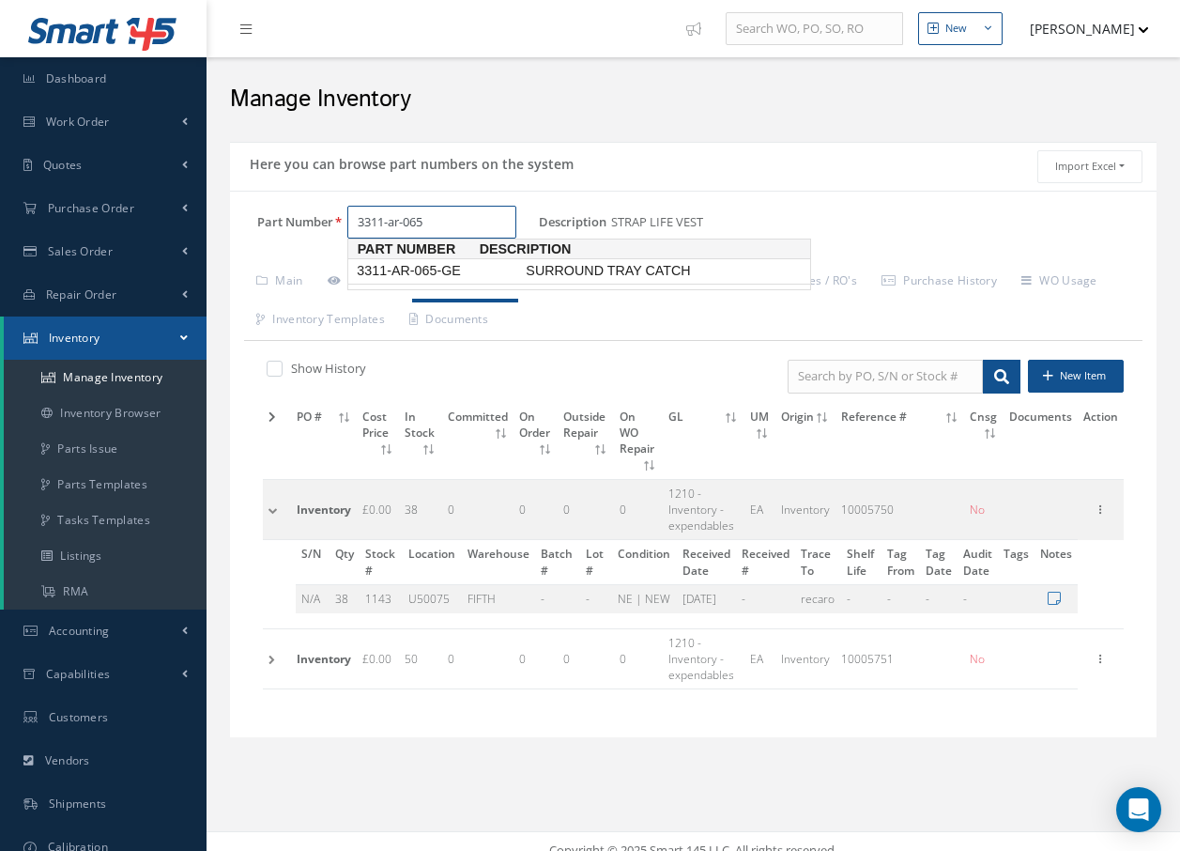
click at [413, 269] on span "3311-AR-065-GE" at bounding box center [437, 271] width 169 height 20
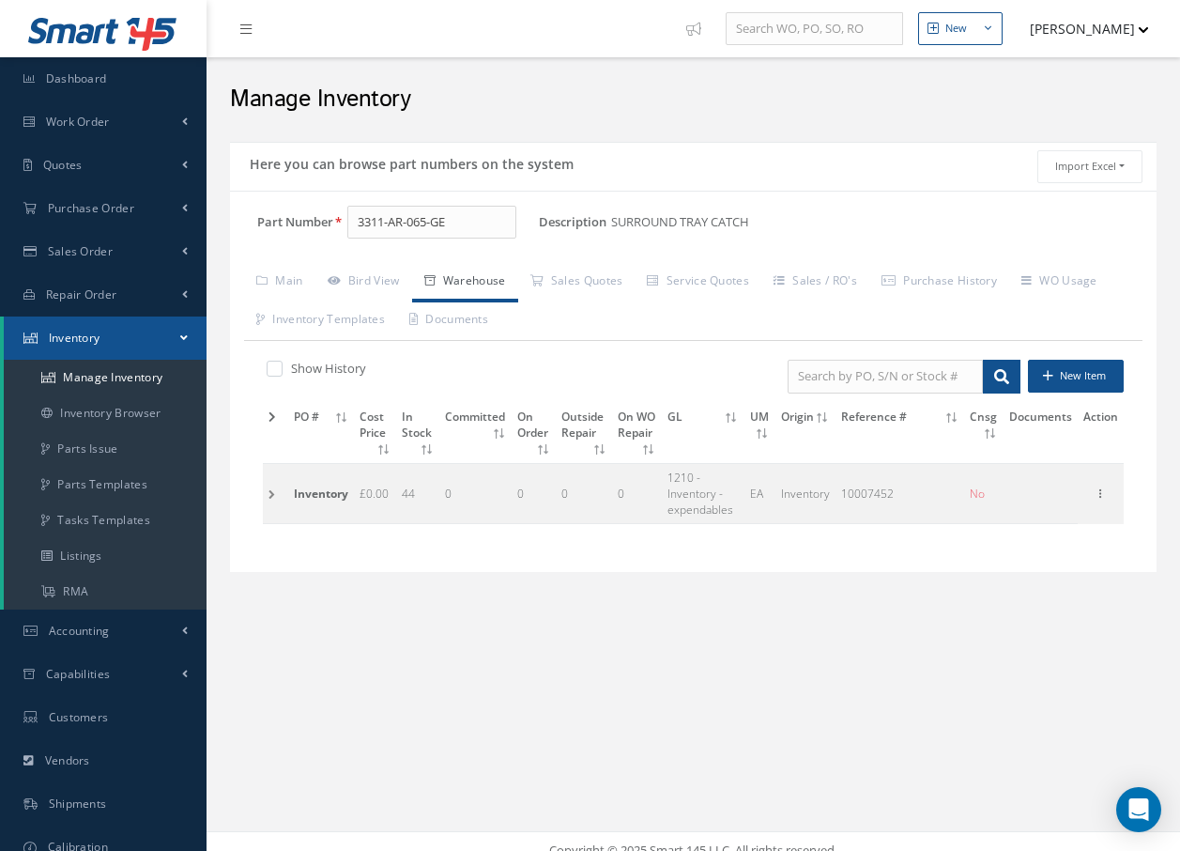
click at [270, 496] on td at bounding box center [275, 493] width 25 height 60
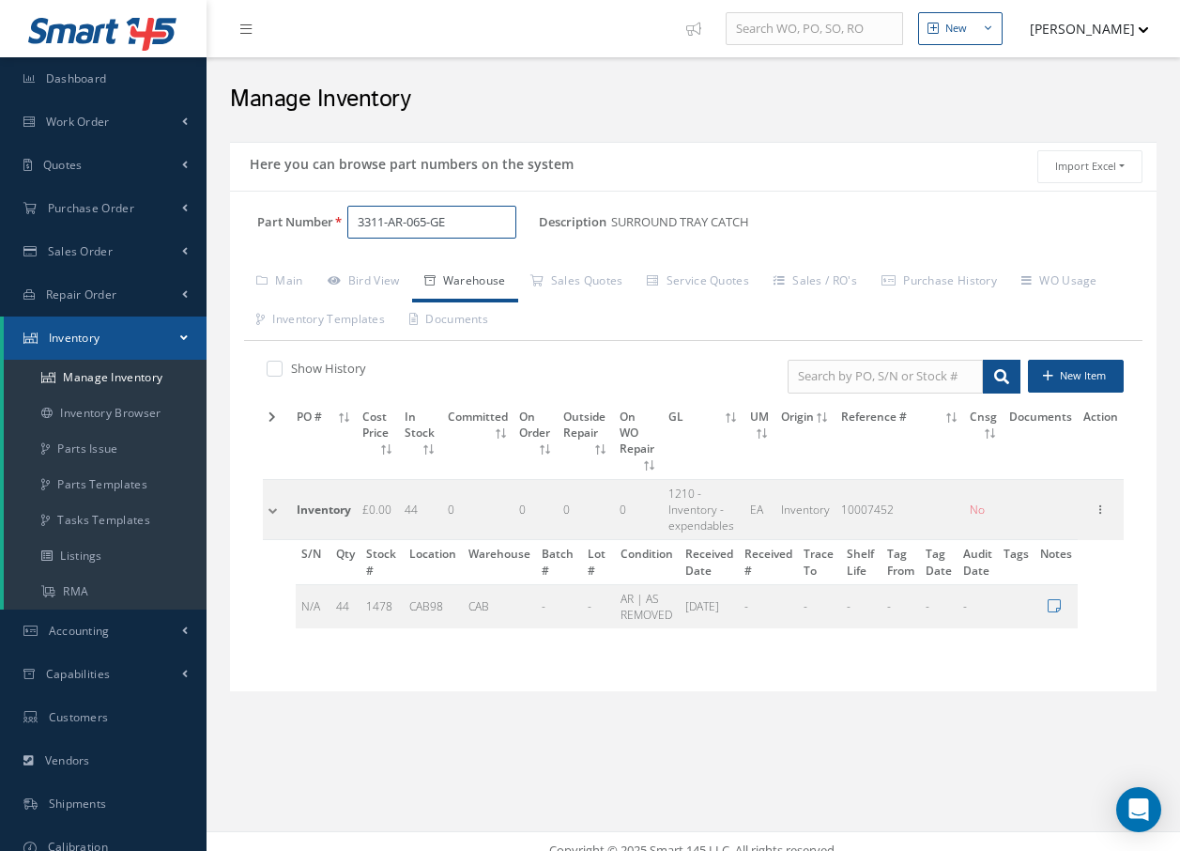
click at [492, 227] on input "3311-AR-065-GE" at bounding box center [431, 223] width 169 height 34
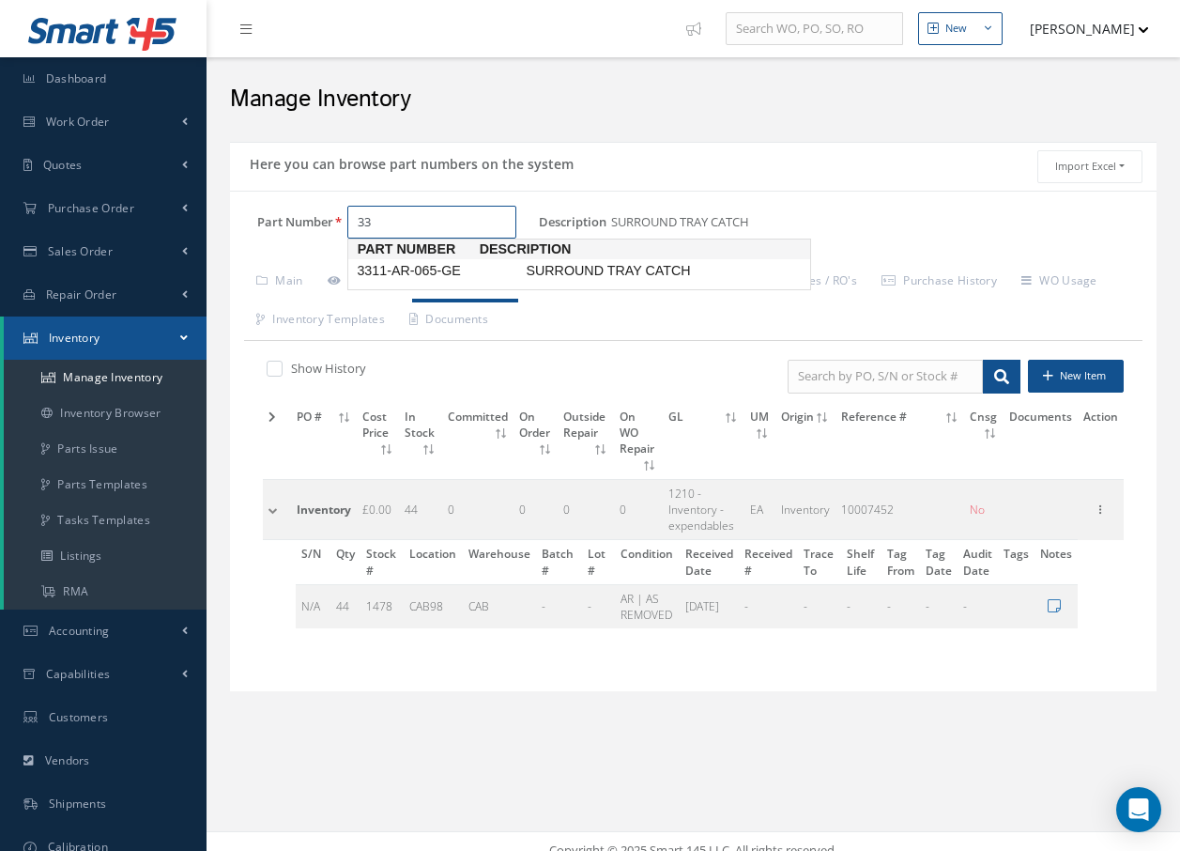
type input "3"
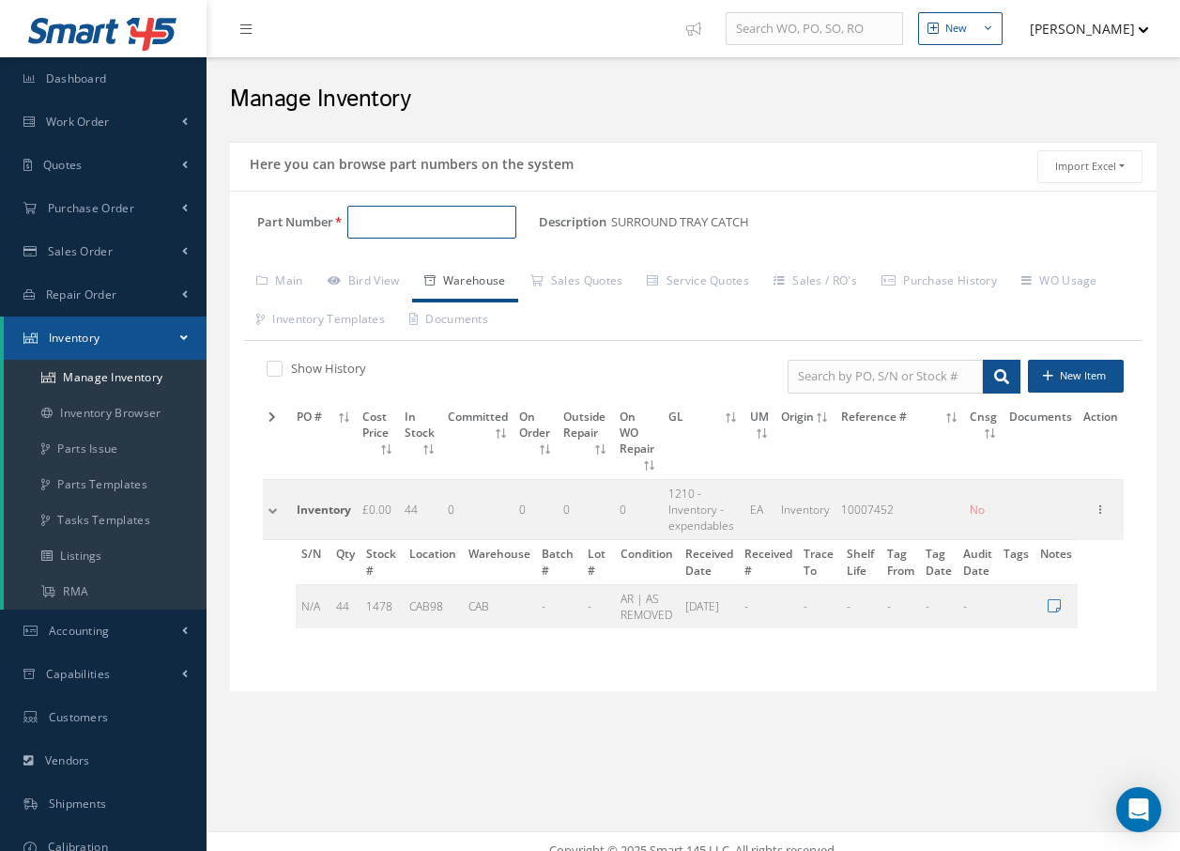
click at [468, 218] on input "Part Number" at bounding box center [431, 223] width 169 height 34
